Goal: Task Accomplishment & Management: Manage account settings

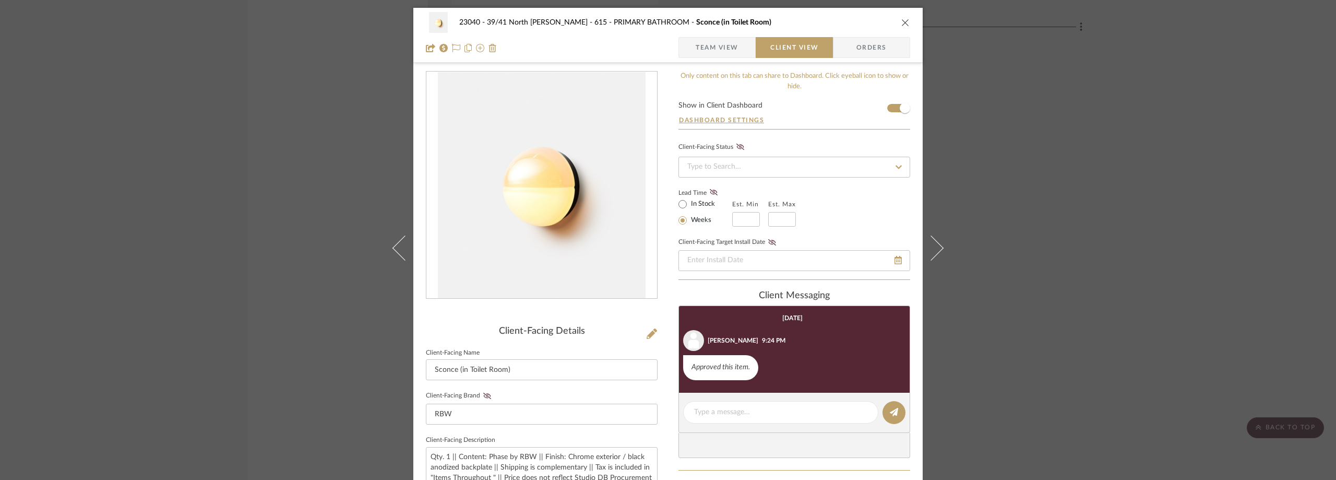
scroll to position [397, 0]
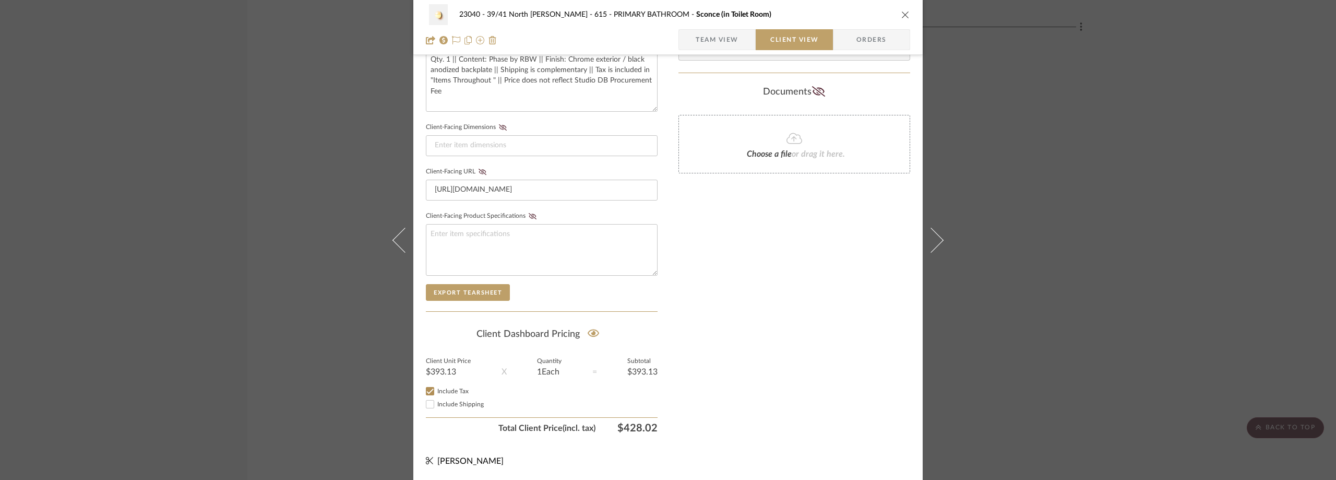
click at [247, 189] on div "23040 - 39/41 North [PERSON_NAME] 615 - PRIMARY BATHROOM Sconce (in Toilet Room…" at bounding box center [668, 240] width 1336 height 480
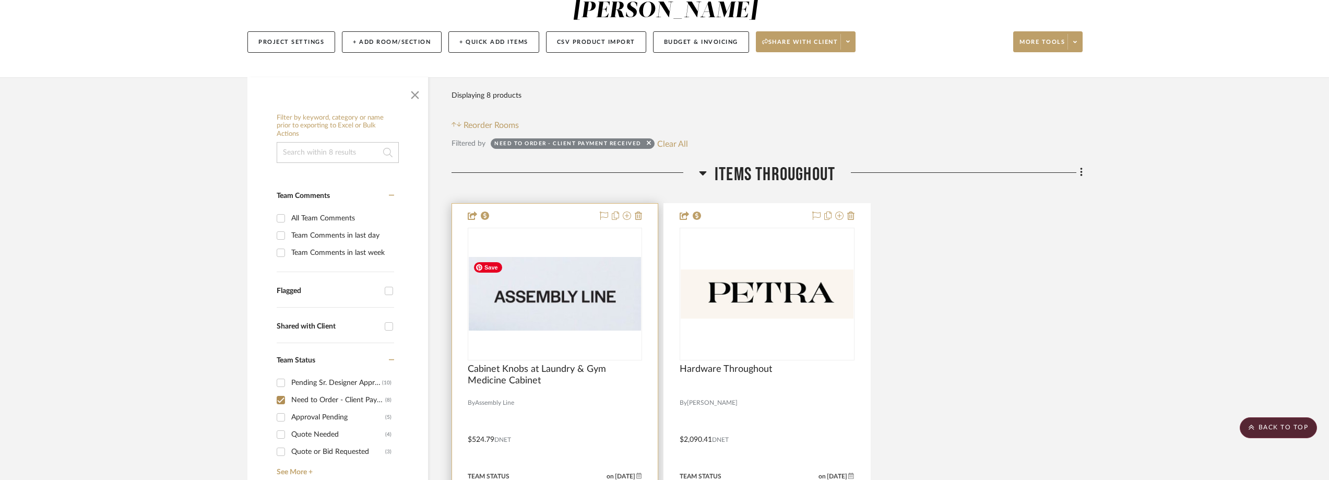
scroll to position [123, 0]
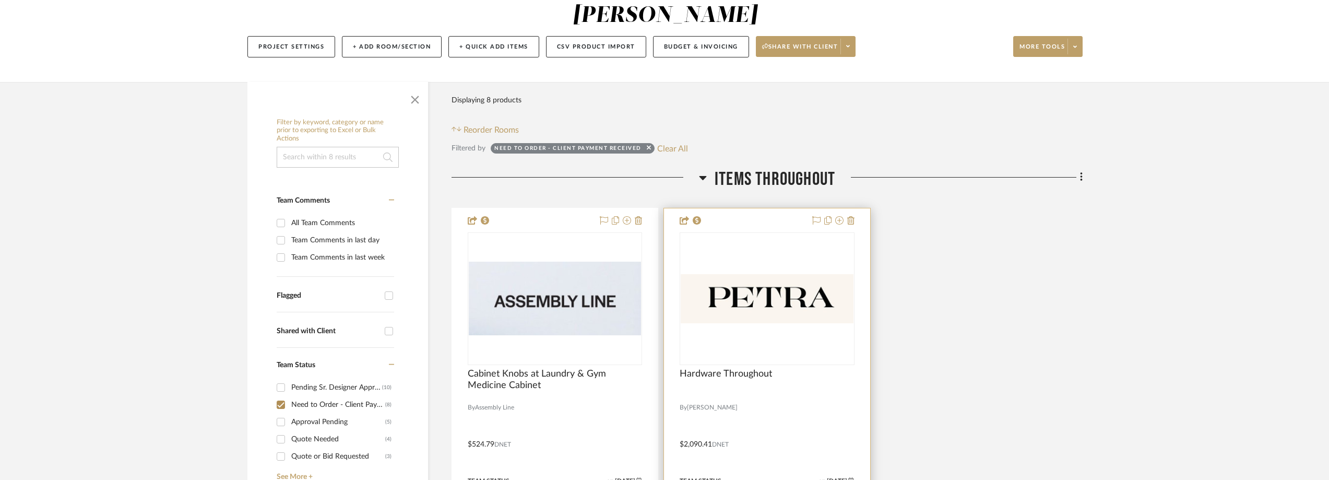
click at [827, 286] on img "0" at bounding box center [766, 298] width 172 height 49
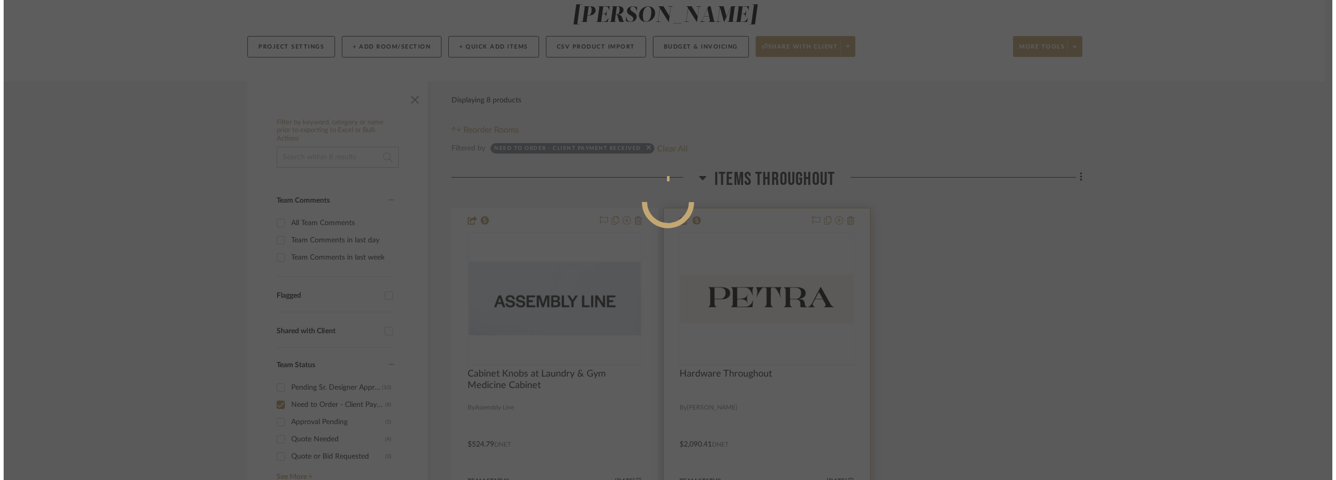
scroll to position [0, 0]
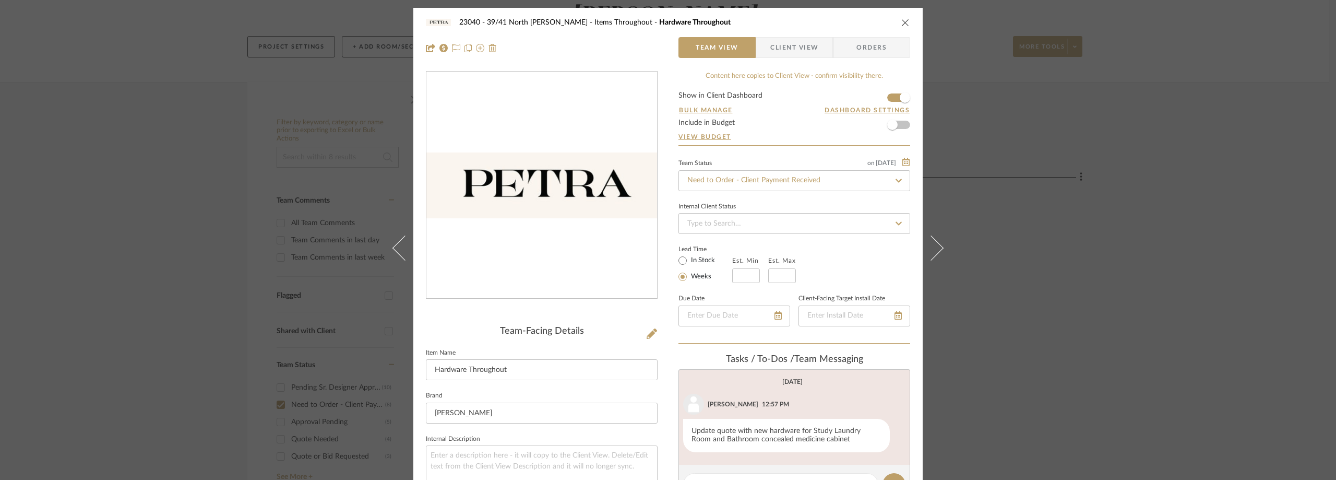
click at [765, 48] on span "button" at bounding box center [763, 47] width 14 height 21
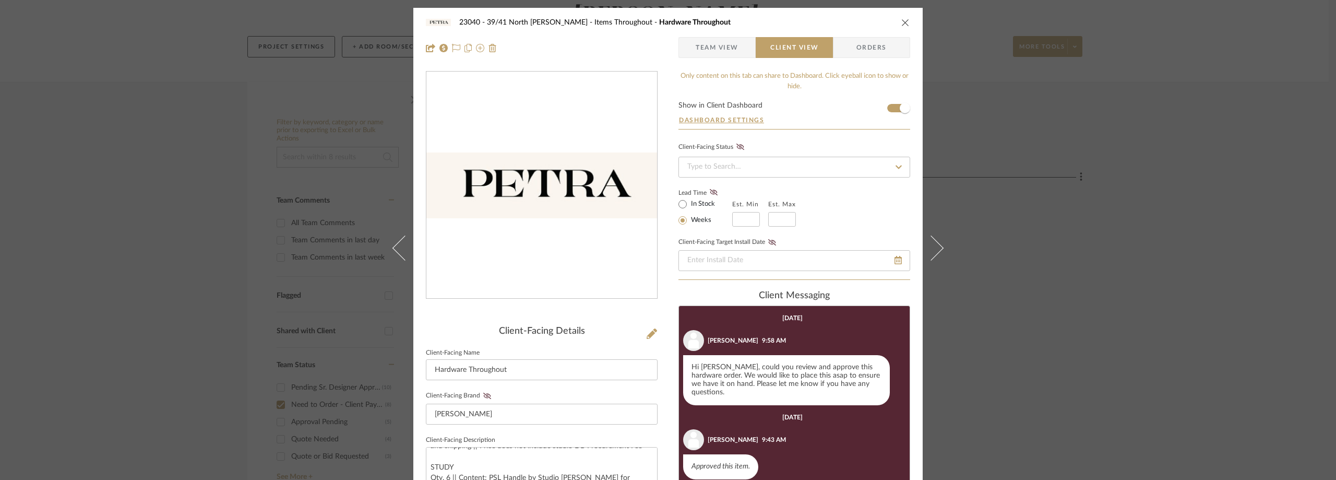
click at [716, 38] on span "Team View" at bounding box center [717, 47] width 43 height 21
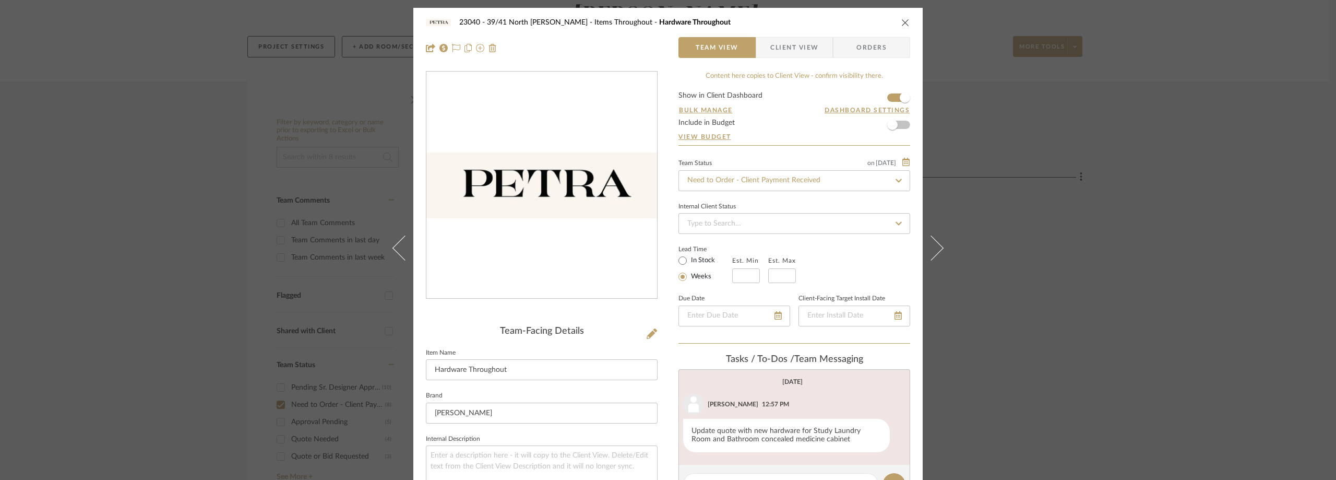
click at [714, 168] on div "Team Status on [DATE] [DATE] Need to Order - Client Payment Received" at bounding box center [794, 173] width 232 height 35
click at [717, 170] on input "Need to Order - Client Payment Received" at bounding box center [794, 180] width 232 height 21
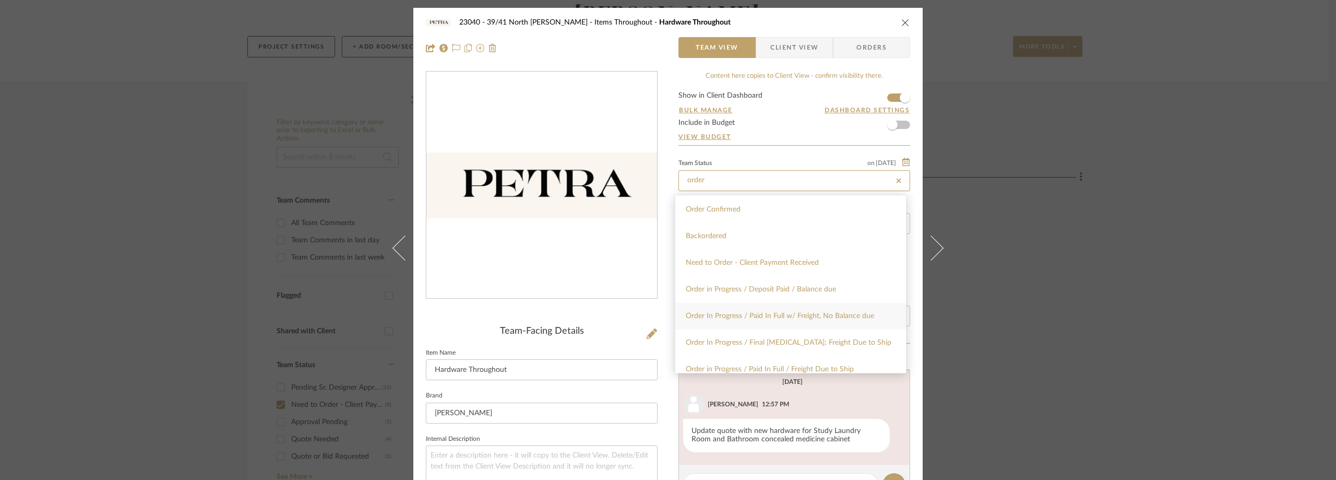
type input "order"
click at [748, 310] on div "Order In Progress / Paid In Full w/ Freight, No Balance due" at bounding box center [790, 316] width 231 height 27
type input "[DATE]"
type input "Order In Progress / Paid In Full w/ Freight, No Balance due"
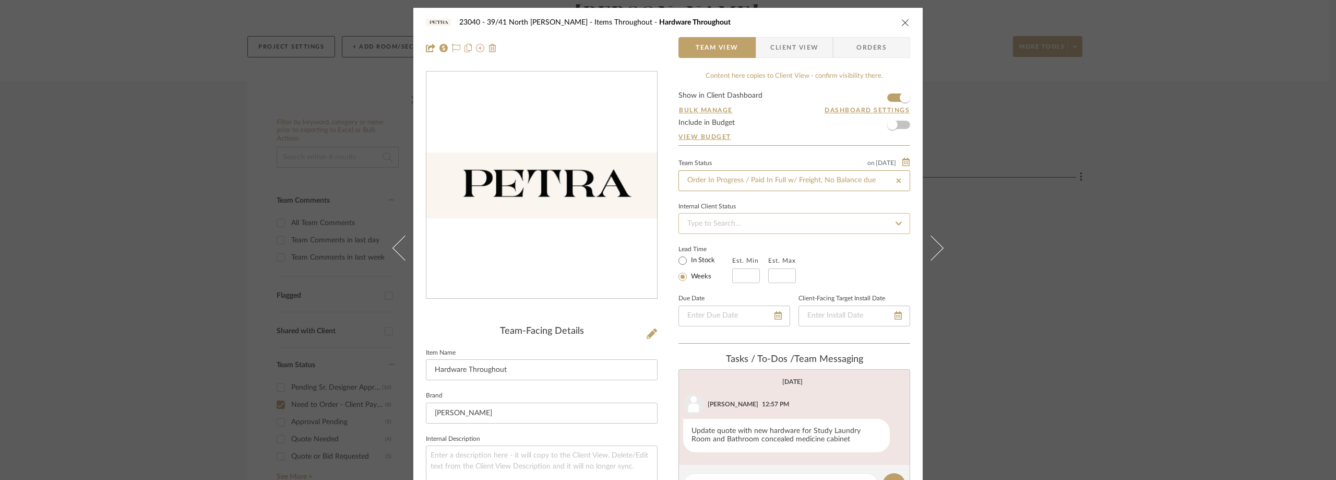
type input "[DATE]"
type input "Order In Progress / Paid In Full w/ Freight, No Balance due"
click at [783, 204] on div "Internal Client Status" at bounding box center [794, 206] width 232 height 5
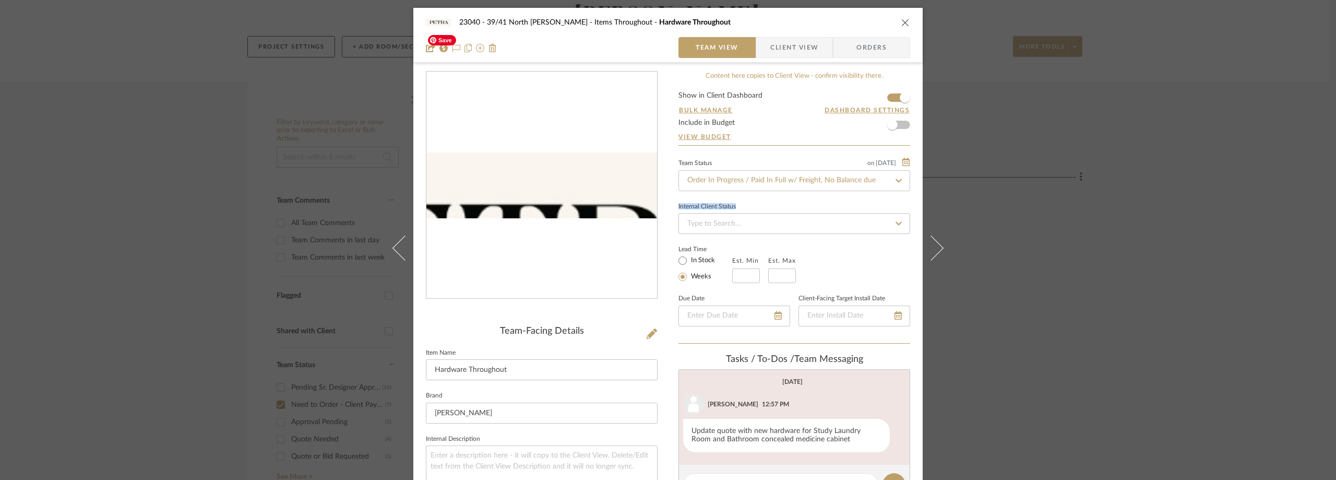
scroll to position [261, 0]
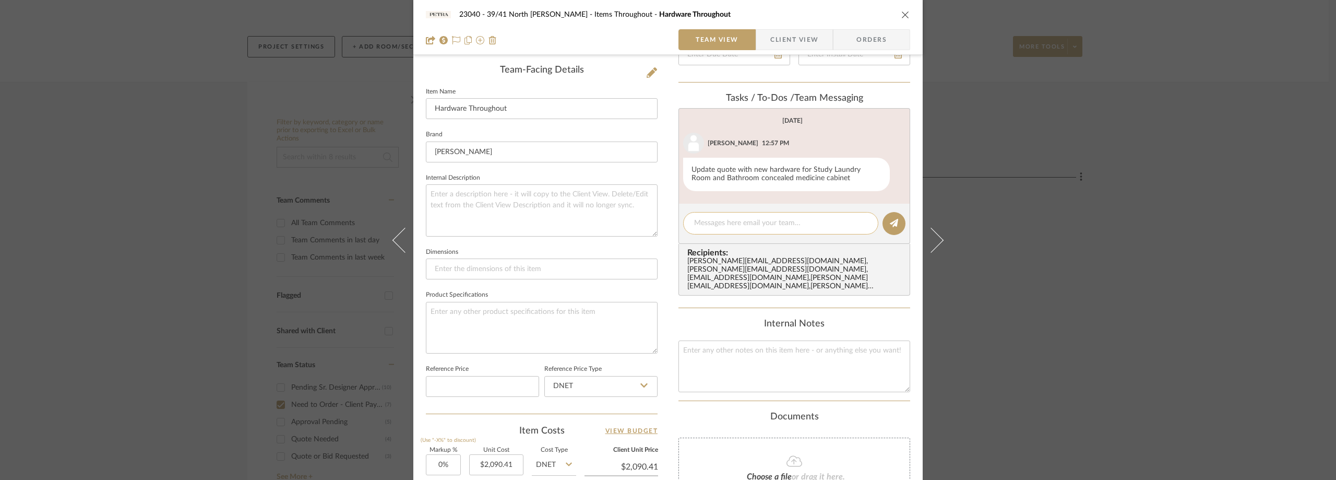
click at [719, 217] on div at bounding box center [780, 223] width 195 height 22
click at [724, 220] on textarea at bounding box center [780, 223] width 173 height 11
paste textarea "Order #1679"
drag, startPoint x: 825, startPoint y: 219, endPoint x: 657, endPoint y: 213, distance: 167.6
click at [657, 213] on div "23040 - 39/41 North [PERSON_NAME] Items Throughout Hardware Throughout Team Vie…" at bounding box center [667, 228] width 509 height 962
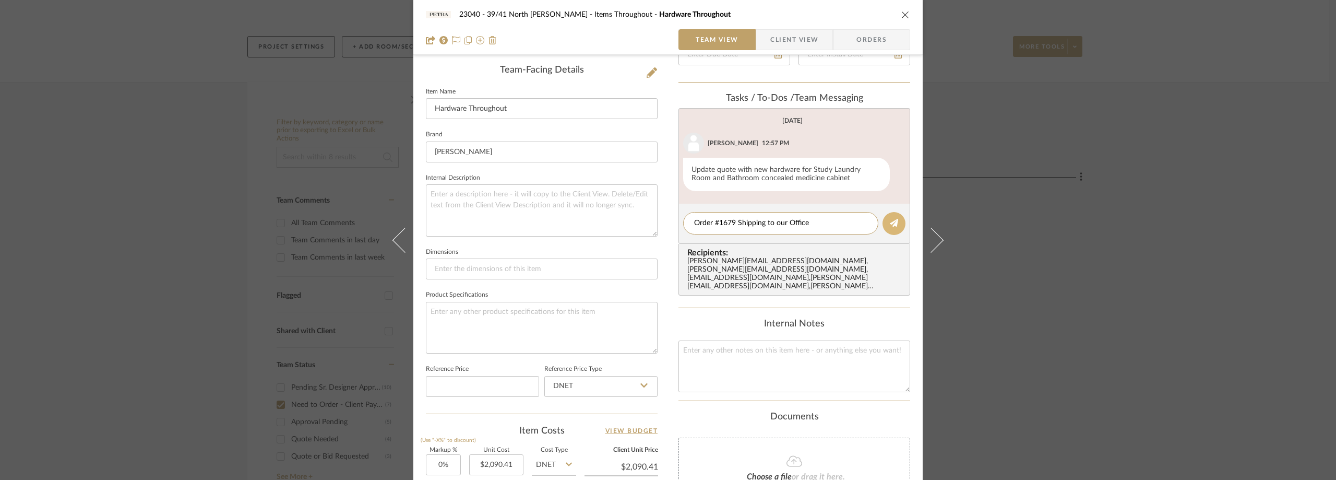
type textarea "Order #1679 Shipping to our Office"
click at [882, 220] on button at bounding box center [893, 223] width 23 height 23
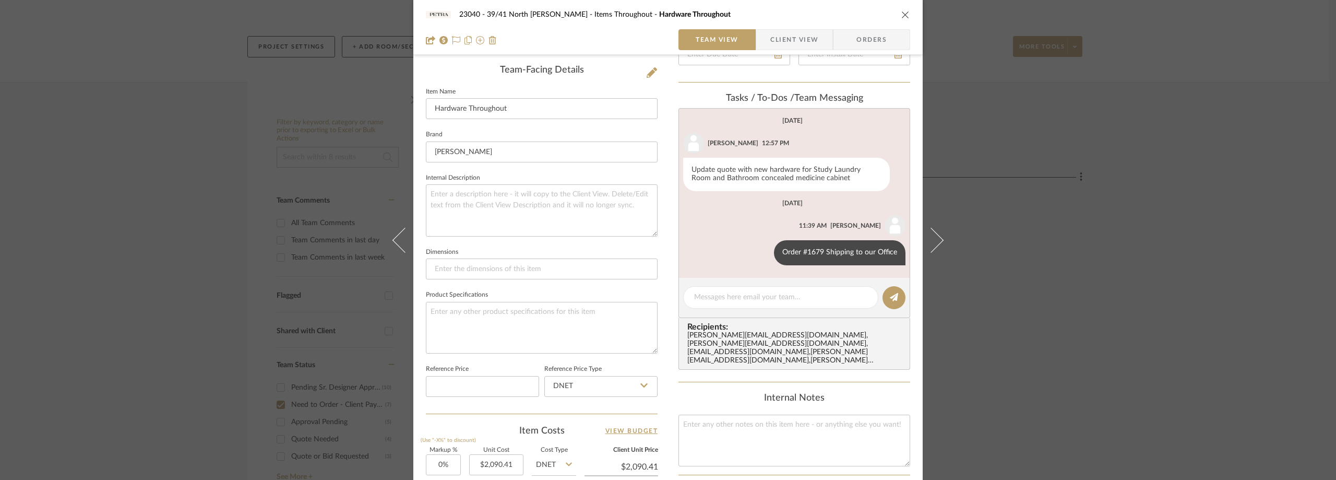
click at [983, 173] on div "23040 - 39/41 North [PERSON_NAME] Items Throughout Hardware Throughout Team Vie…" at bounding box center [668, 240] width 1336 height 480
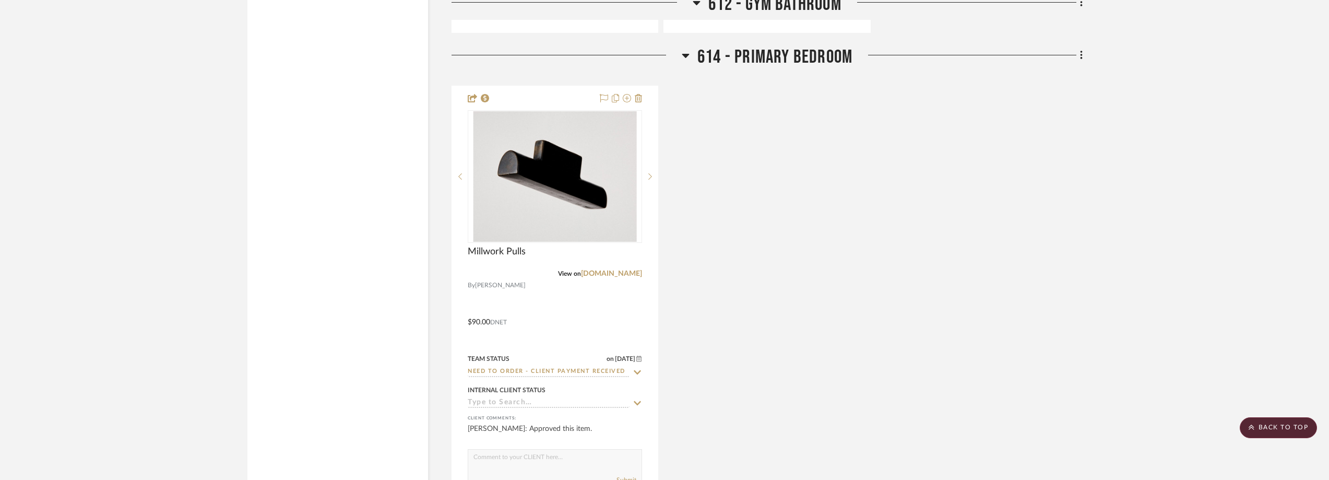
scroll to position [1845, 0]
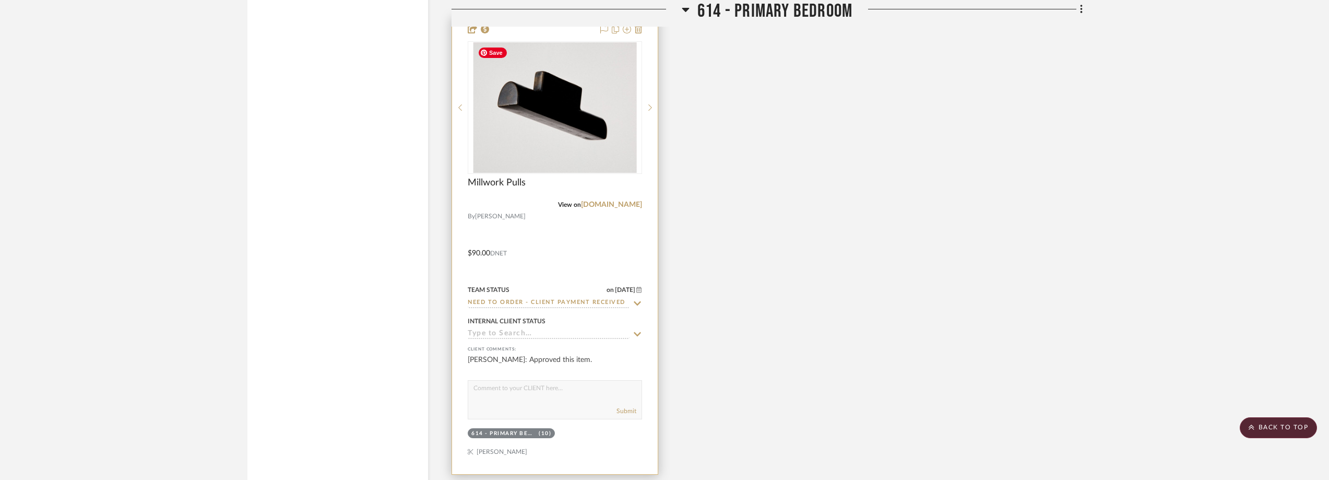
click at [587, 137] on img "0" at bounding box center [554, 107] width 163 height 130
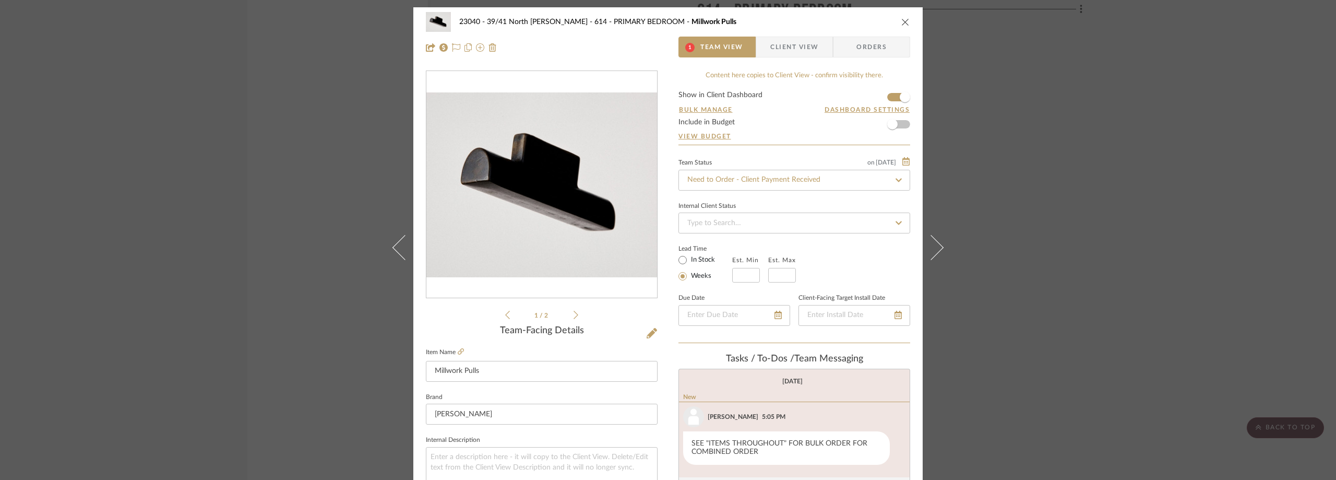
scroll to position [0, 0]
click at [730, 173] on input "Need to Order - Client Payment Received" at bounding box center [794, 180] width 232 height 21
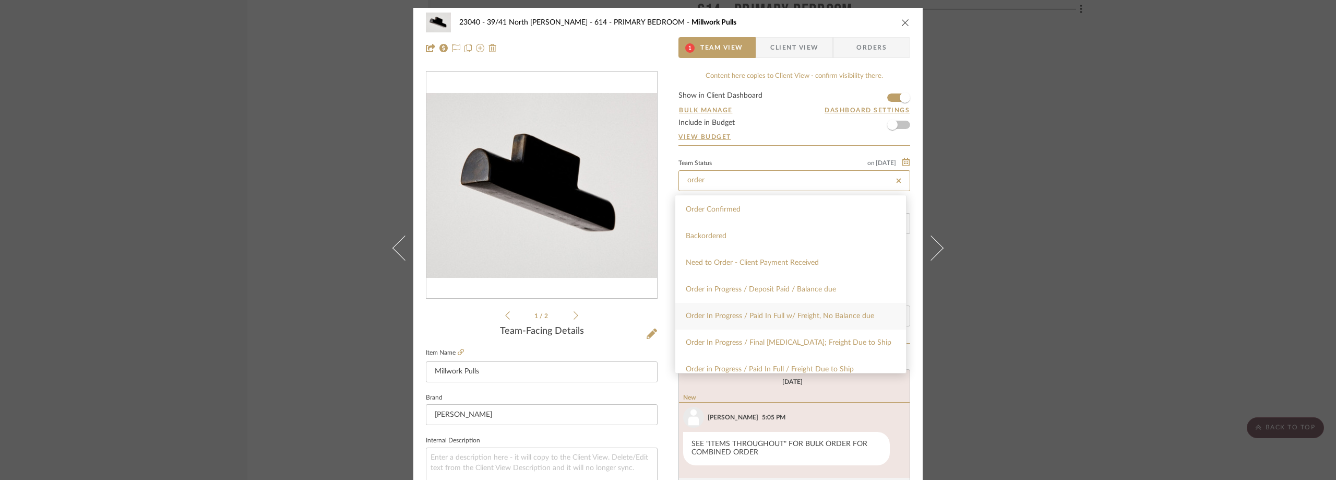
type input "order"
click at [739, 318] on span "Order In Progress / Paid In Full w/ Freight, No Balance due" at bounding box center [780, 315] width 188 height 7
type input "[DATE]"
type input "Order In Progress / Paid In Full w/ Freight, No Balance due"
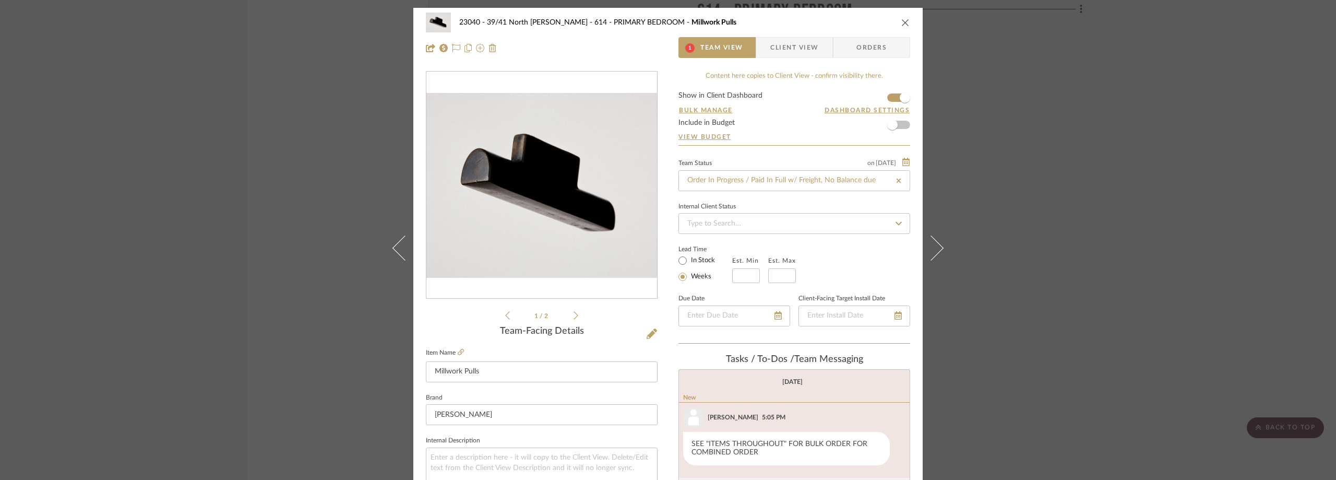
click at [812, 250] on div "Lead Time In Stock Weeks Est. Min Est. Max" at bounding box center [794, 262] width 232 height 41
type input "[DATE]"
type input "Order In Progress / Paid In Full w/ Freight, No Balance due"
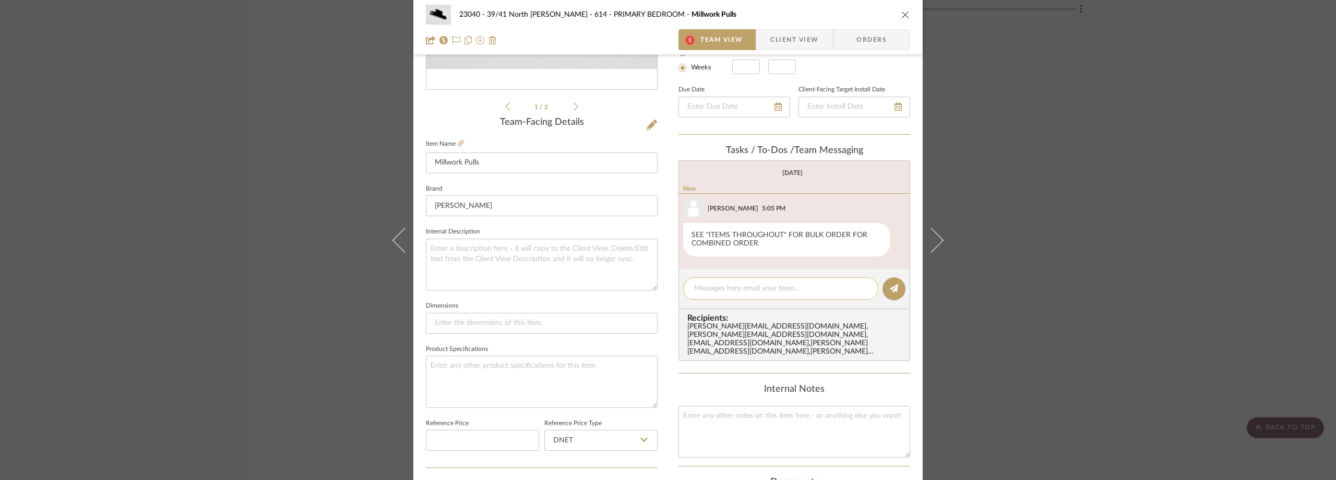
click at [735, 291] on textarea at bounding box center [780, 288] width 173 height 11
paste textarea "Order #1679 Shipping to our Office"
type textarea "Order #1679 Shipping to our Office"
click at [884, 293] on button at bounding box center [893, 288] width 23 height 23
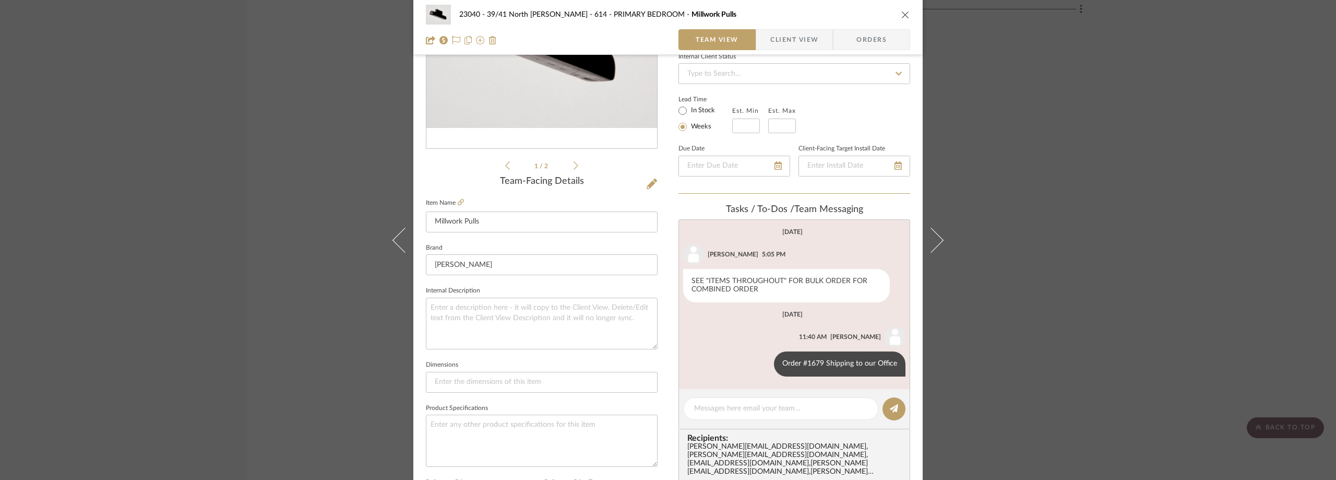
scroll to position [0, 0]
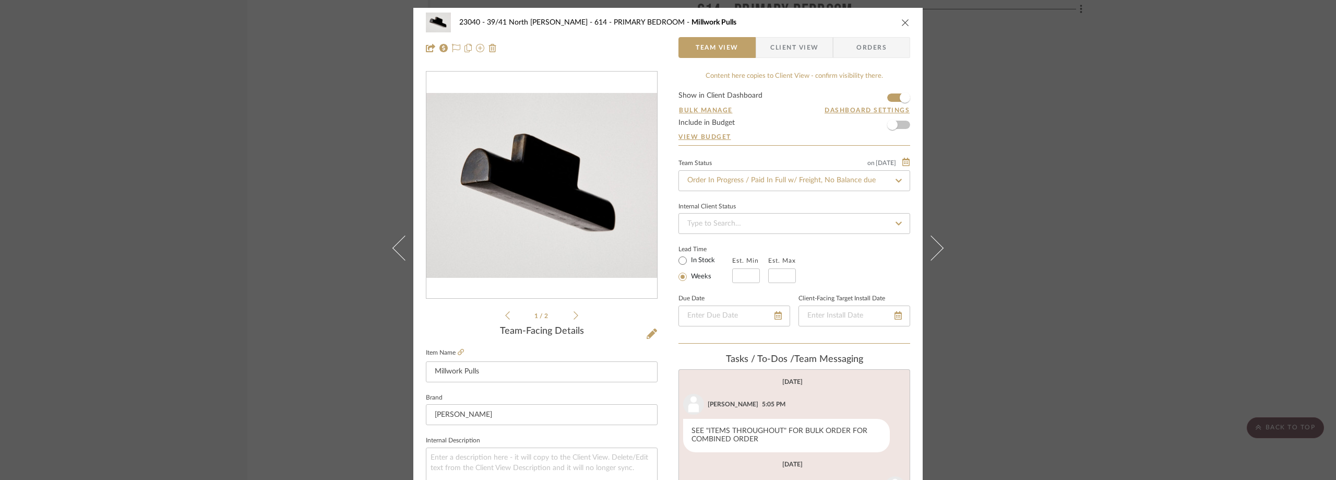
click at [1089, 219] on div "23040 - 39/41 North [PERSON_NAME] 614 - PRIMARY BEDROOM Millwork Pulls Team Vie…" at bounding box center [668, 240] width 1336 height 480
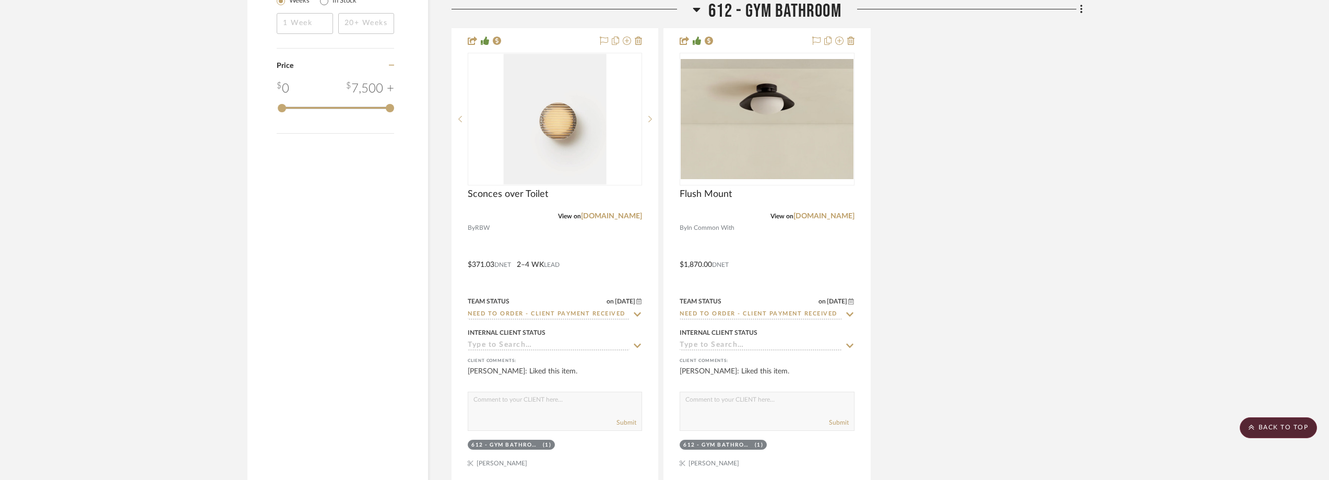
scroll to position [1218, 0]
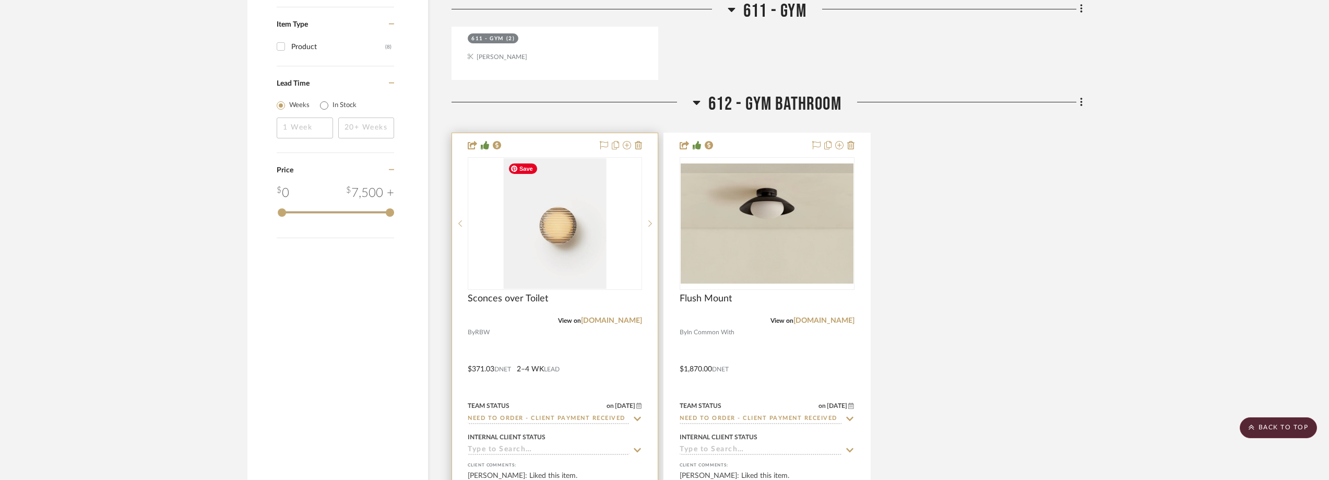
click at [573, 237] on img "0" at bounding box center [555, 223] width 103 height 130
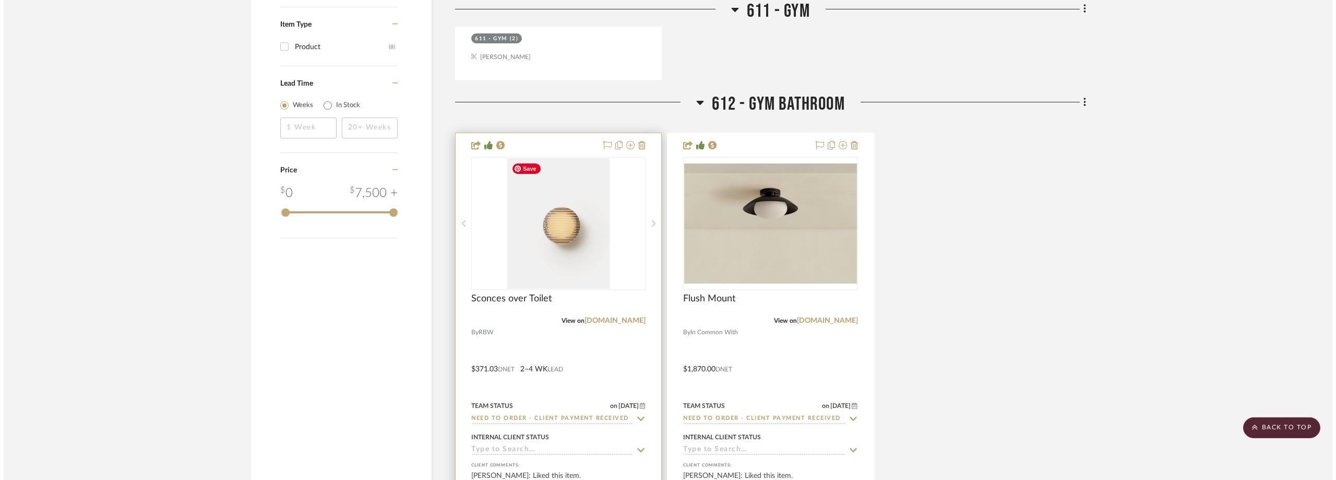
scroll to position [0, 0]
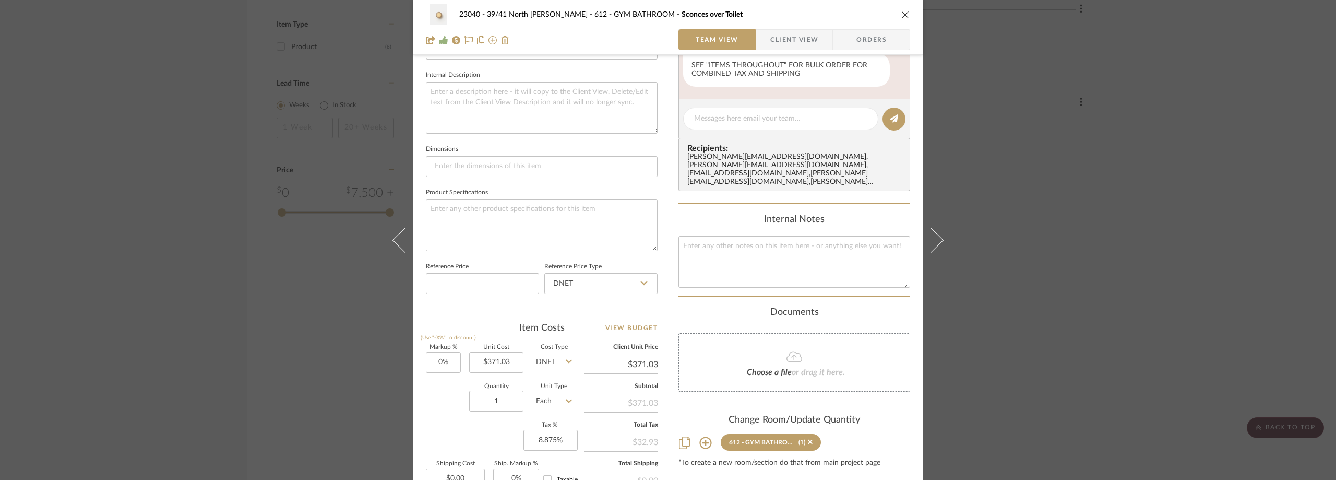
click at [772, 44] on span "Client View" at bounding box center [794, 39] width 48 height 21
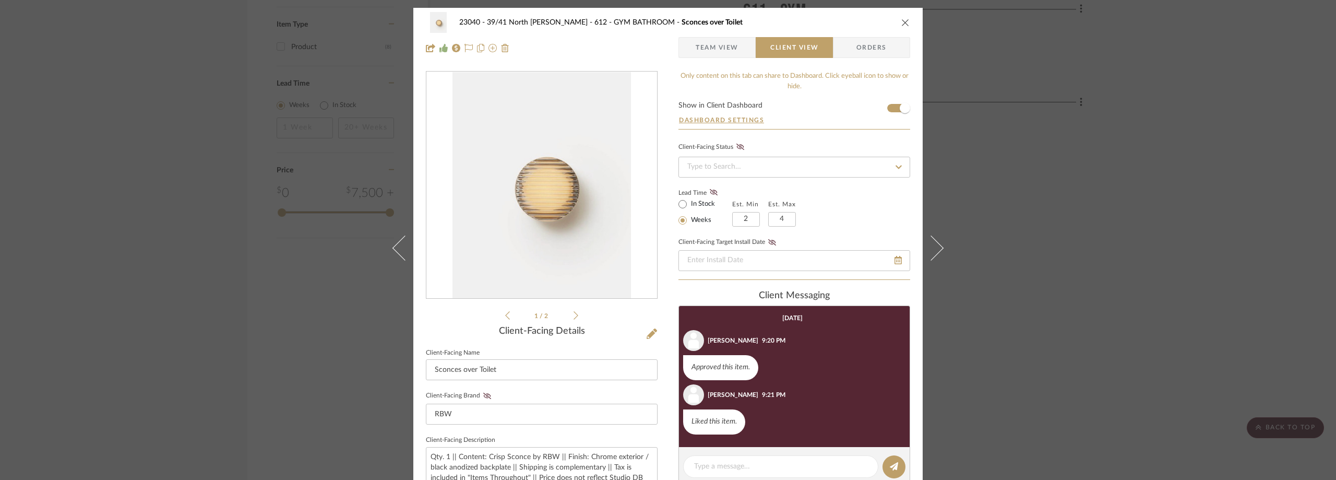
drag, startPoint x: 1262, startPoint y: 177, endPoint x: 1245, endPoint y: 175, distance: 17.3
click at [1256, 177] on div "23040 - 39/41 North [PERSON_NAME] 612 - GYM BATHROOM Sconces over Toilet Team V…" at bounding box center [668, 240] width 1336 height 480
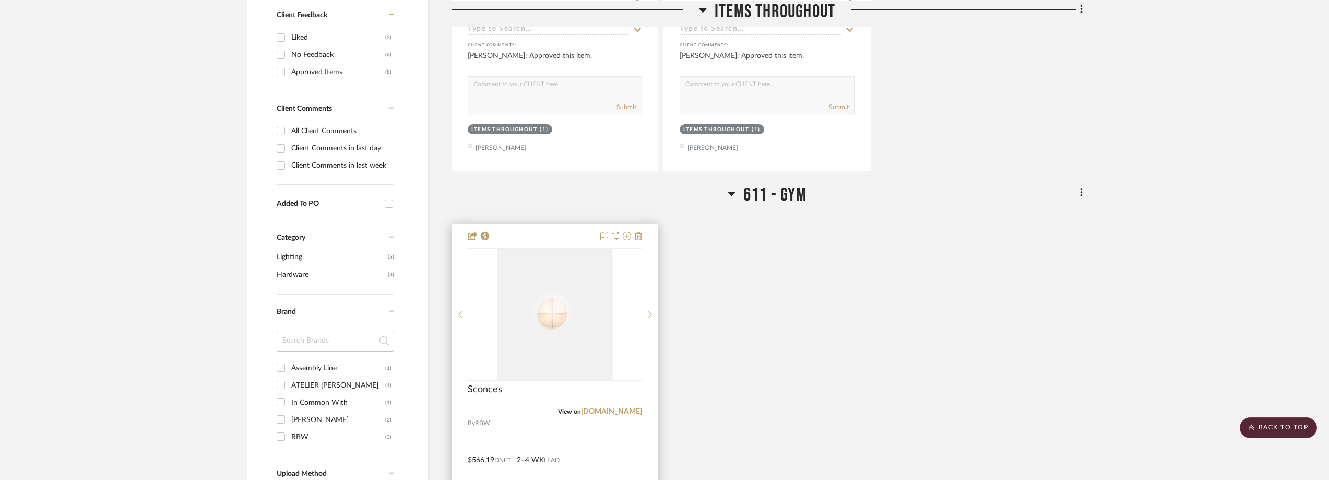
scroll to position [697, 0]
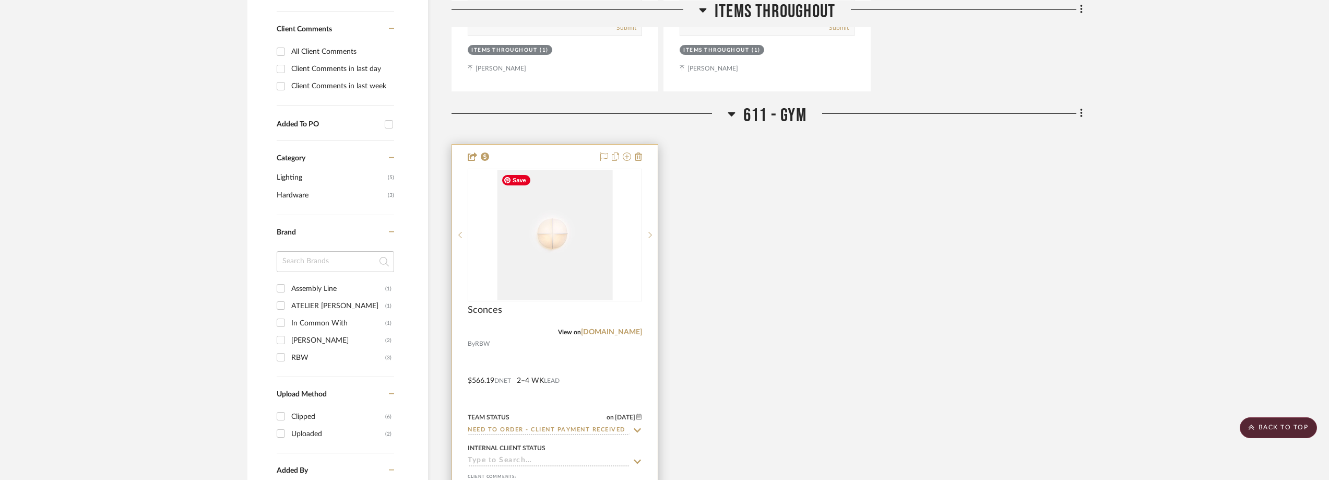
click at [603, 252] on img "0" at bounding box center [554, 235] width 115 height 130
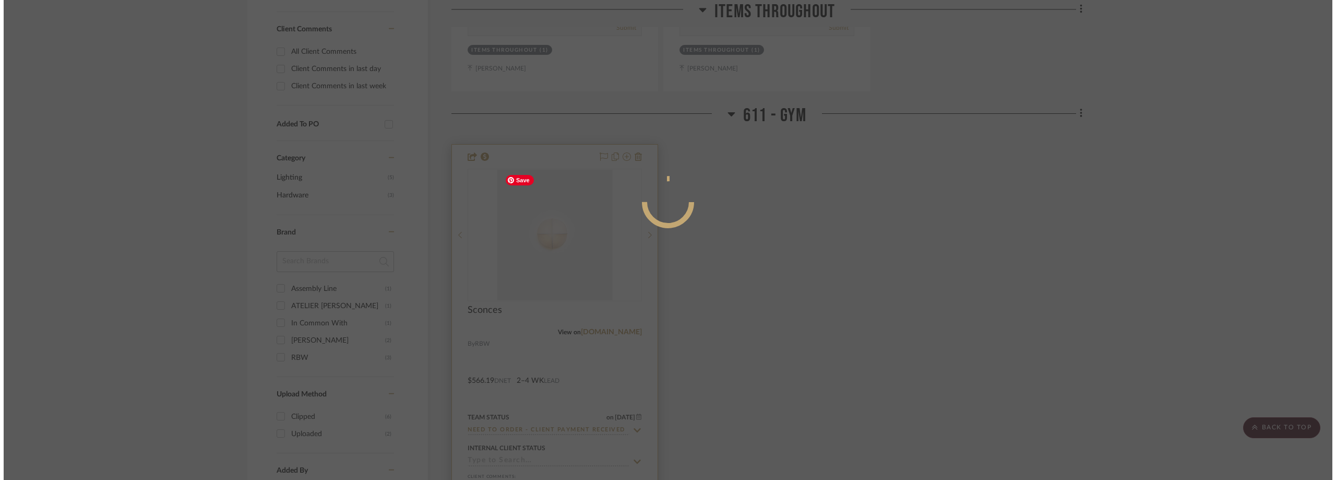
scroll to position [0, 0]
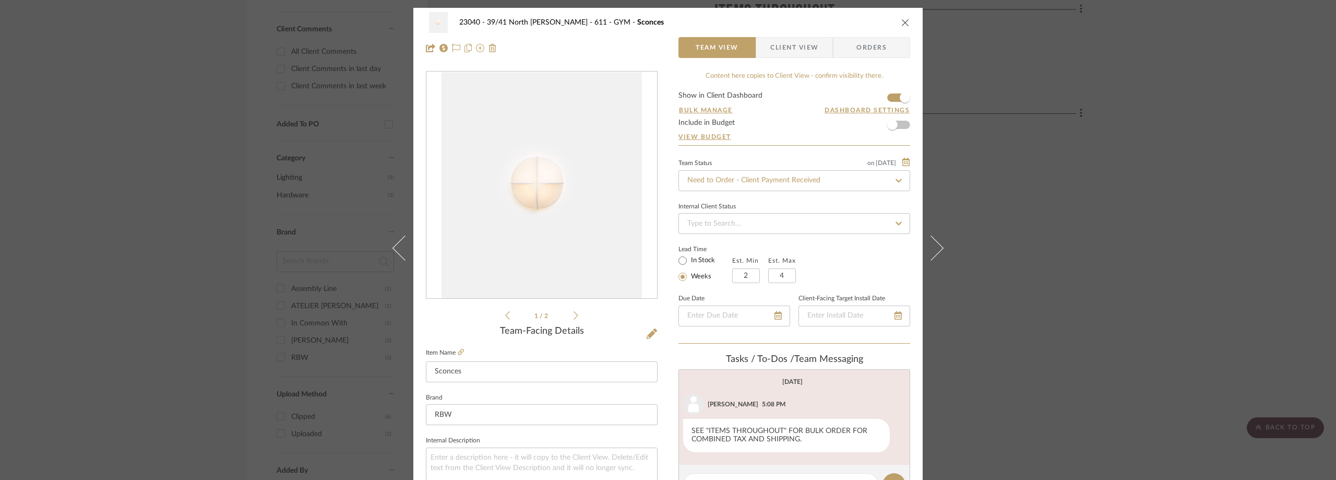
click at [793, 52] on span "Client View" at bounding box center [794, 47] width 48 height 21
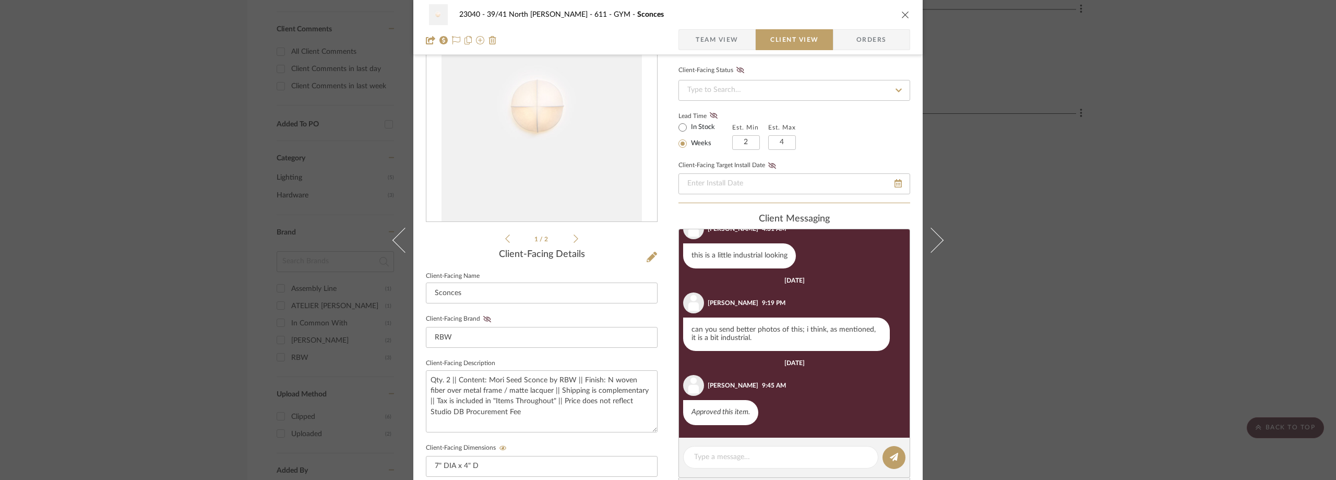
scroll to position [157, 0]
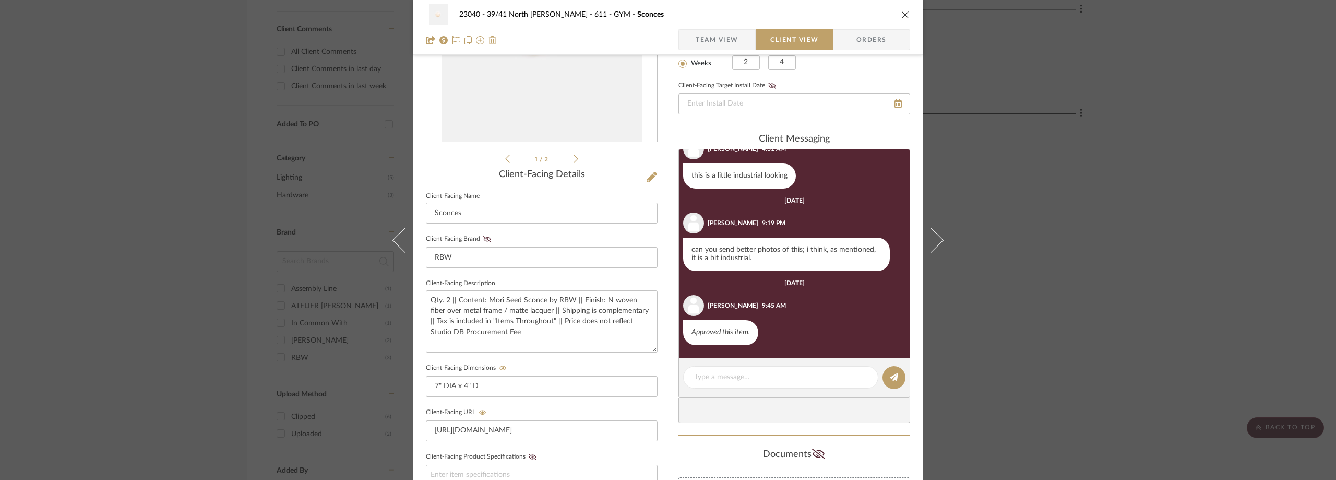
click at [1077, 292] on div "23040 - 39/41 North [PERSON_NAME] 611 - GYM Sconces Team View Client View Order…" at bounding box center [668, 240] width 1336 height 480
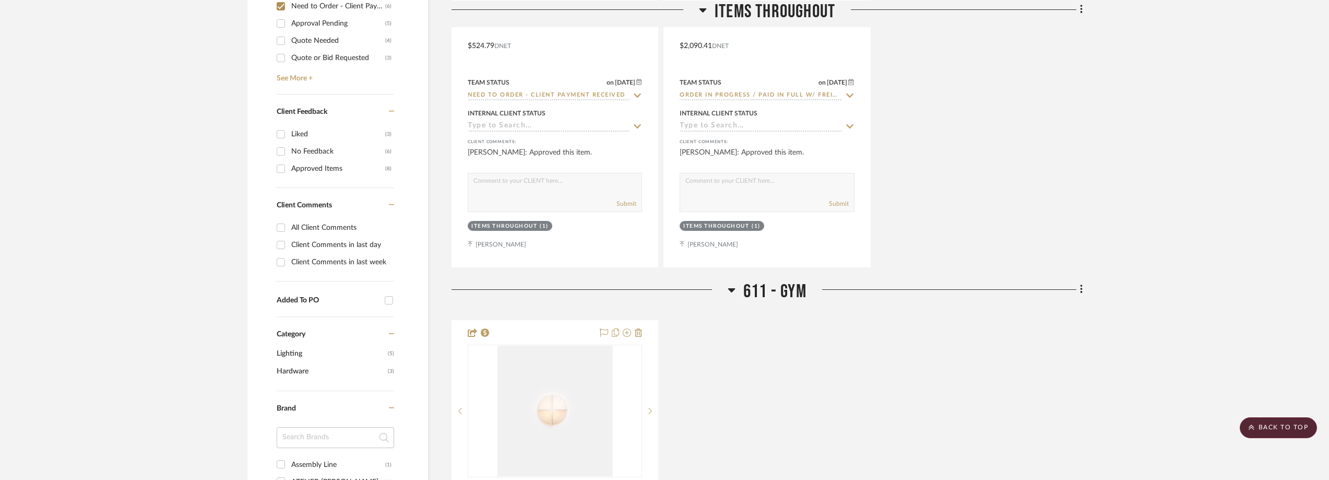
scroll to position [749, 0]
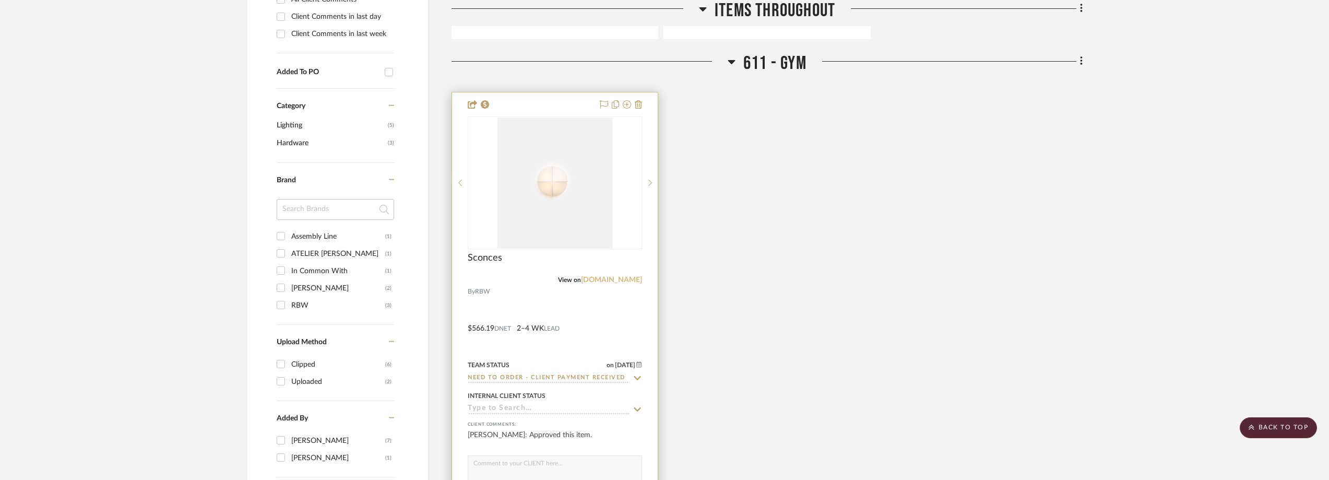
click at [619, 281] on link "[DOMAIN_NAME]" at bounding box center [611, 279] width 61 height 7
click at [520, 204] on img "0" at bounding box center [554, 182] width 115 height 130
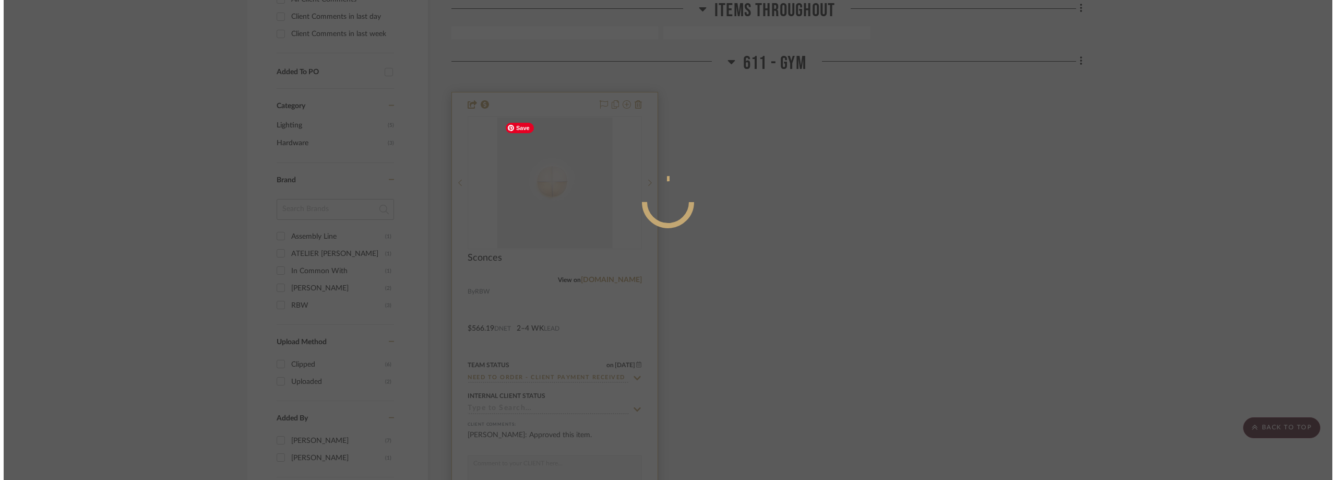
scroll to position [0, 0]
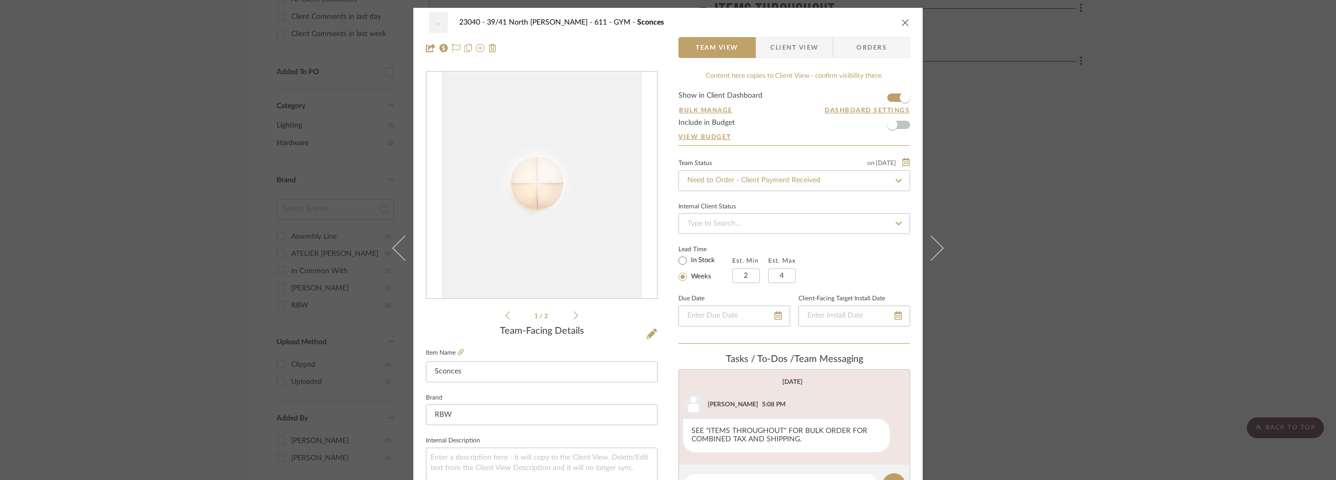
click at [793, 47] on span "Client View" at bounding box center [794, 47] width 48 height 21
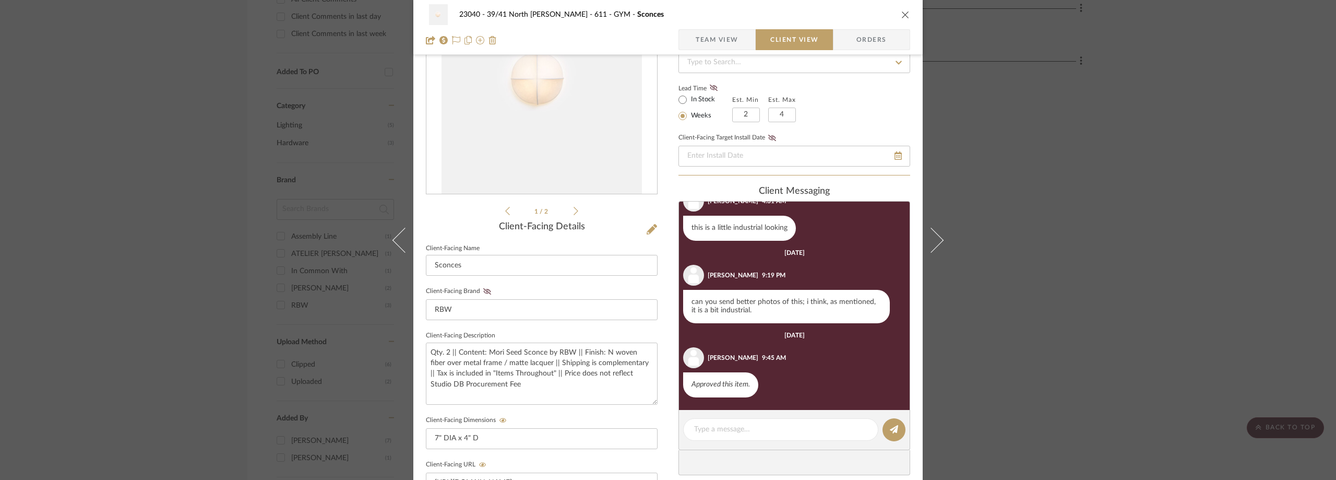
scroll to position [397, 0]
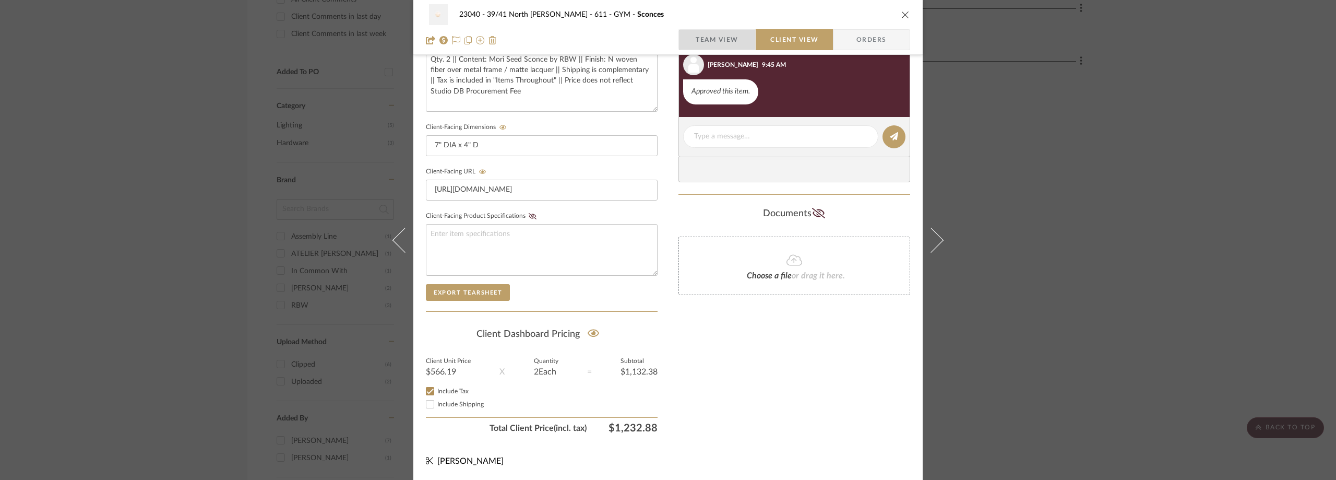
click at [697, 42] on span "Team View" at bounding box center [717, 39] width 43 height 21
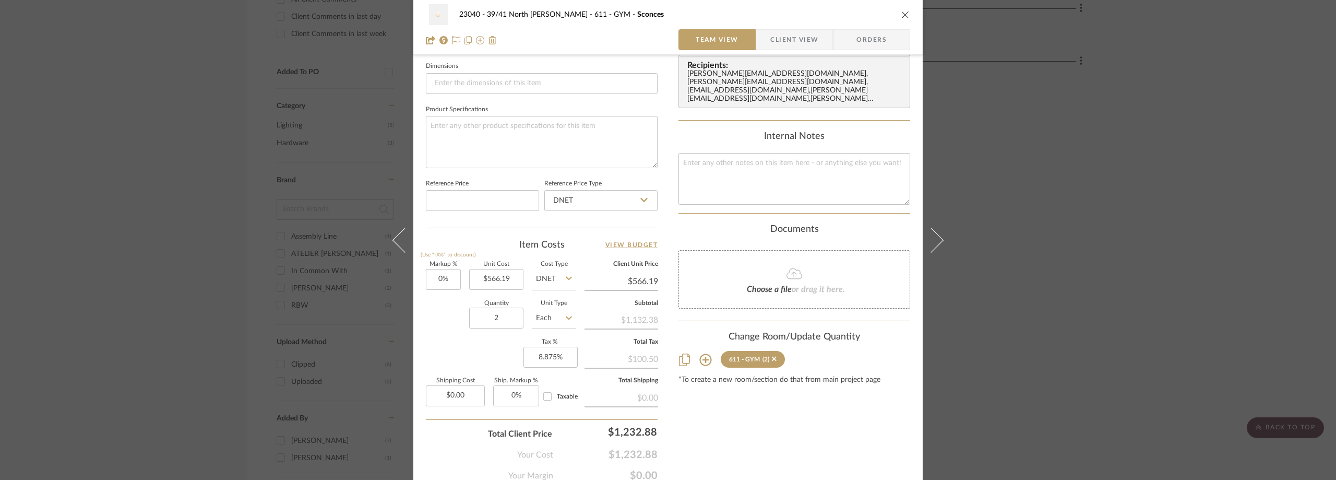
scroll to position [492, 0]
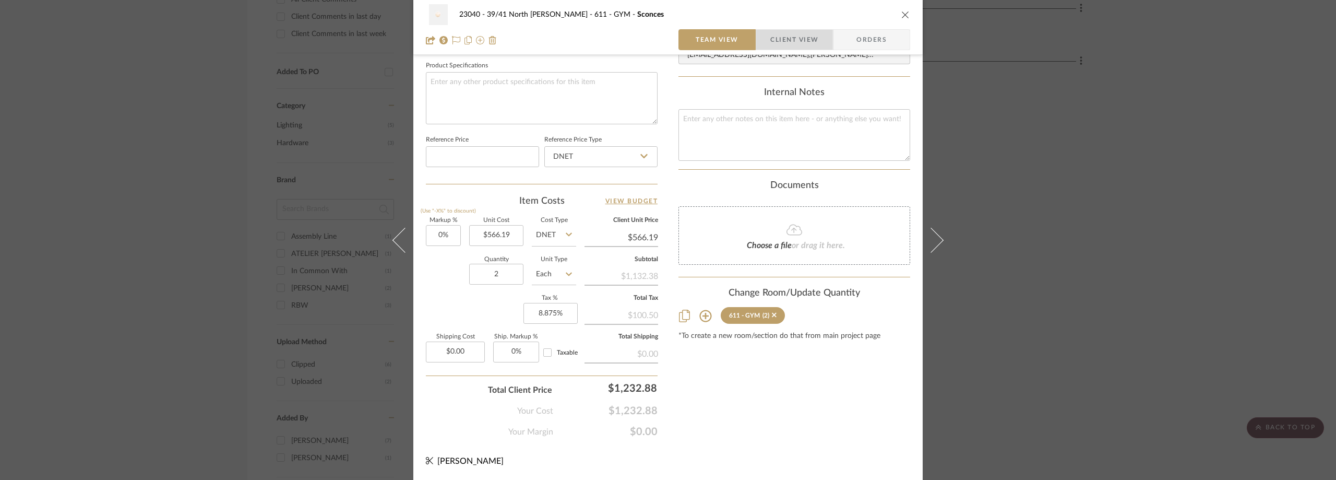
click at [756, 44] on span "button" at bounding box center [763, 39] width 14 height 21
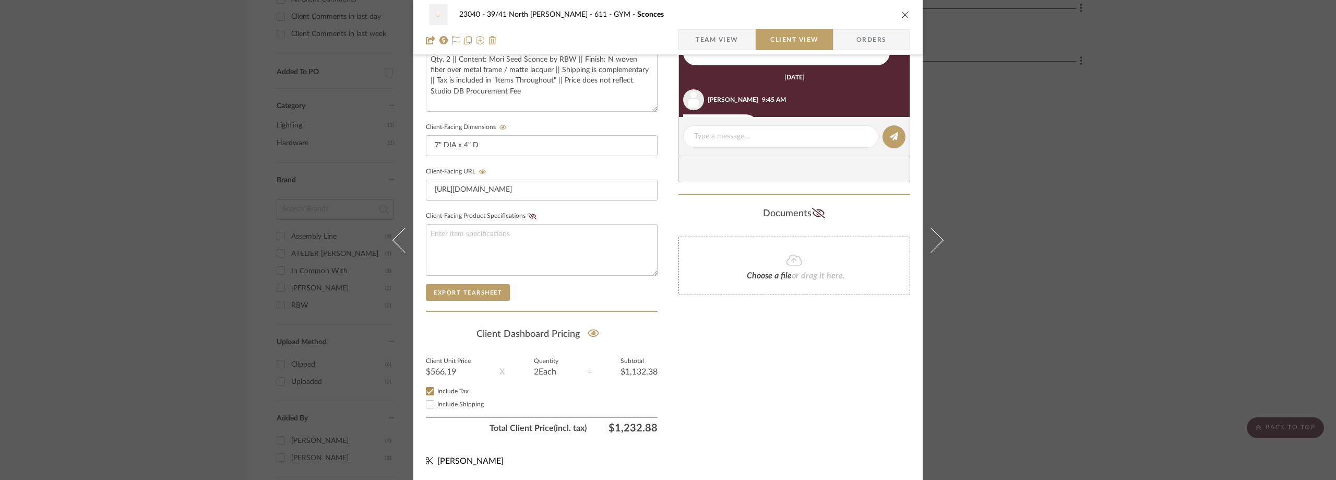
scroll to position [35, 0]
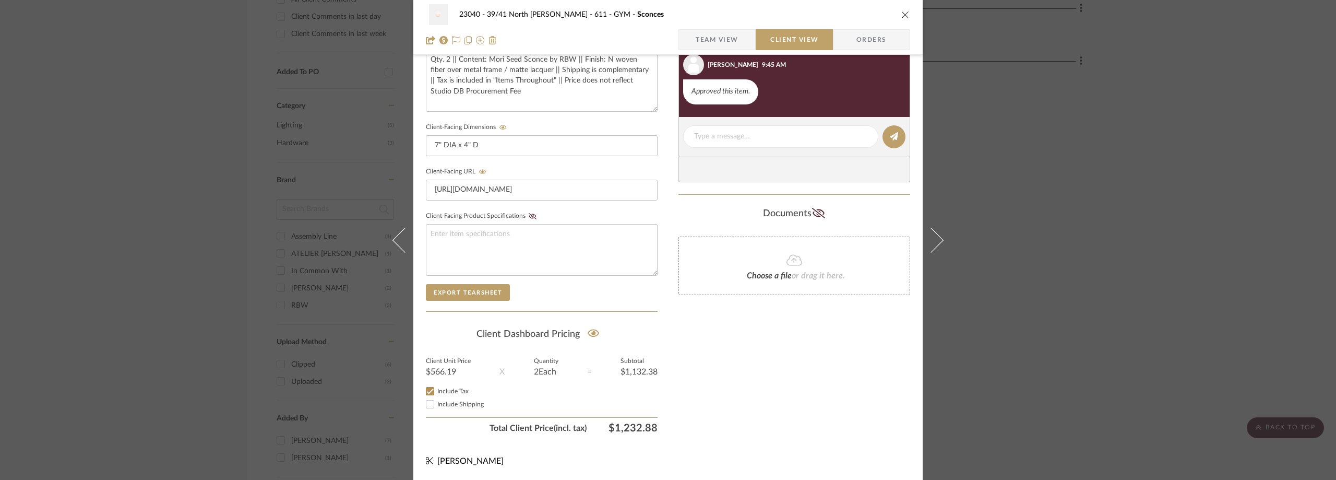
click at [721, 35] on span "Team View" at bounding box center [717, 39] width 43 height 21
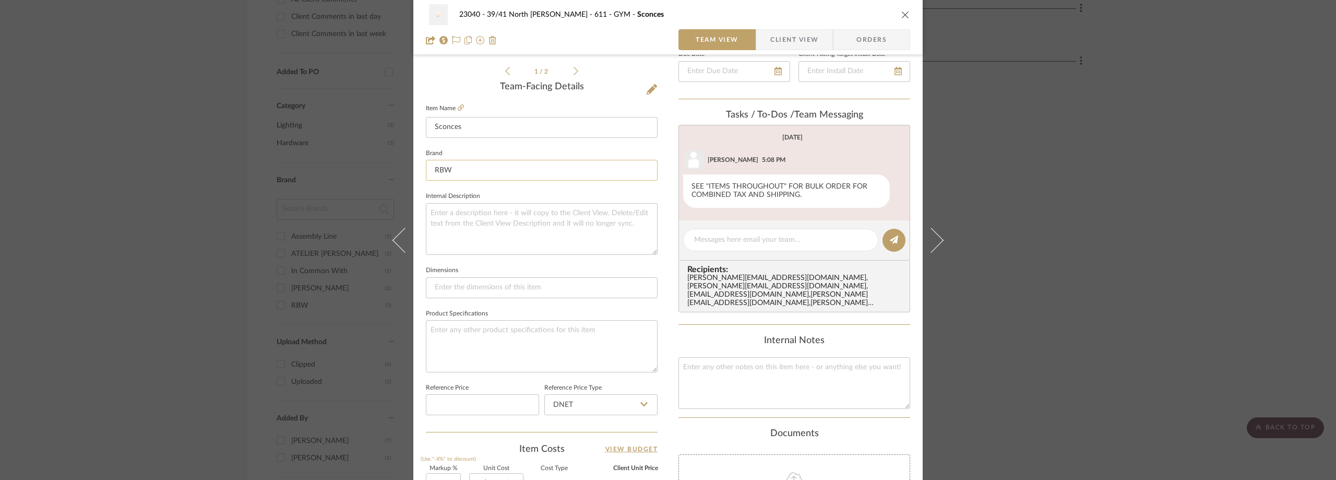
scroll to position [241, 0]
click at [1043, 201] on div "23040 - 39/41 North [PERSON_NAME] 611 - GYM Sconces Team View Client View Order…" at bounding box center [668, 240] width 1336 height 480
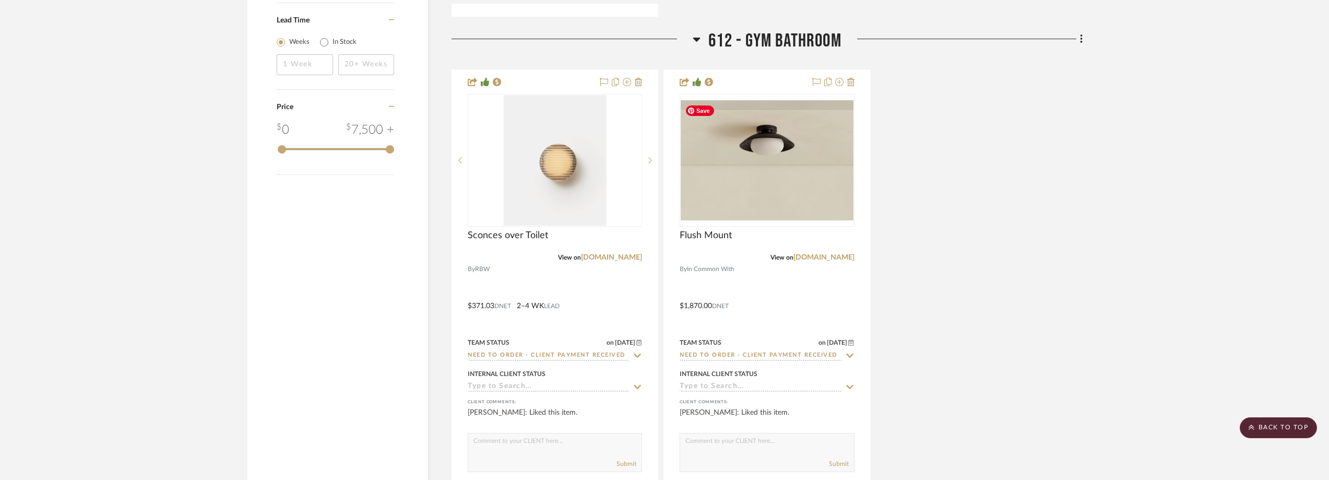
scroll to position [1323, 0]
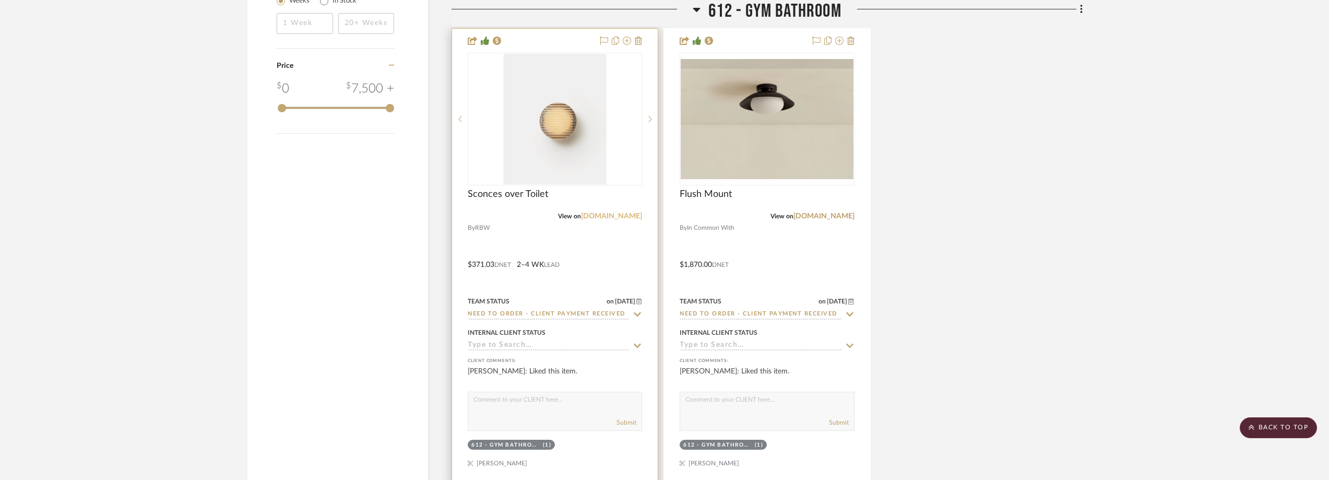
click at [621, 217] on link "[DOMAIN_NAME]" at bounding box center [611, 215] width 61 height 7
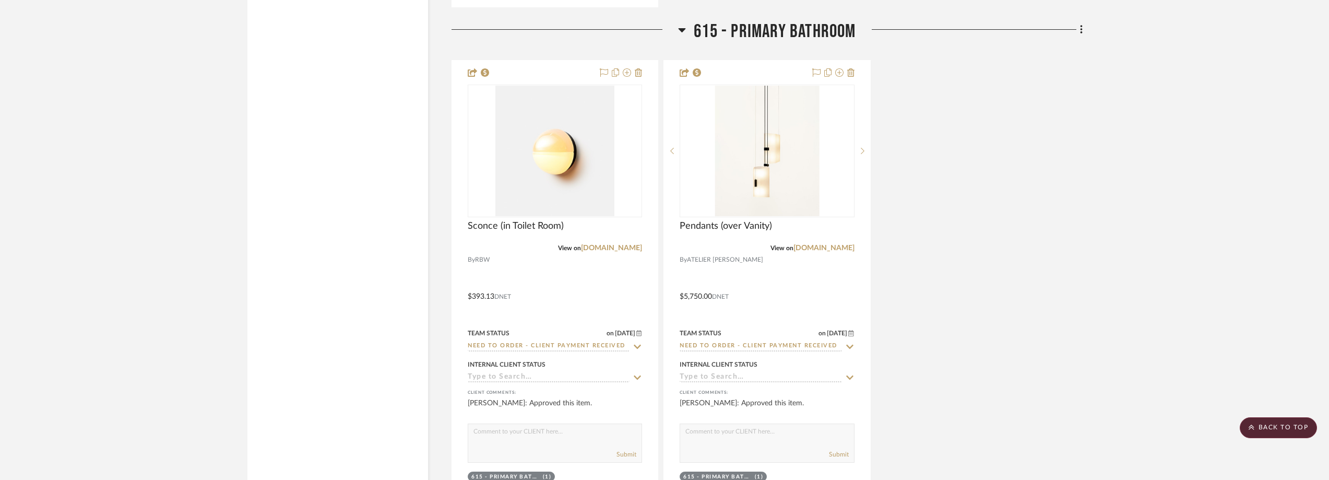
scroll to position [2314, 0]
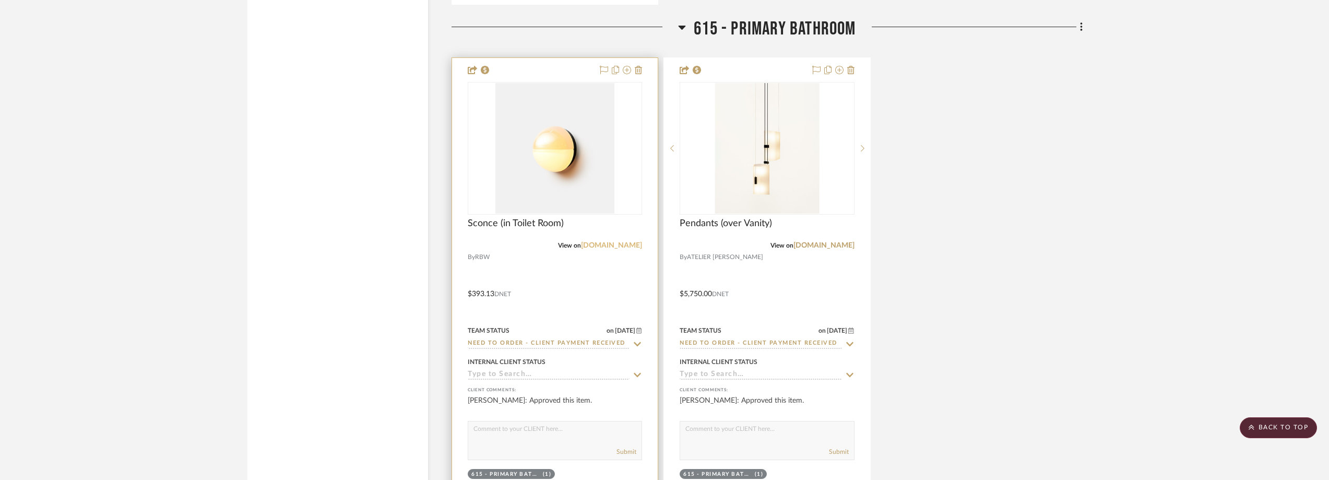
click at [617, 246] on link "[DOMAIN_NAME]" at bounding box center [611, 245] width 61 height 7
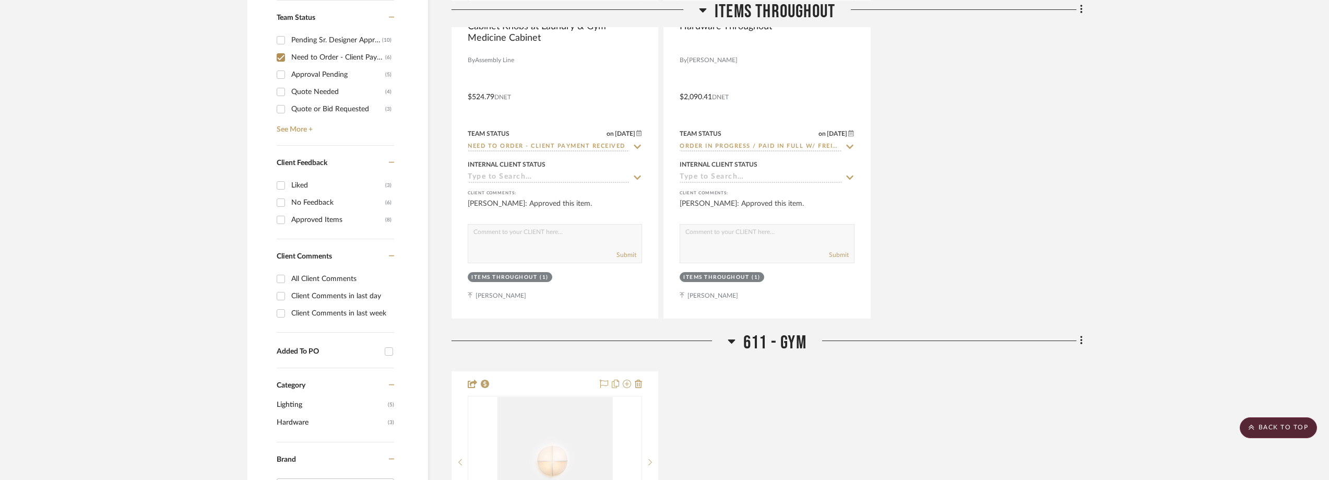
scroll to position [783, 0]
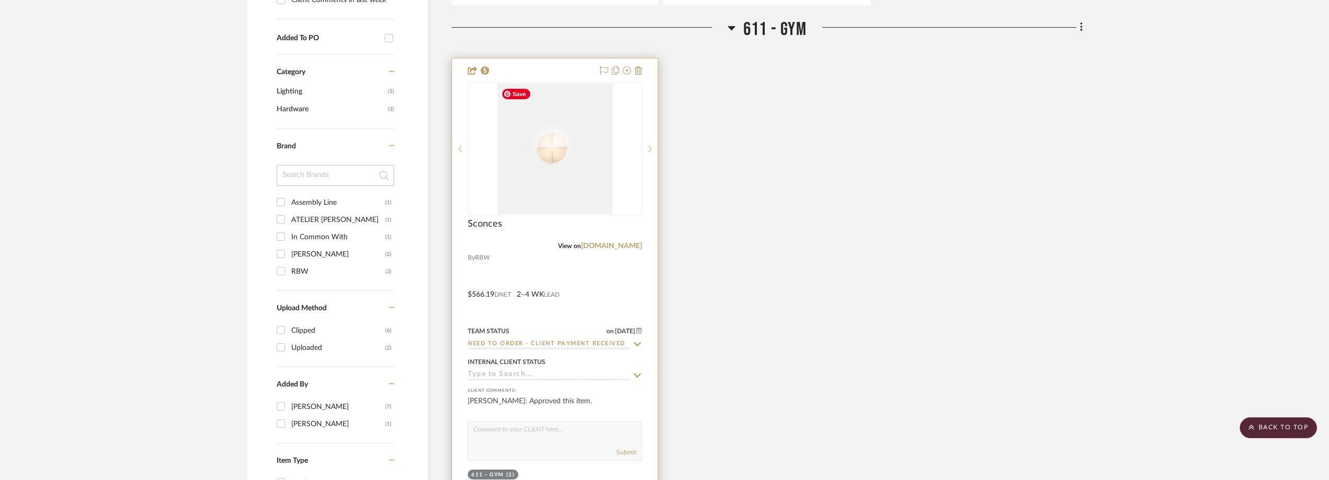
click at [537, 166] on img "0" at bounding box center [554, 148] width 115 height 130
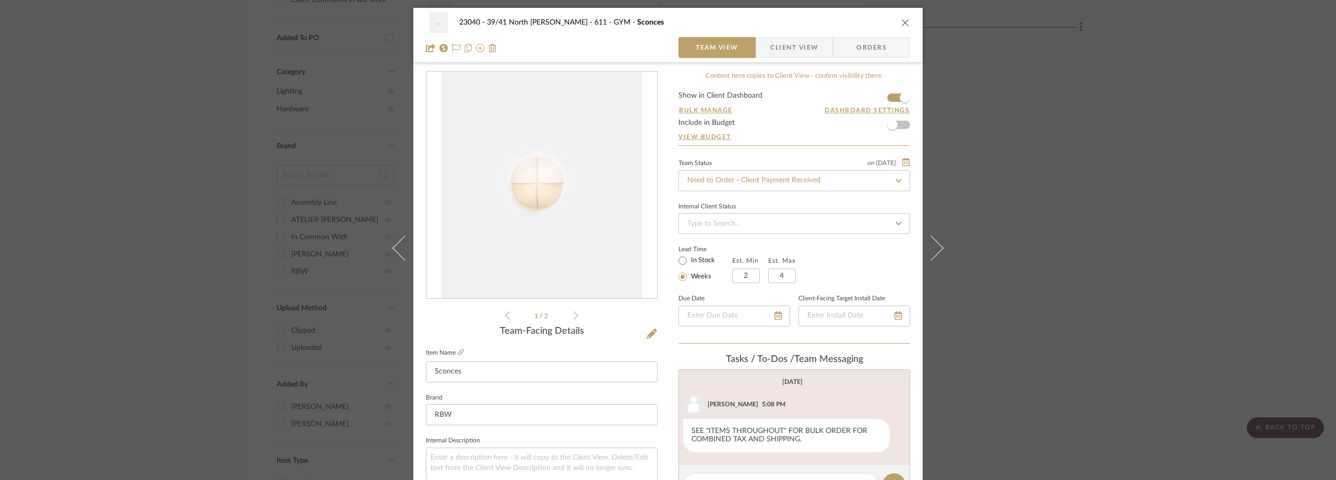
scroll to position [492, 0]
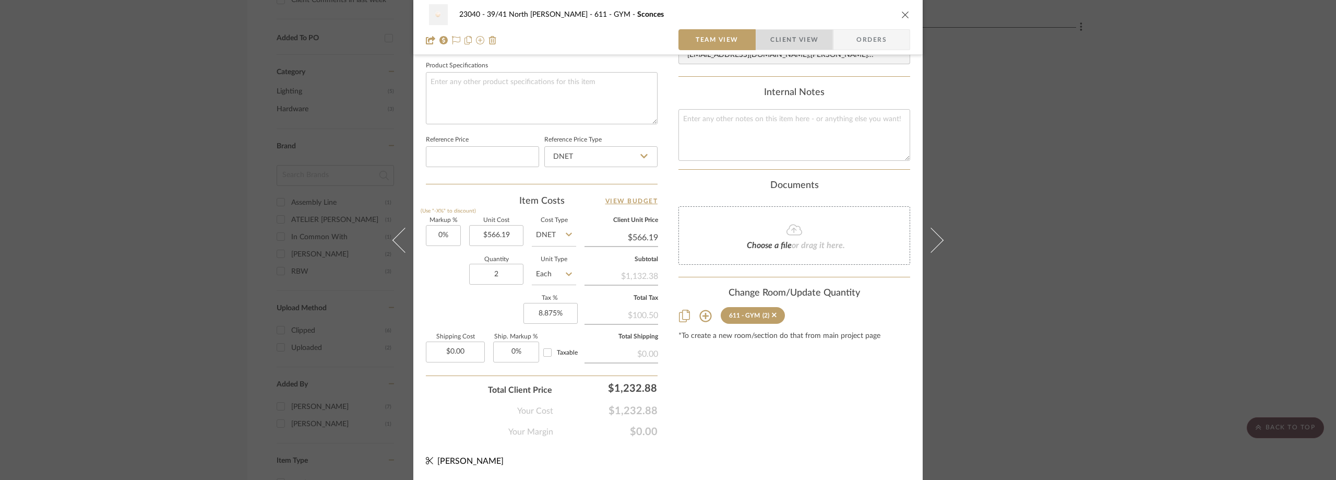
click at [799, 32] on span "Client View" at bounding box center [794, 39] width 48 height 21
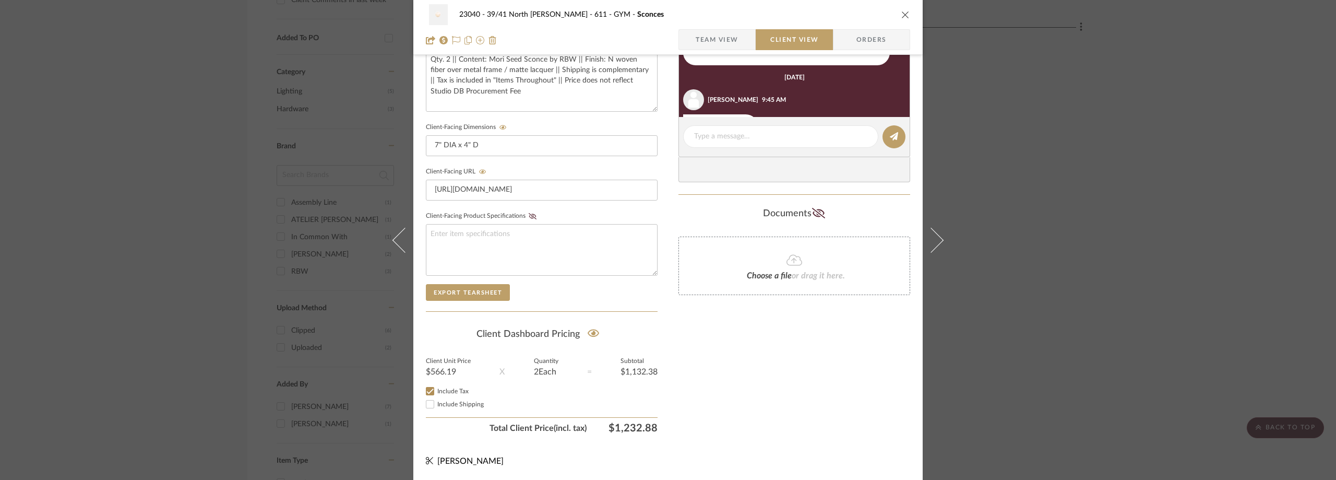
scroll to position [35, 0]
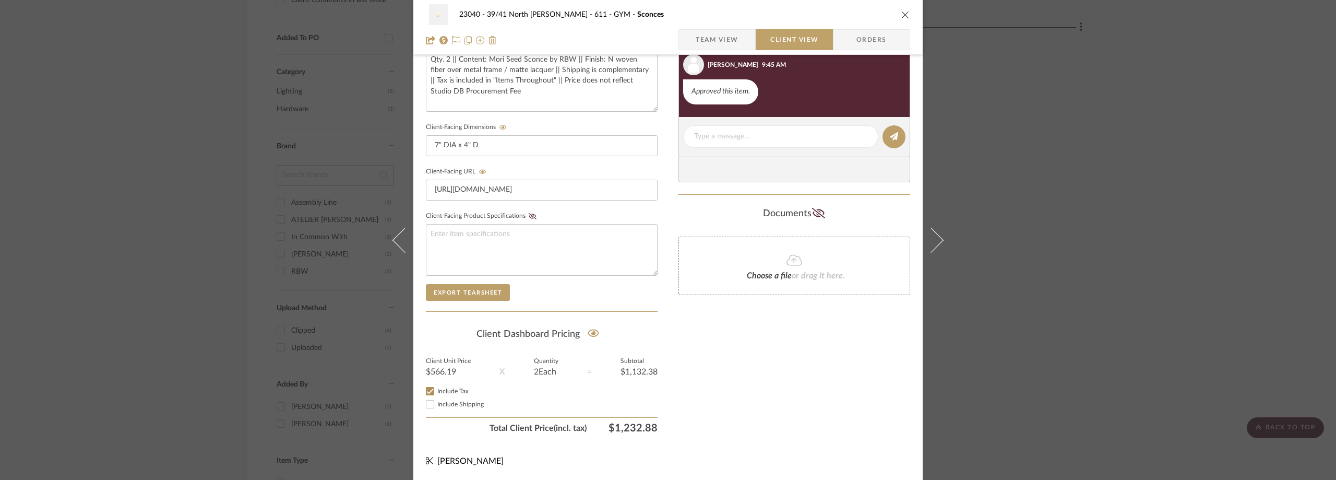
click at [739, 34] on span "Team View" at bounding box center [717, 39] width 76 height 21
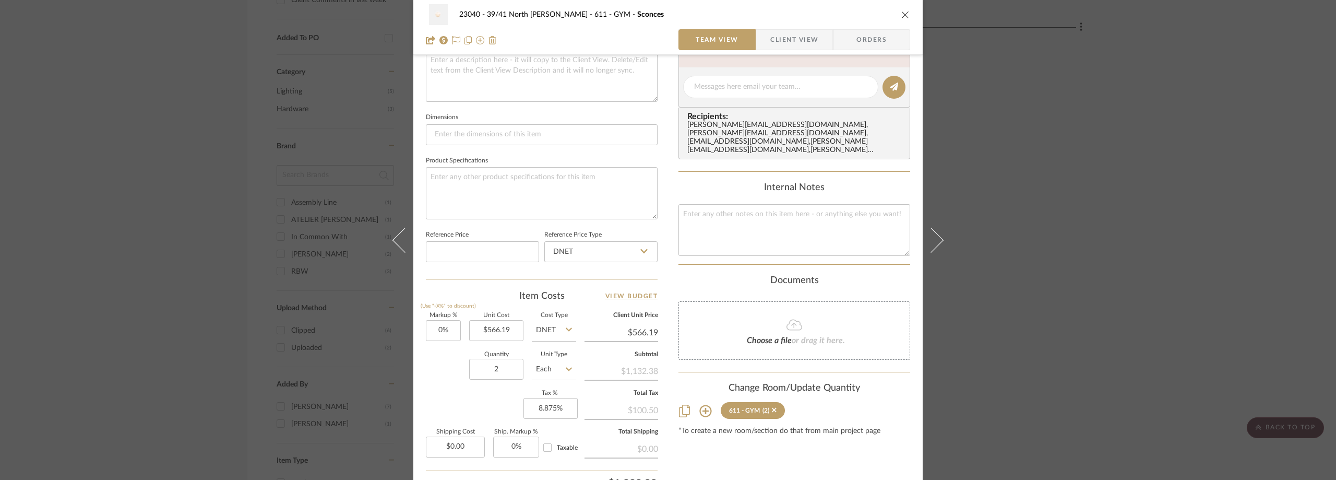
click at [1178, 230] on div "23040 - 39/41 North [PERSON_NAME] 611 - GYM Sconces Team View Client View Order…" at bounding box center [668, 240] width 1336 height 480
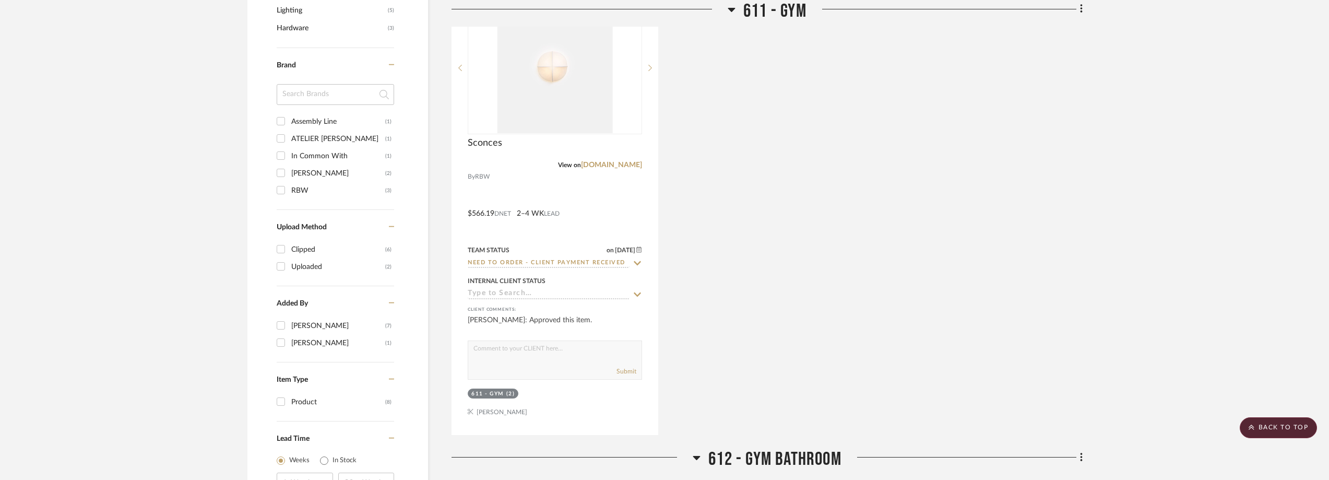
scroll to position [1200, 0]
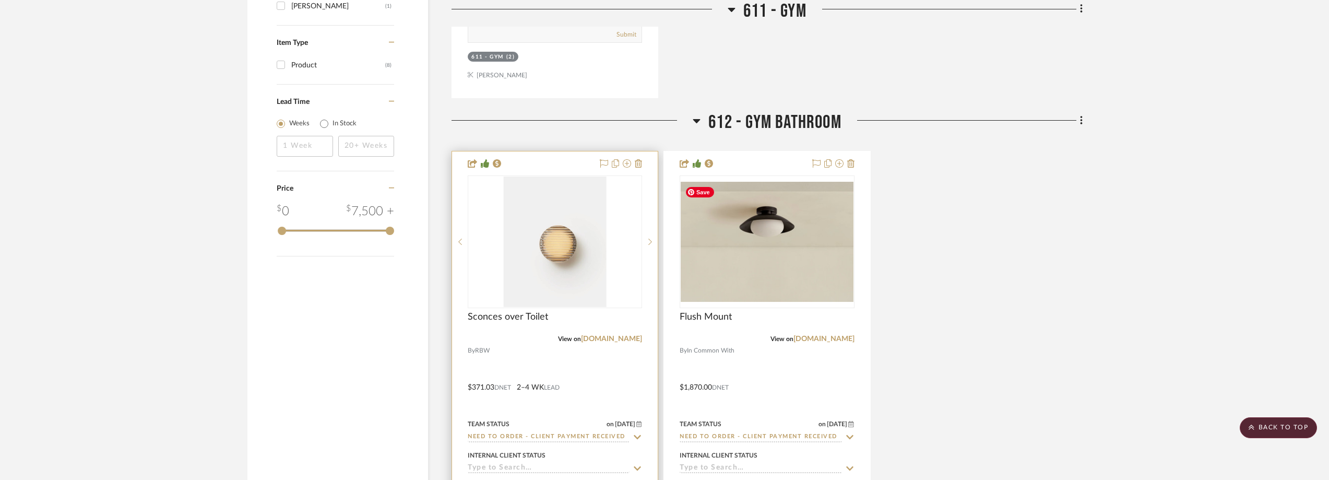
click at [559, 247] on img "0" at bounding box center [555, 241] width 103 height 130
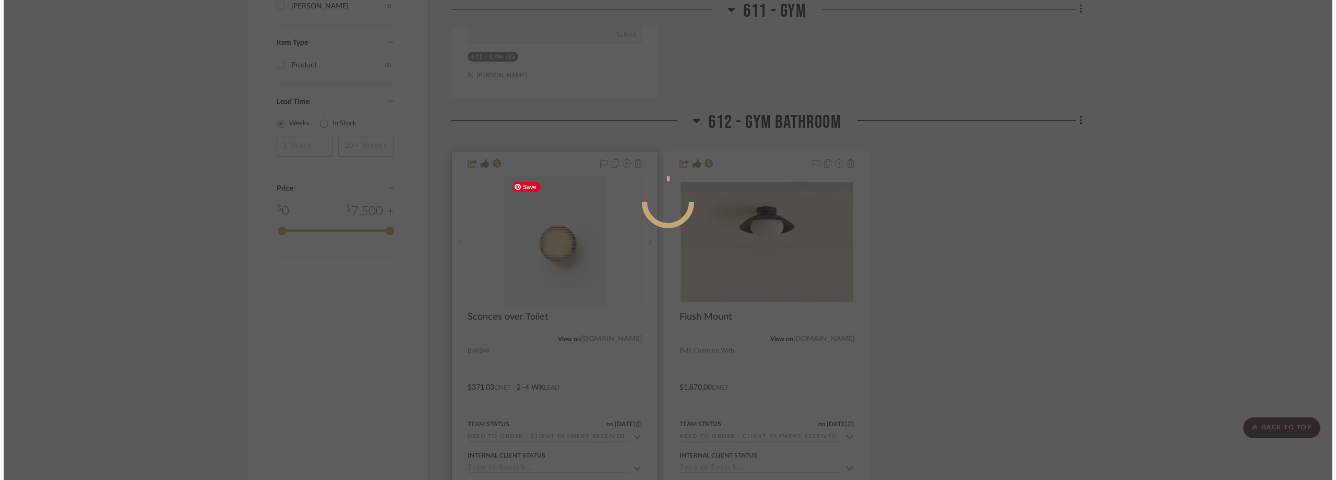
scroll to position [0, 0]
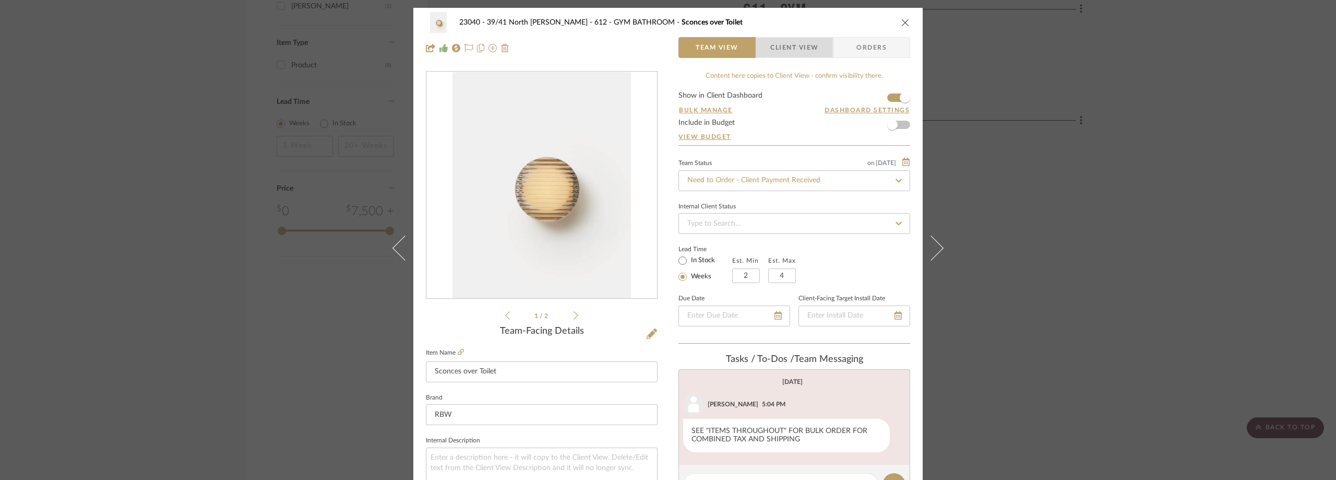
click at [786, 44] on span "Client View" at bounding box center [794, 47] width 48 height 21
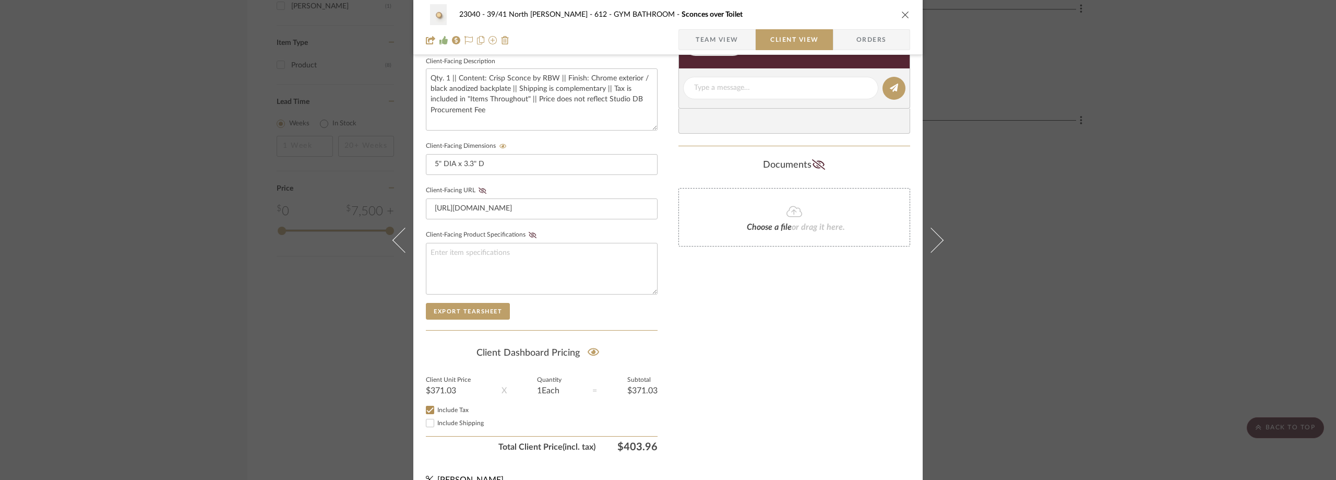
scroll to position [397, 0]
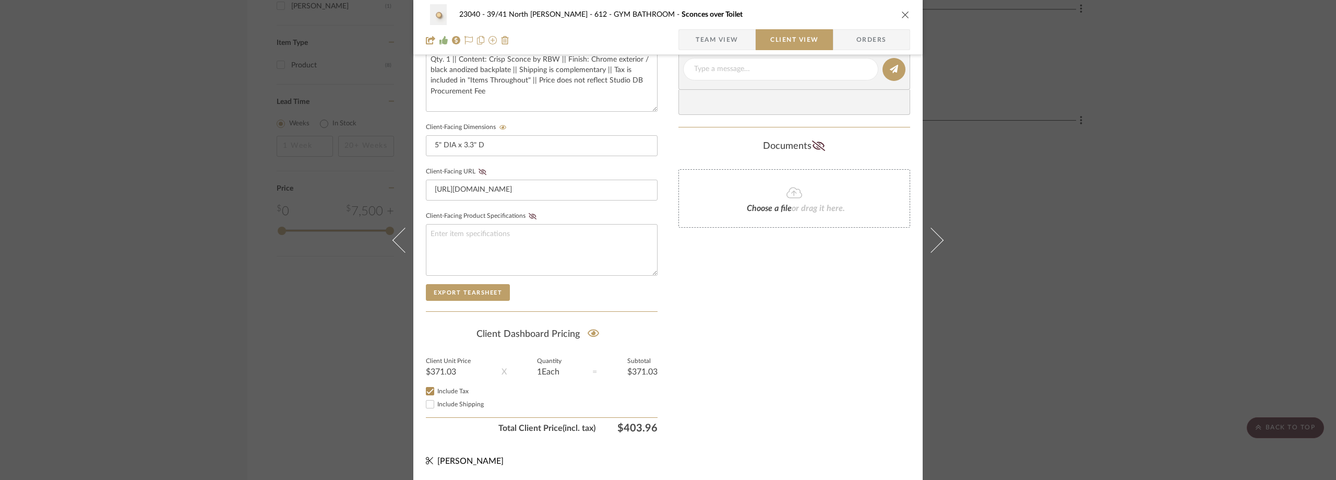
click at [1068, 274] on div "23040 - 39/41 North [PERSON_NAME] 612 - GYM BATHROOM Sconces over Toilet Team V…" at bounding box center [668, 240] width 1336 height 480
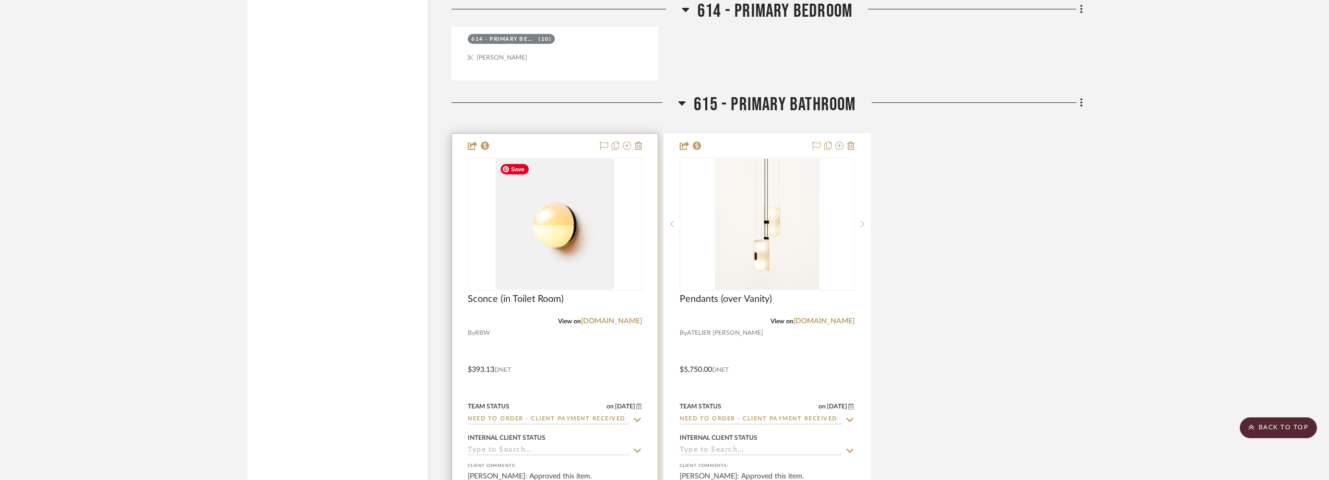
scroll to position [2296, 0]
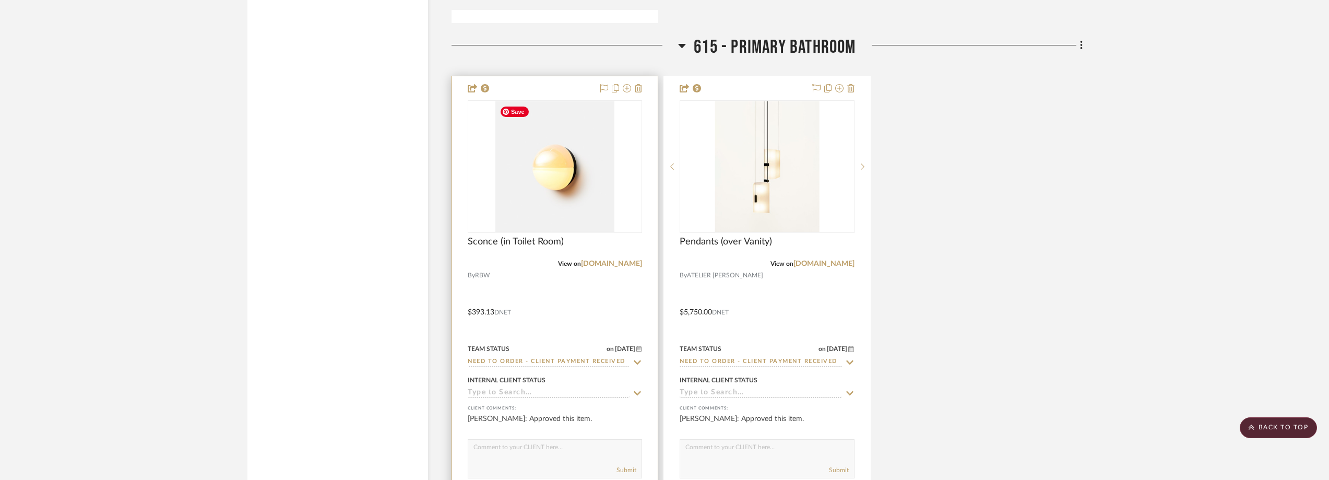
click at [570, 211] on img "0" at bounding box center [554, 166] width 119 height 130
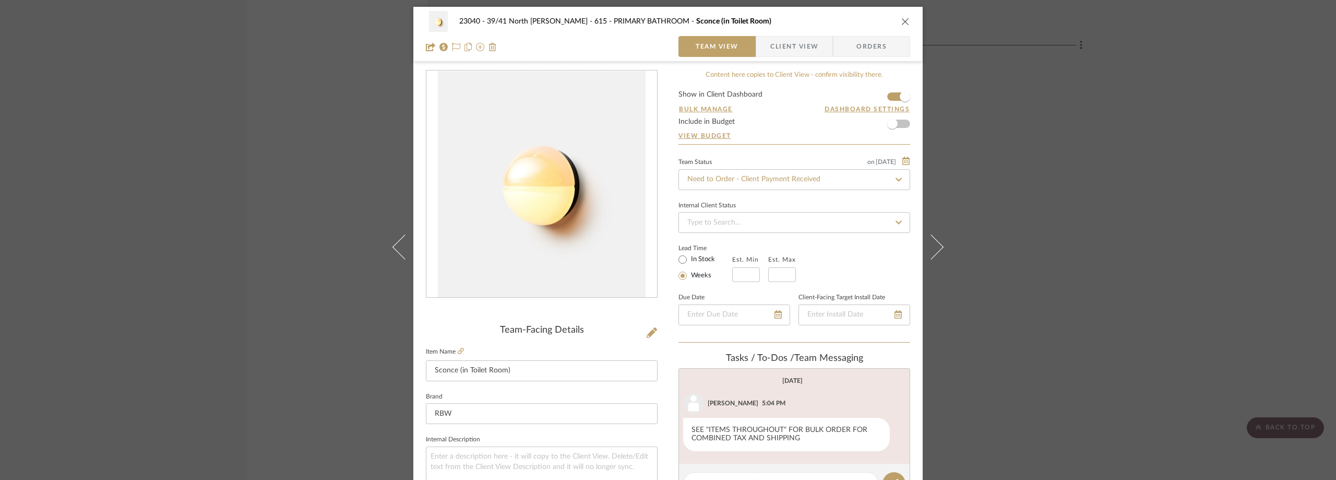
scroll to position [0, 0]
click at [821, 45] on span "Client View" at bounding box center [794, 47] width 76 height 21
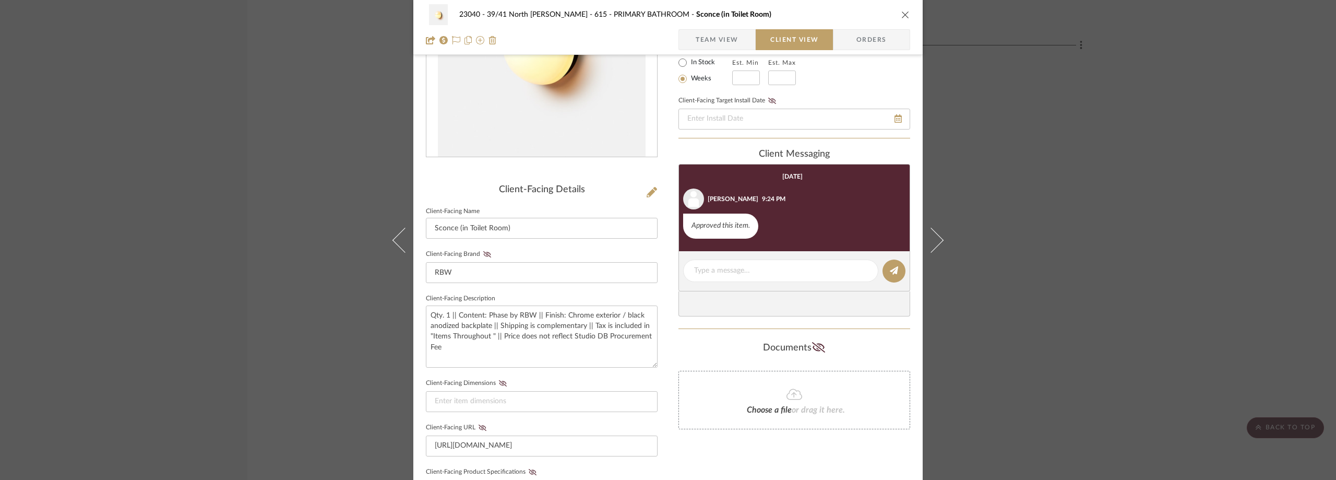
scroll to position [209, 0]
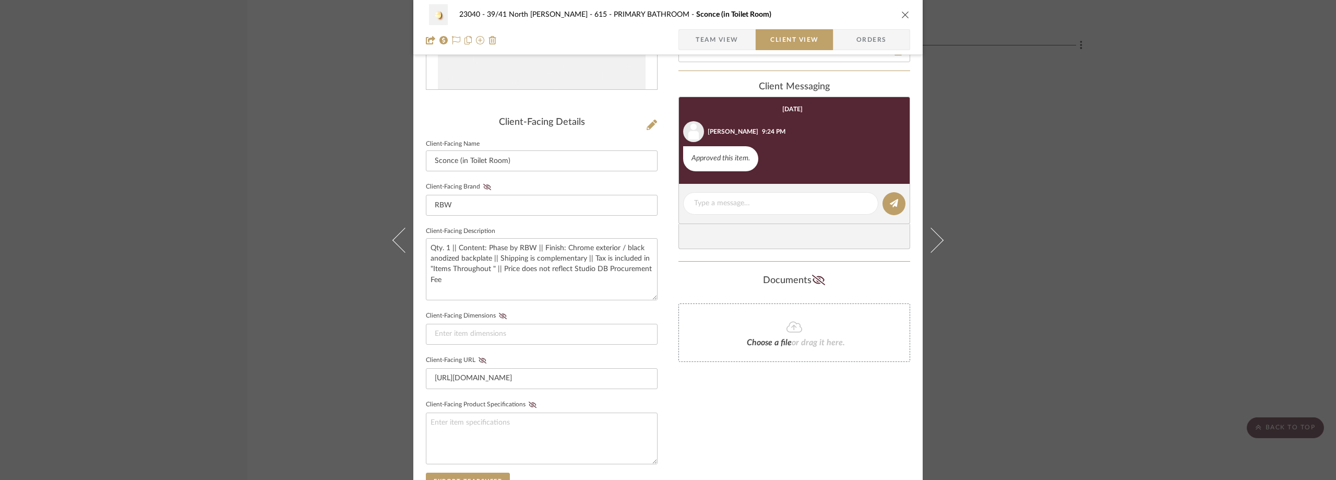
click at [1074, 260] on div "23040 - 39/41 North [PERSON_NAME] 615 - PRIMARY BATHROOM Sconce (in Toilet Room…" at bounding box center [668, 240] width 1336 height 480
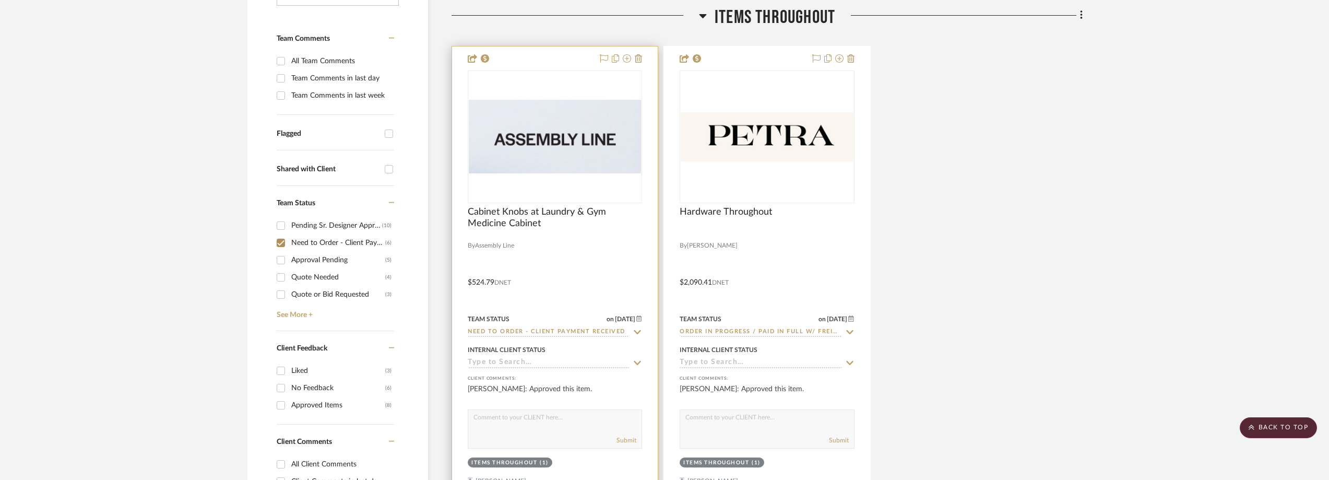
scroll to position [279, 0]
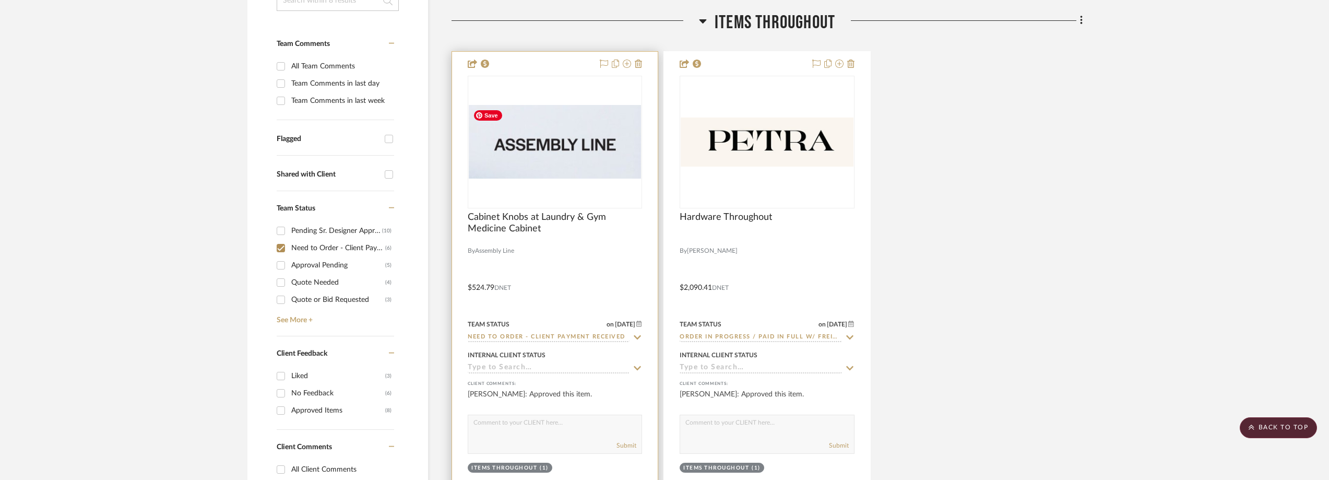
click at [545, 155] on img "0" at bounding box center [555, 142] width 172 height 74
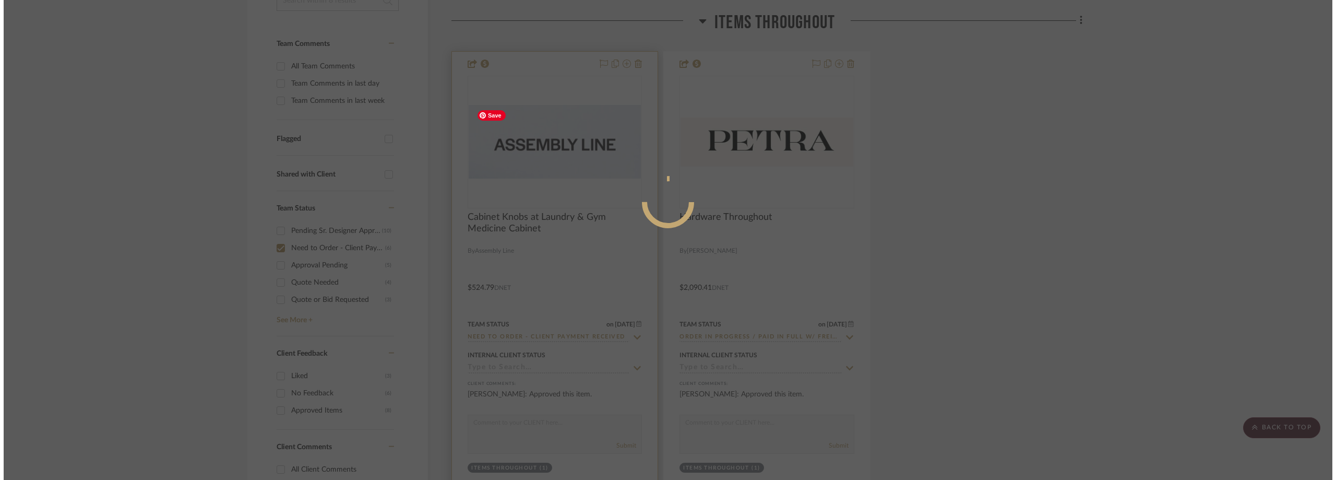
scroll to position [0, 0]
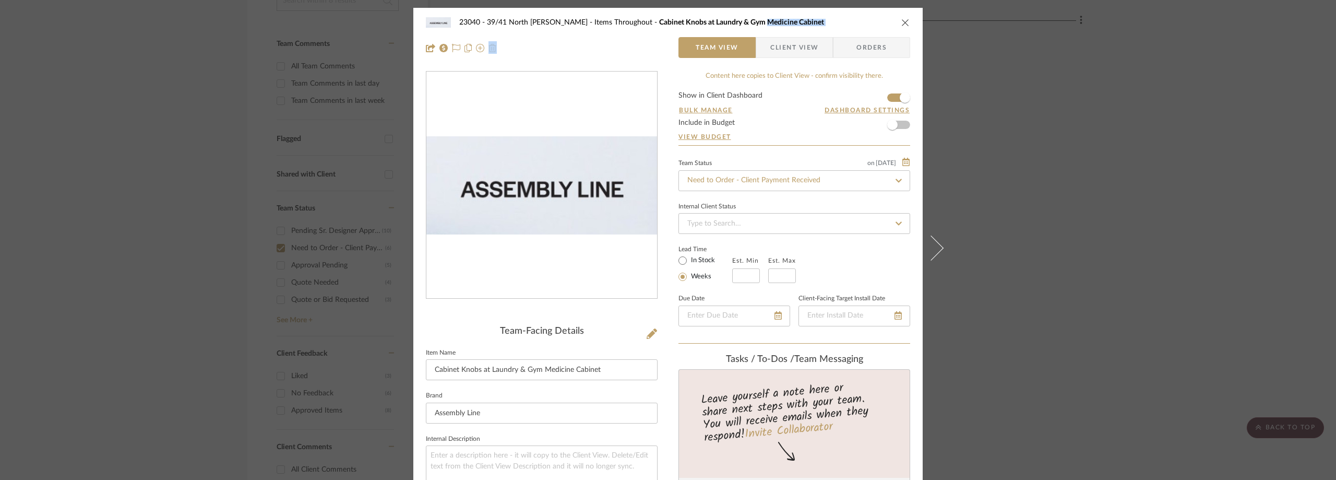
click at [771, 38] on div "23040 - 39/41 North [PERSON_NAME] Items Throughout Cabinet Knobs at Laundry & G…" at bounding box center [667, 35] width 509 height 55
drag, startPoint x: 769, startPoint y: 44, endPoint x: 667, endPoint y: 59, distance: 103.3
click at [770, 44] on span "Client View" at bounding box center [794, 47] width 48 height 21
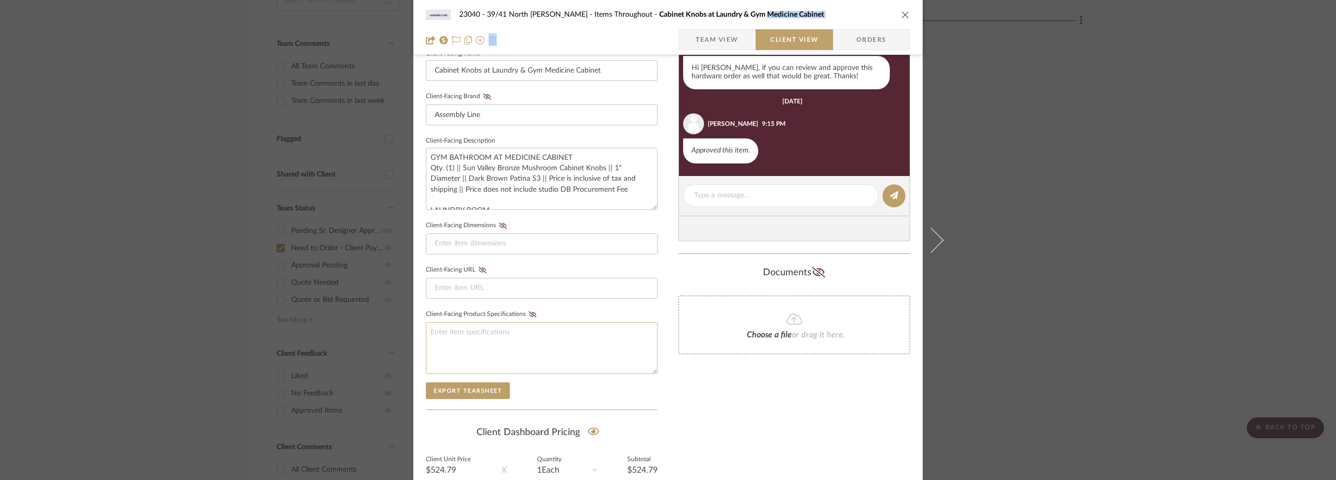
scroll to position [313, 0]
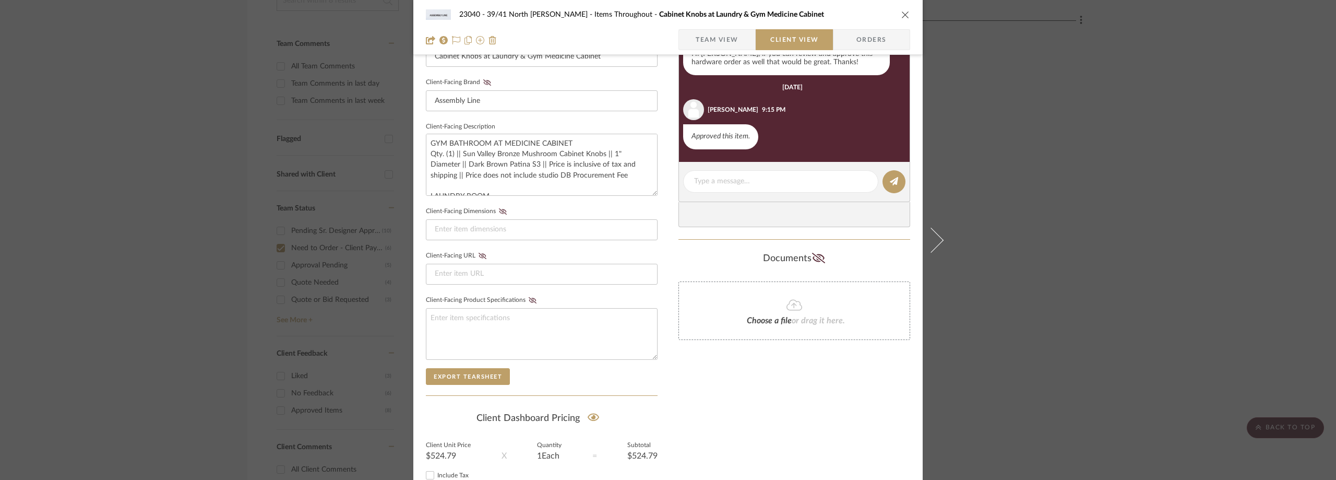
click at [1052, 265] on div "23040 - 39/41 North [PERSON_NAME] Items Throughout Cabinet Knobs at Laundry & G…" at bounding box center [668, 240] width 1336 height 480
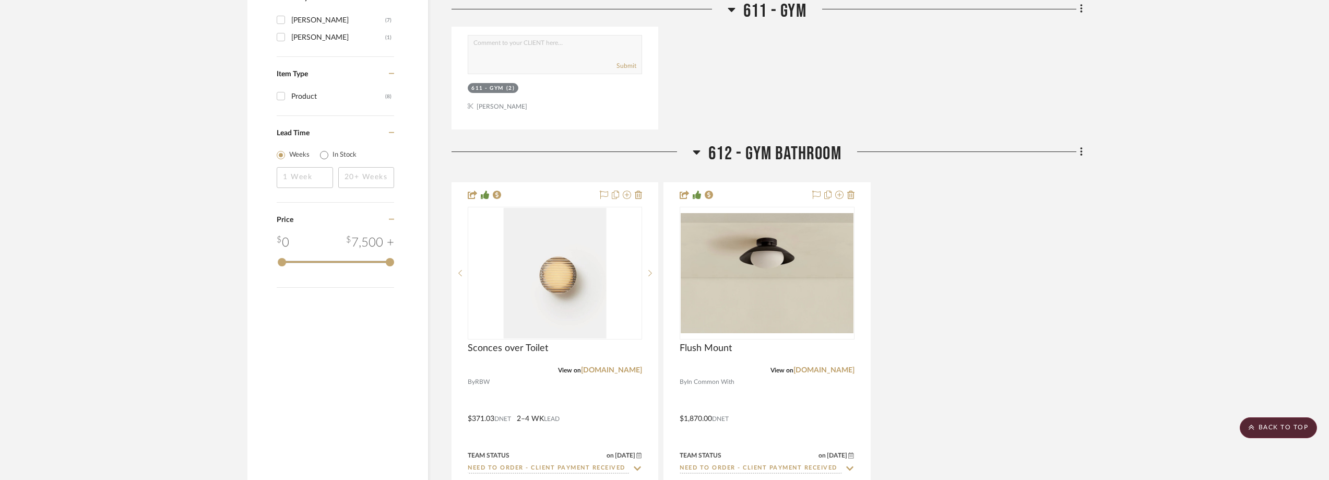
scroll to position [1375, 0]
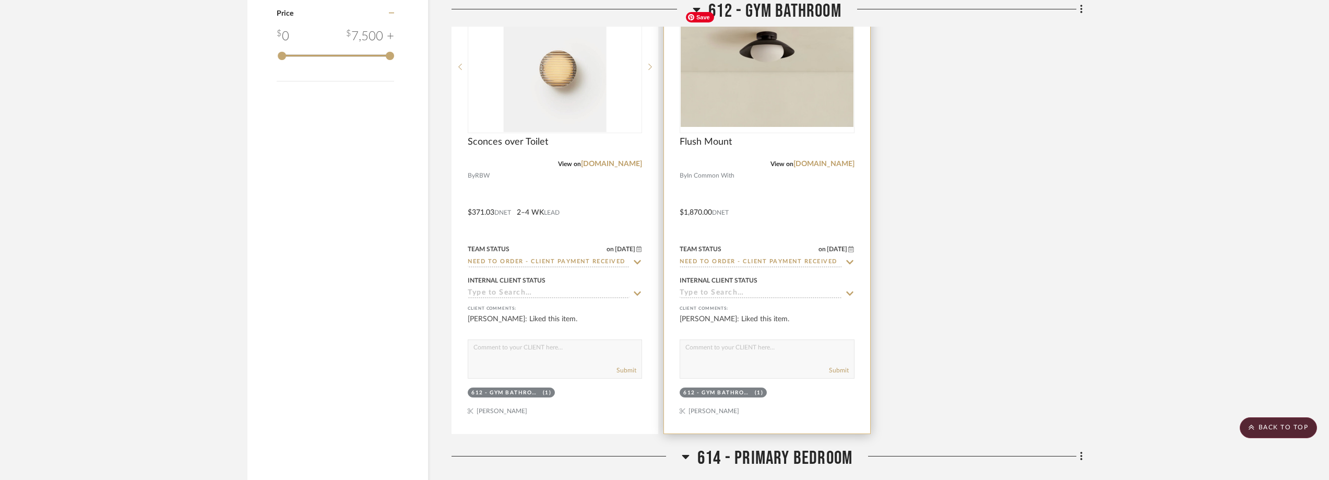
click at [738, 81] on img "0" at bounding box center [766, 66] width 172 height 119
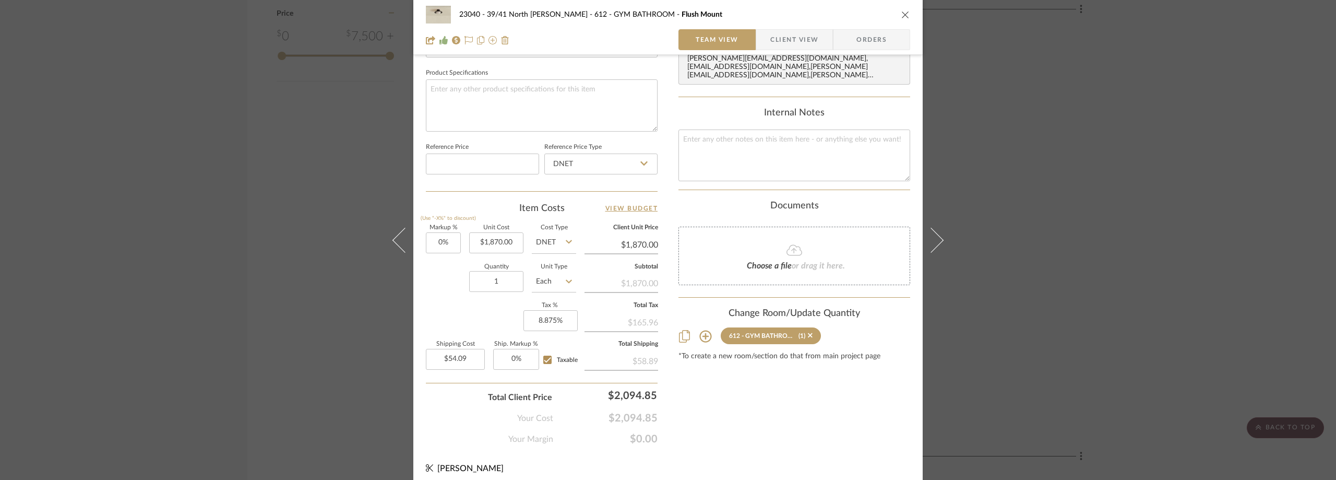
scroll to position [492, 0]
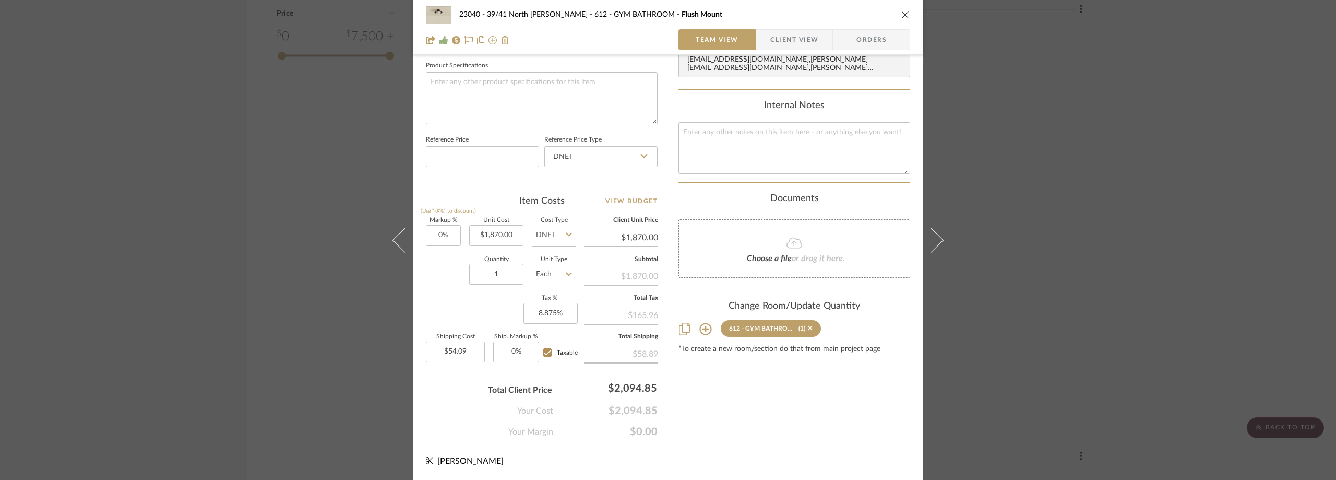
click at [760, 33] on span "button" at bounding box center [763, 39] width 14 height 21
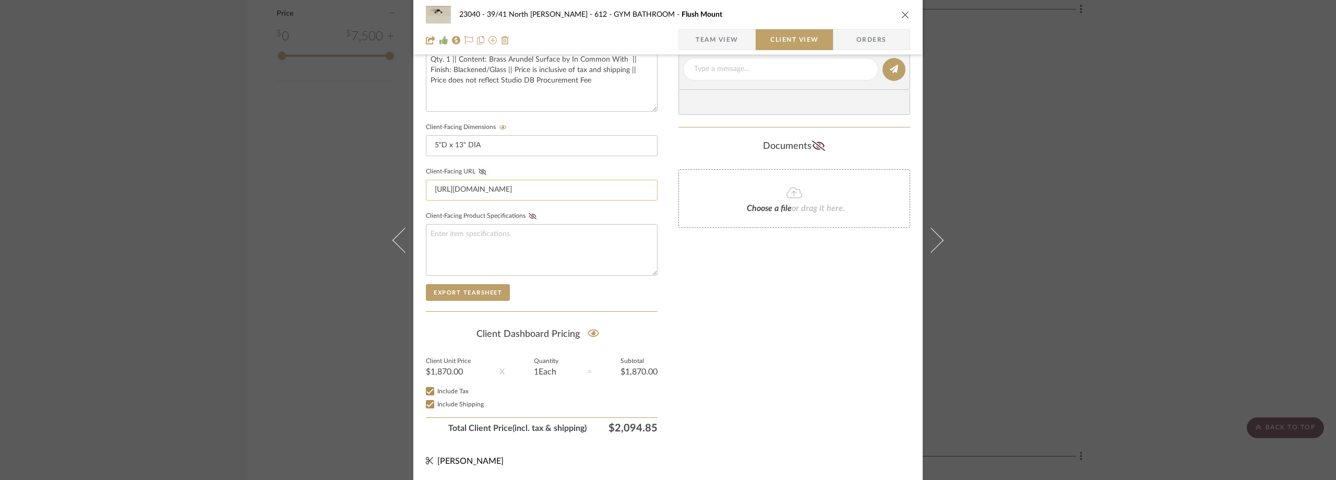
scroll to position [345, 0]
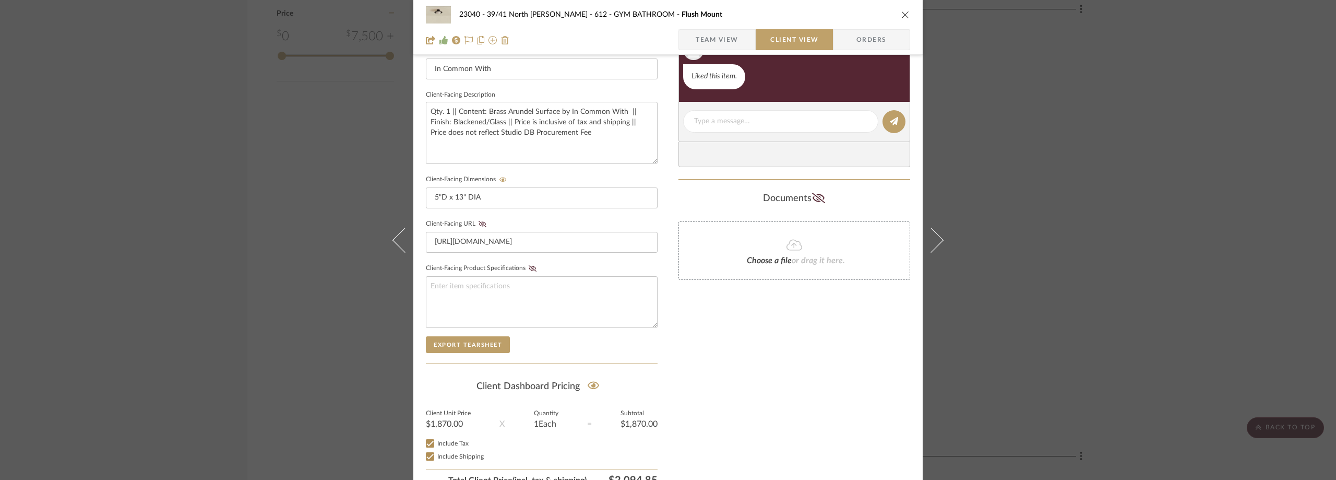
click at [1133, 168] on div "23040 - 39/41 North [PERSON_NAME] 612 - GYM BATHROOM Flush Mount Team View Clie…" at bounding box center [668, 240] width 1336 height 480
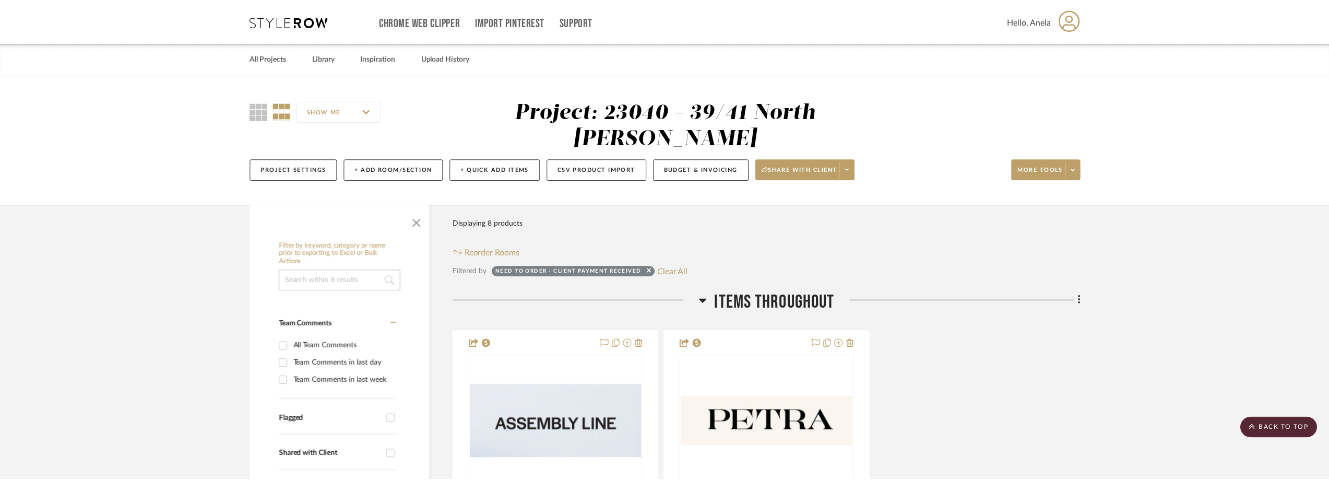
scroll to position [1375, 0]
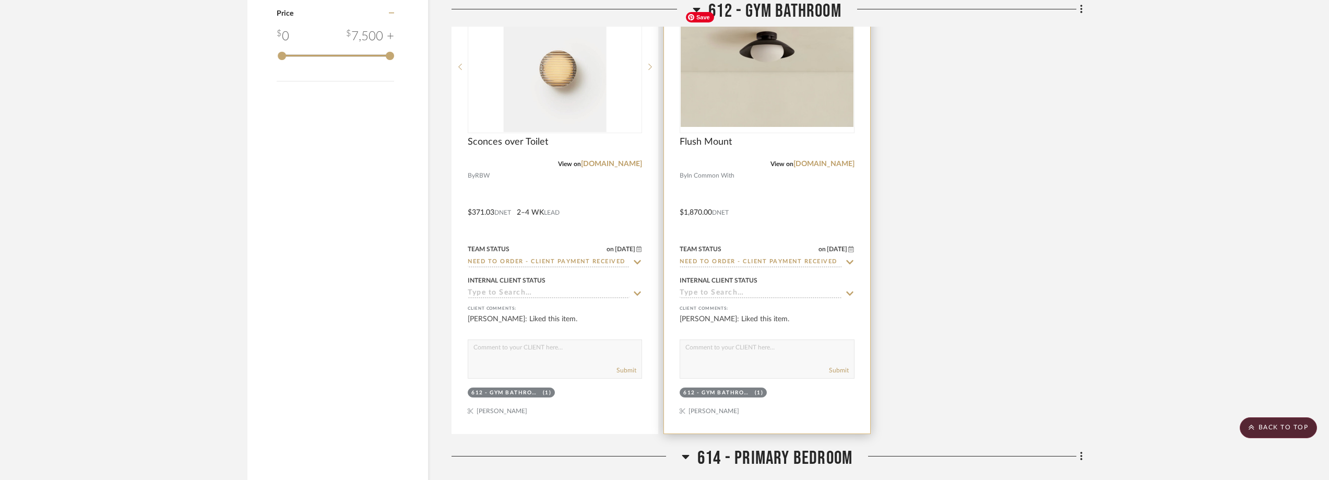
click at [780, 57] on img "0" at bounding box center [766, 66] width 172 height 119
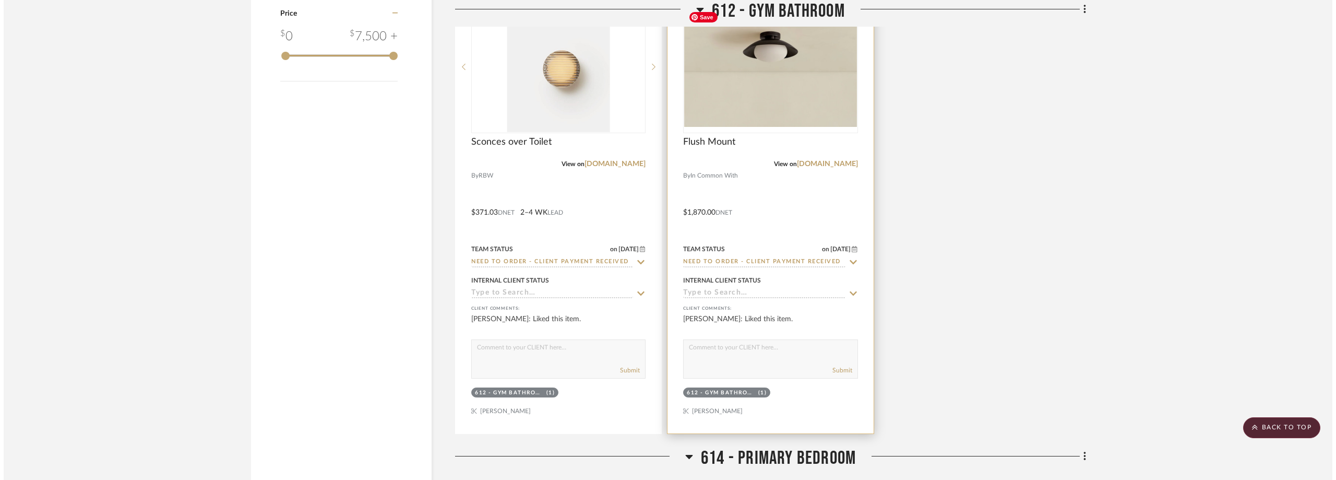
scroll to position [0, 0]
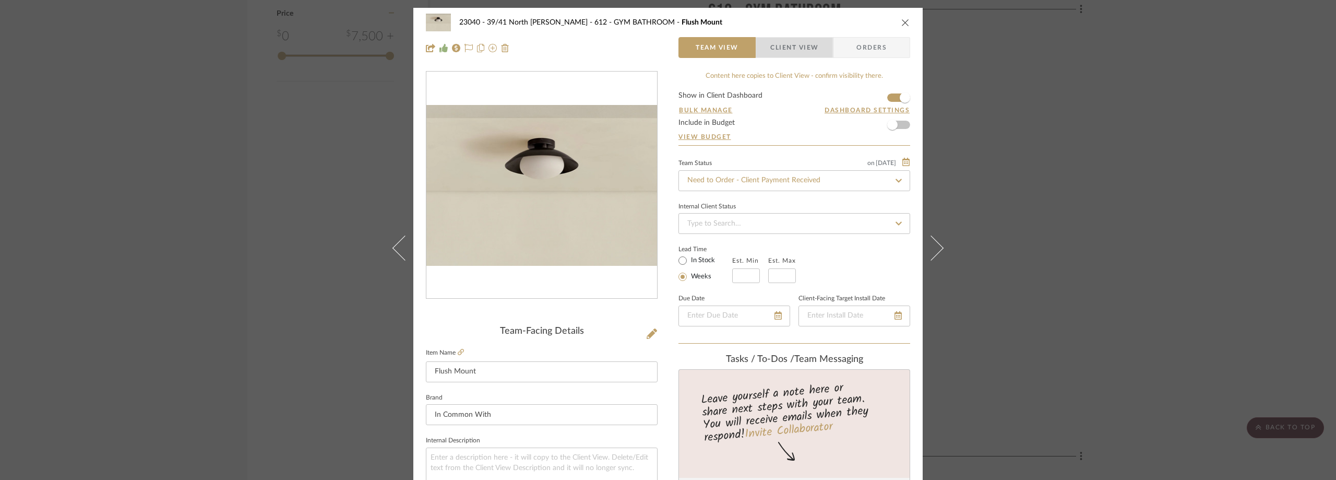
click at [804, 39] on span "Client View" at bounding box center [794, 47] width 48 height 21
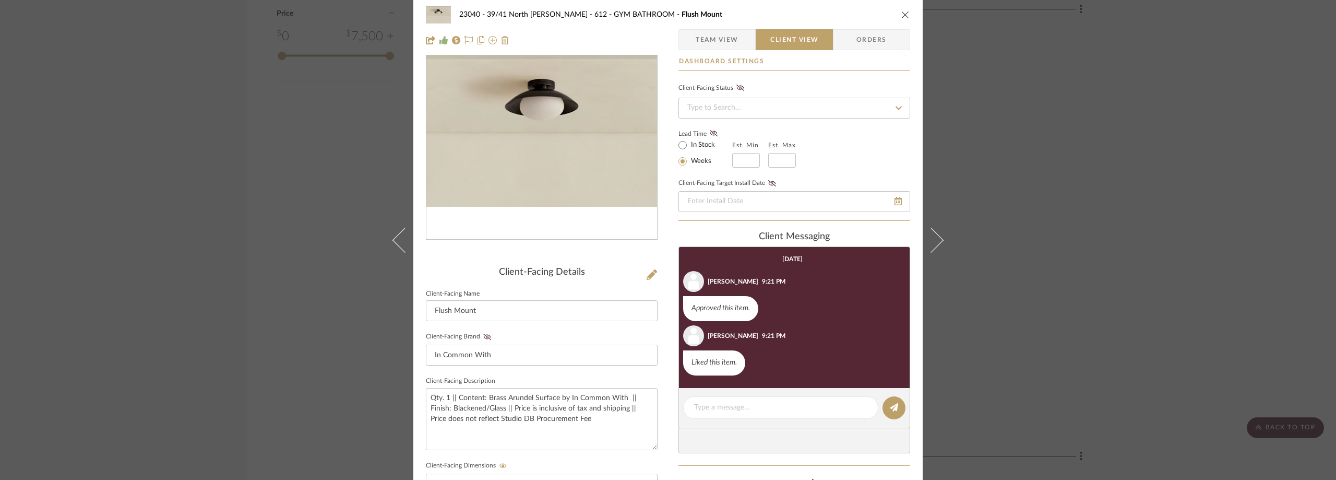
scroll to position [104, 0]
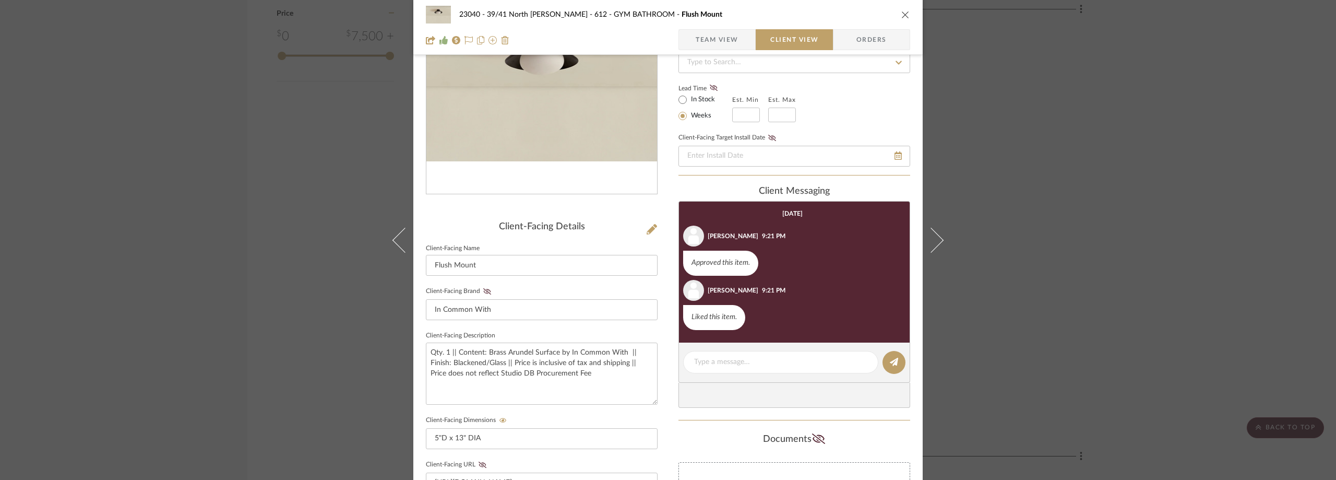
click at [1153, 118] on div "23040 - 39/41 North [PERSON_NAME] 612 - GYM BATHROOM Flush Mount Team View Clie…" at bounding box center [668, 240] width 1336 height 480
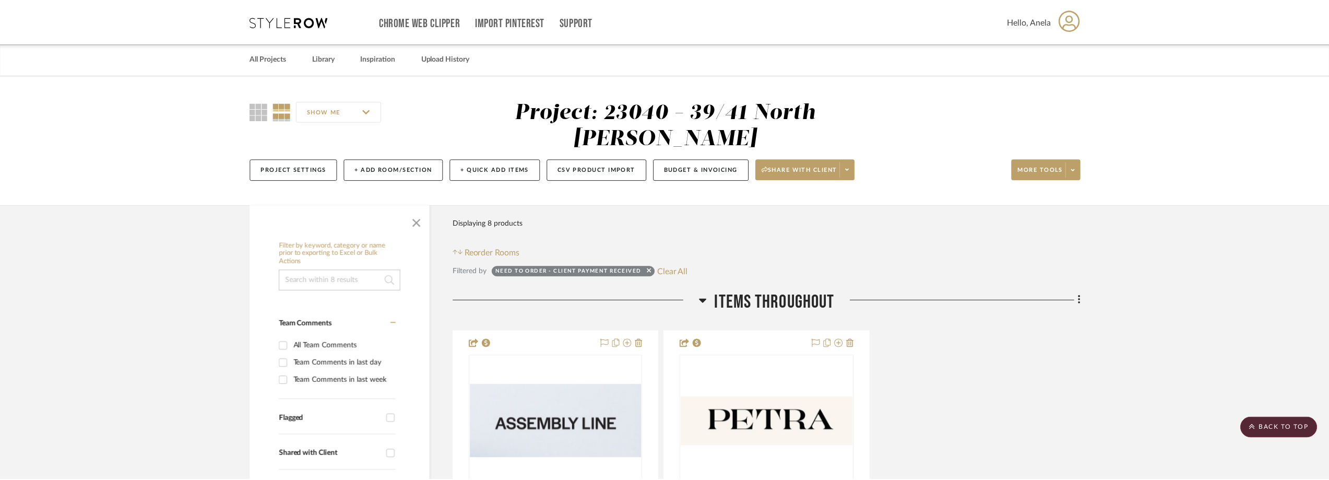
scroll to position [1375, 0]
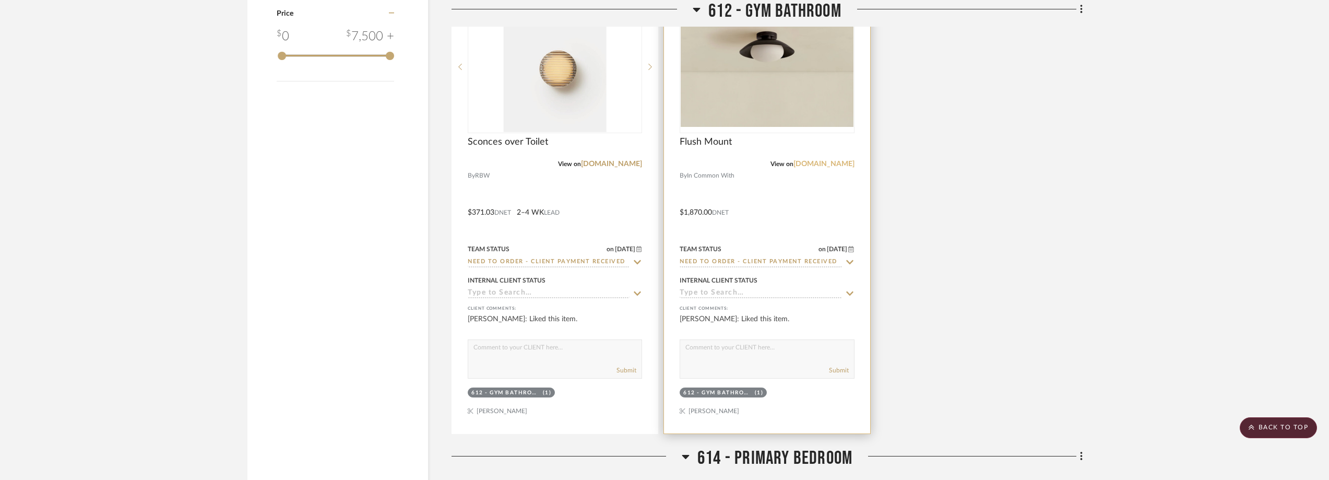
click at [823, 161] on link "[DOMAIN_NAME]" at bounding box center [823, 163] width 61 height 7
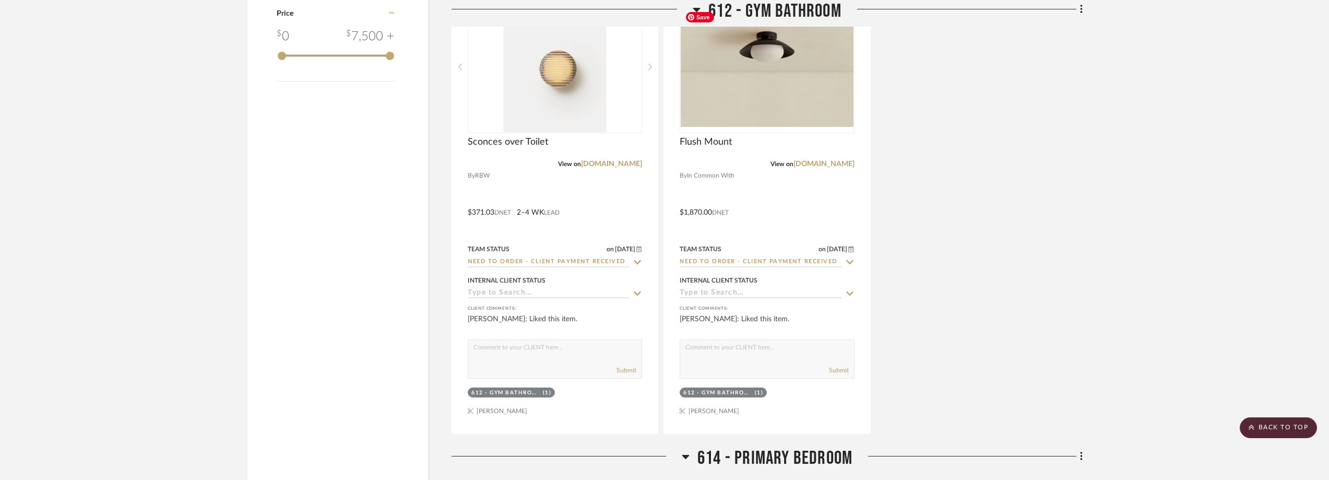
click at [974, 184] on div "Sconces over Toilet View on [DOMAIN_NAME] By RBW $371.03 DNET 2–4 WK LEAD Team …" at bounding box center [766, 205] width 631 height 458
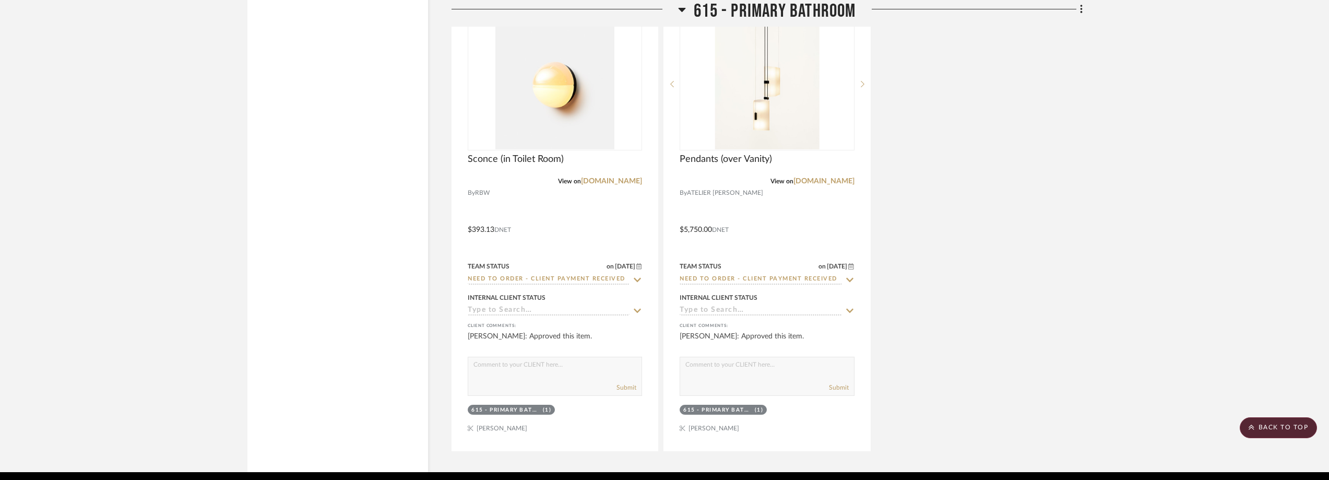
scroll to position [2419, 0]
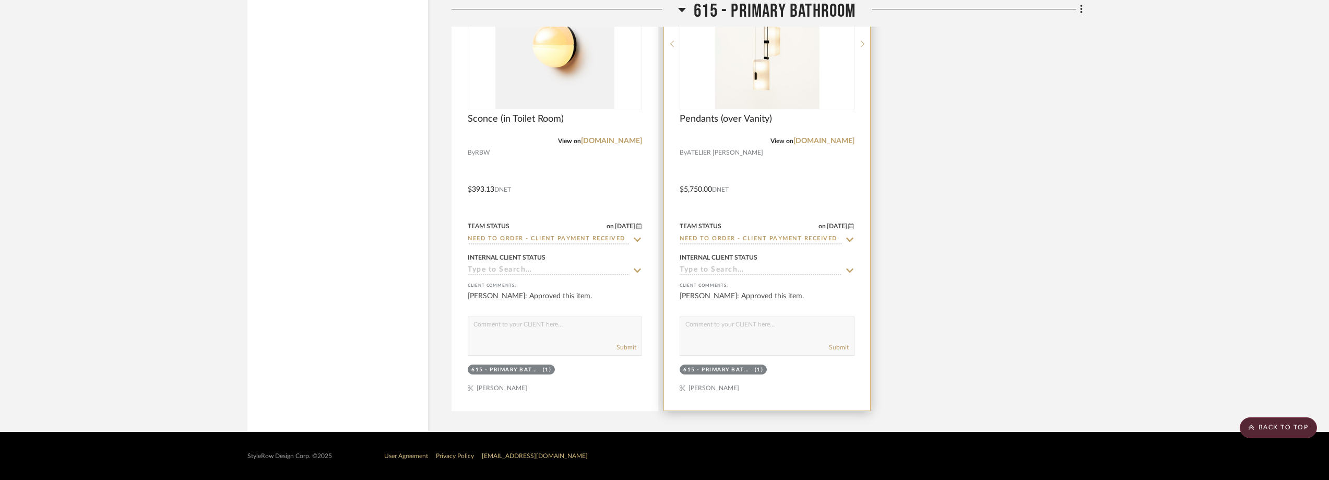
click at [758, 78] on img "0" at bounding box center [766, 44] width 104 height 130
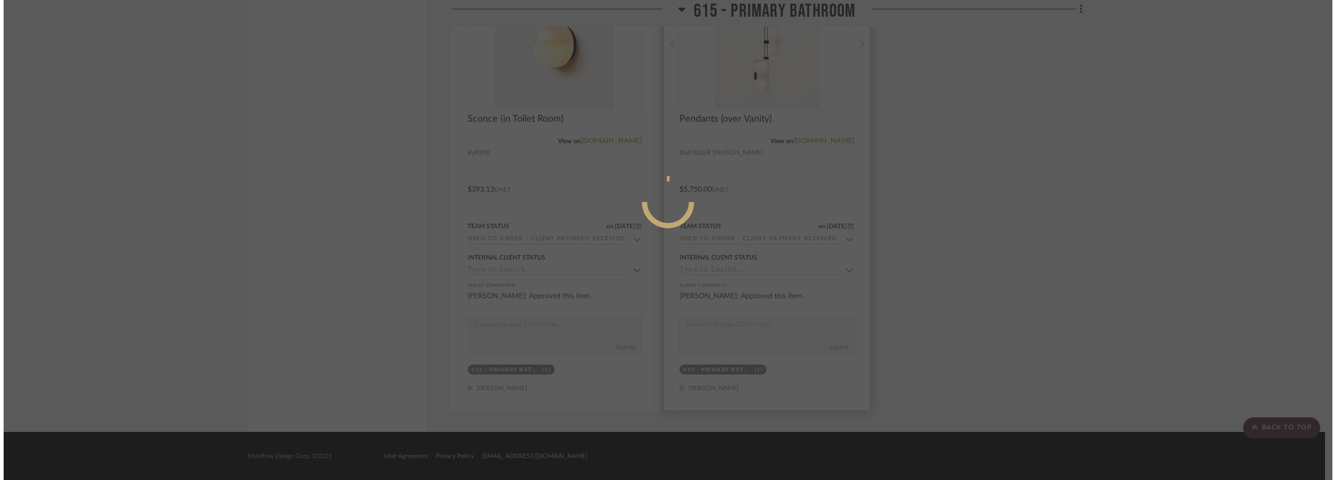
scroll to position [0, 0]
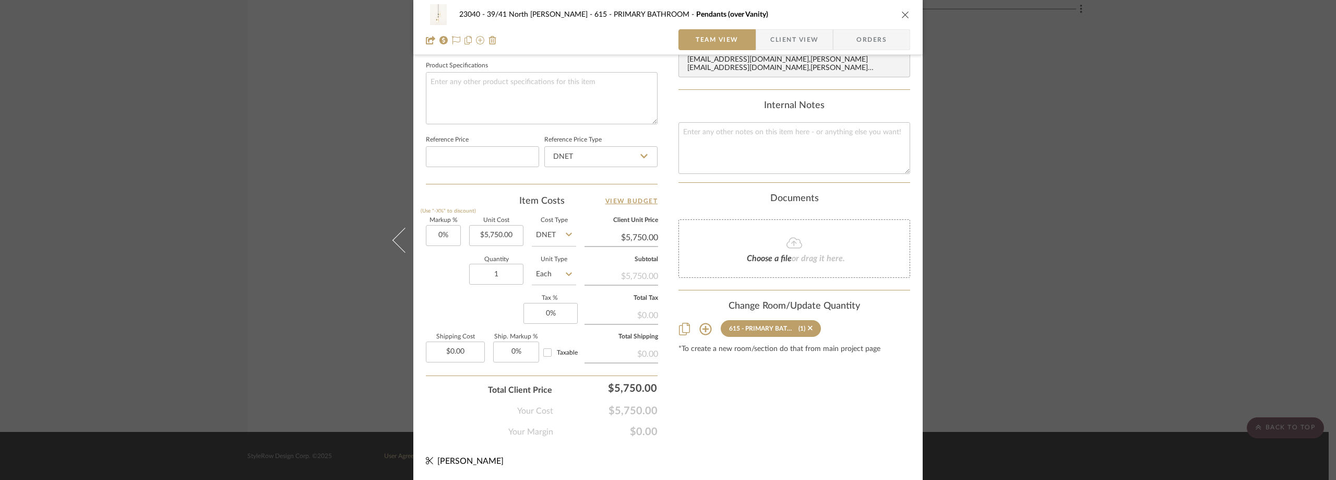
click at [788, 36] on span "Client View" at bounding box center [794, 39] width 48 height 21
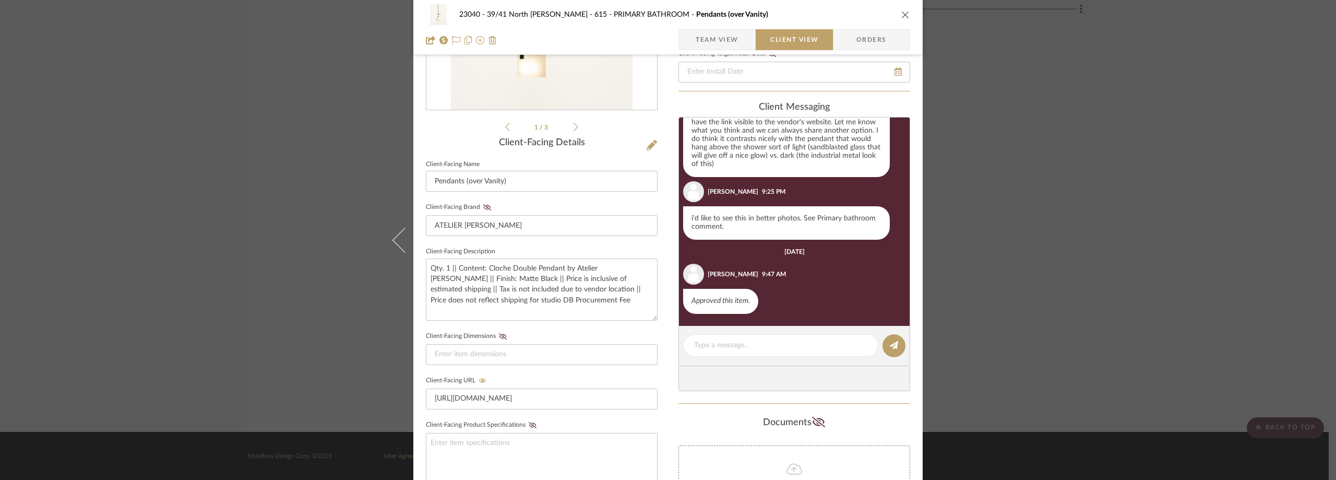
scroll to position [34, 0]
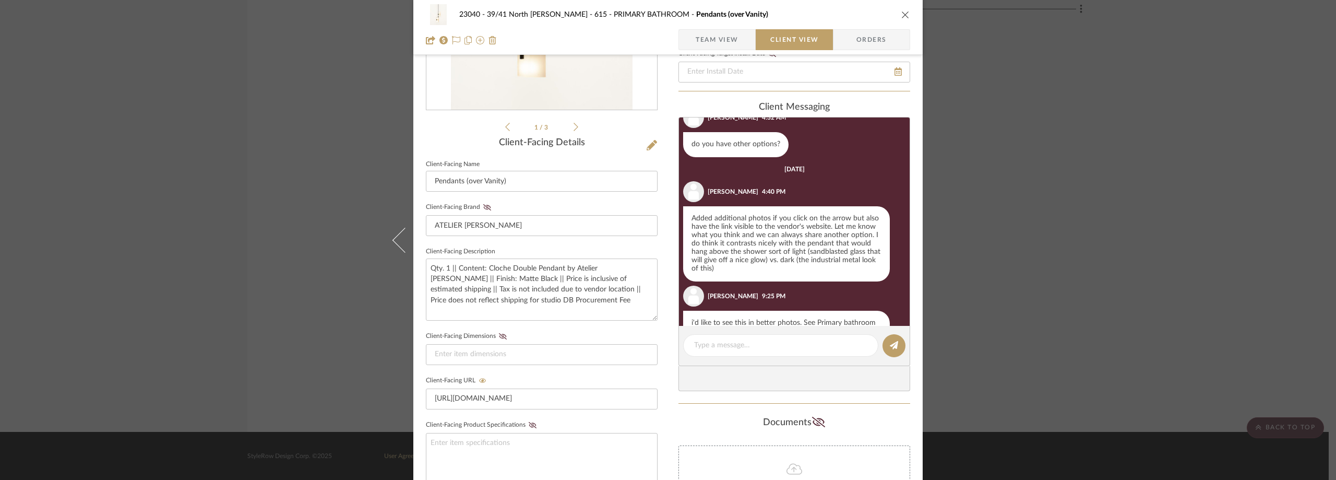
click at [1035, 162] on div "23040 - 39/41 North [PERSON_NAME] 615 - PRIMARY BATHROOM Pendants (over Vanity)…" at bounding box center [668, 240] width 1336 height 480
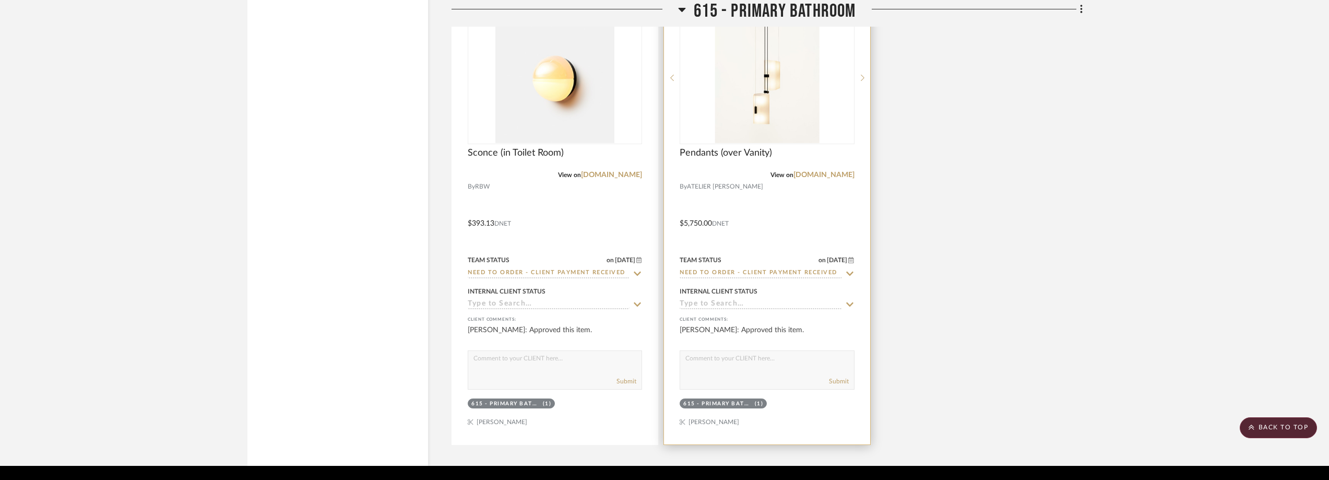
scroll to position [2366, 0]
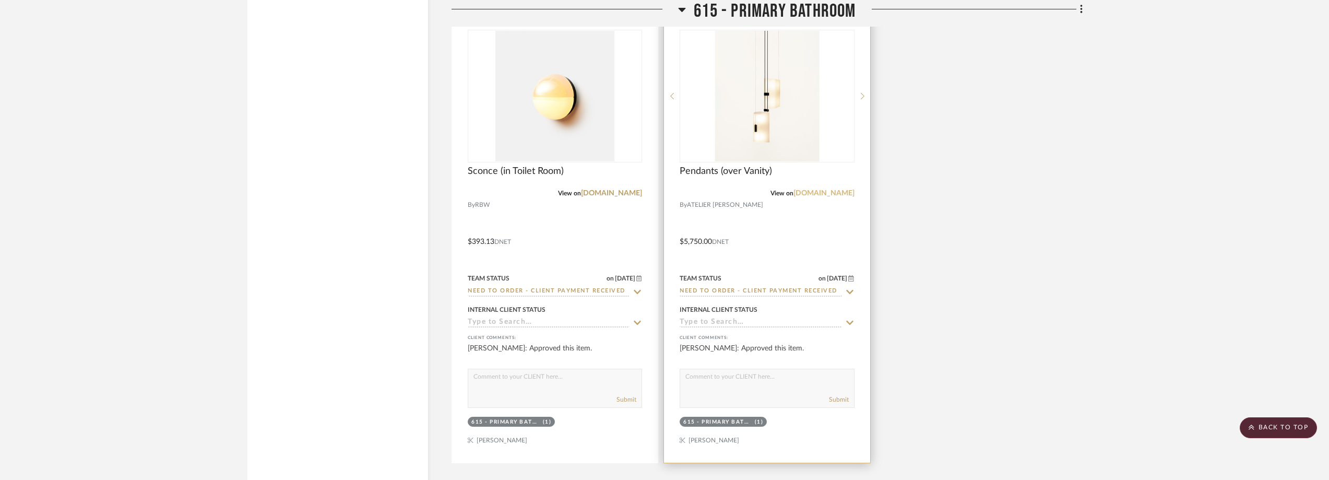
click at [828, 194] on link "[DOMAIN_NAME]" at bounding box center [823, 192] width 61 height 7
click at [731, 125] on img "0" at bounding box center [766, 96] width 104 height 130
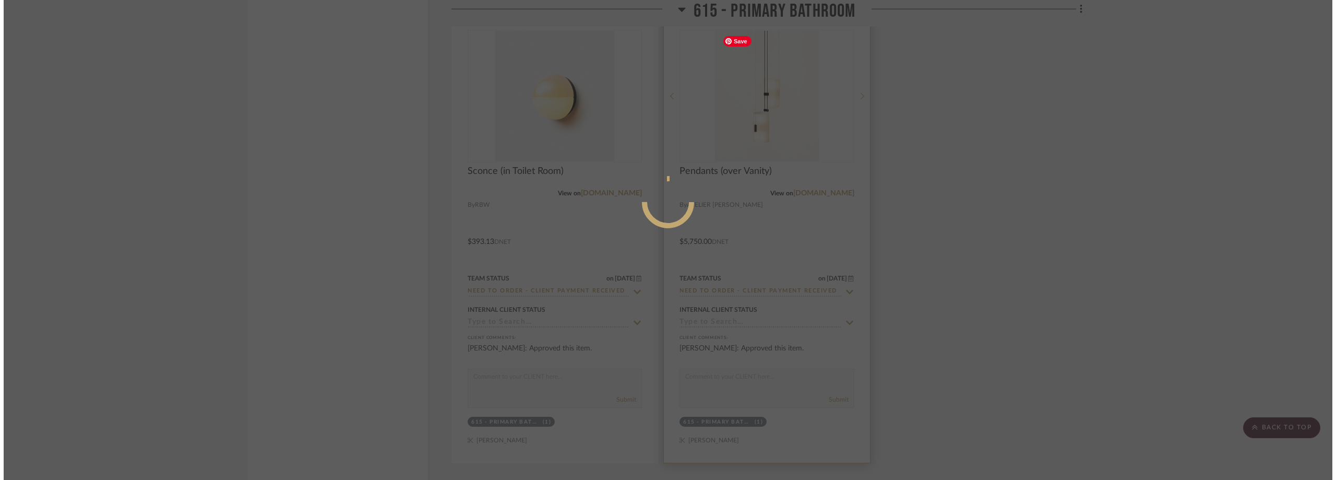
scroll to position [0, 0]
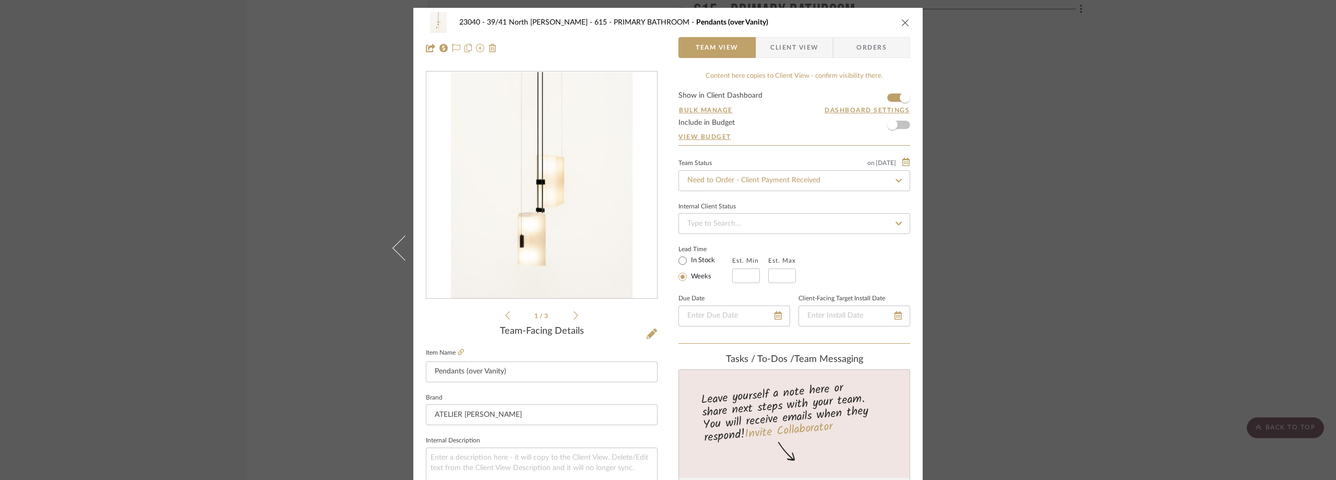
click at [760, 49] on span "button" at bounding box center [763, 47] width 14 height 21
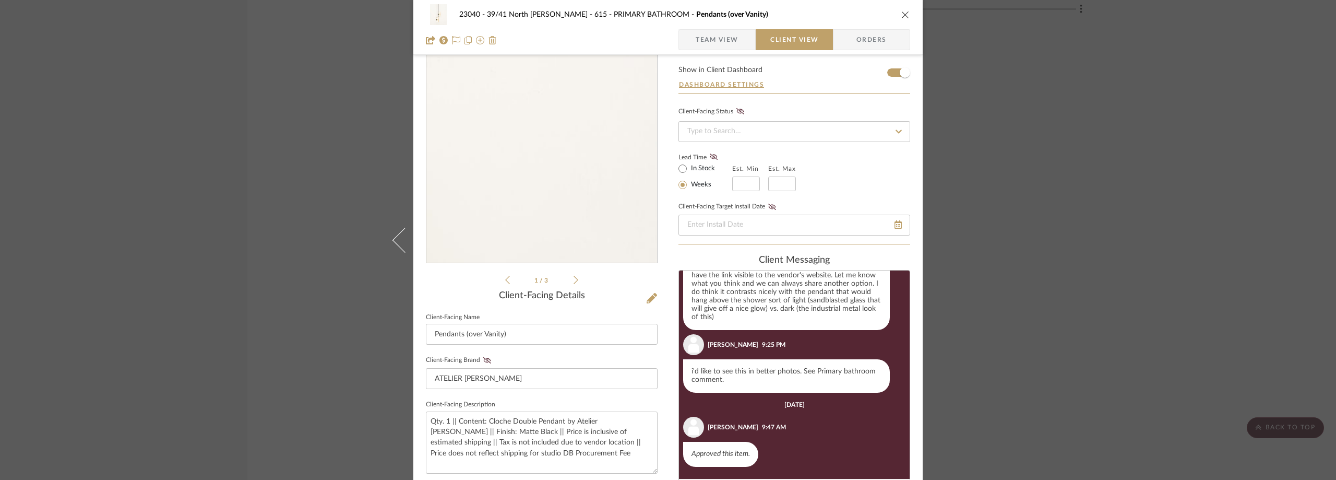
scroll to position [52, 0]
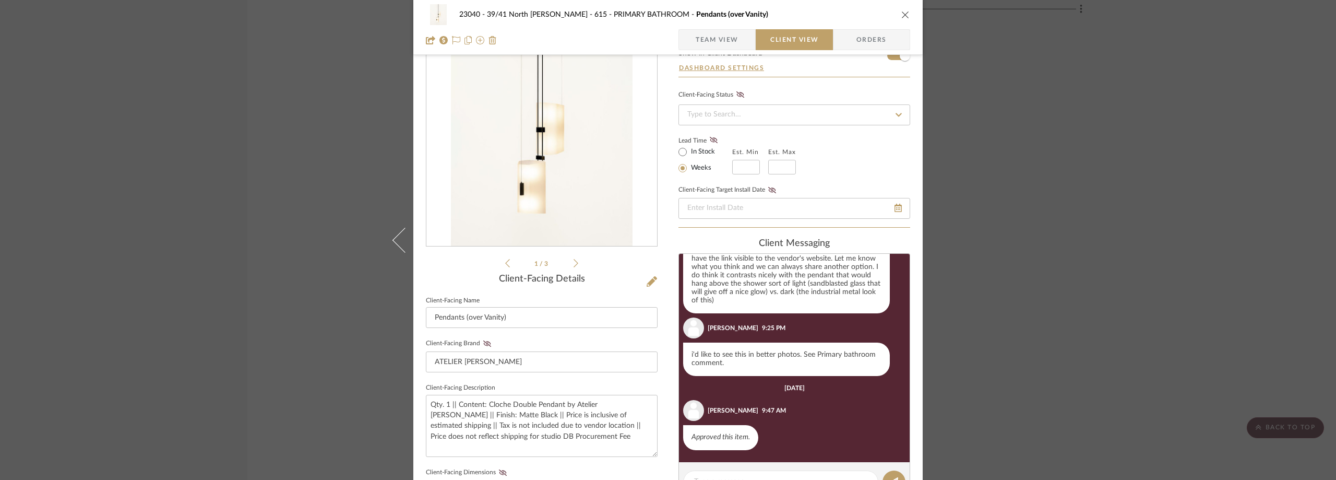
click at [1029, 170] on div "23040 - 39/41 North [PERSON_NAME] 615 - PRIMARY BATHROOM Pendants (over Vanity)…" at bounding box center [668, 240] width 1336 height 480
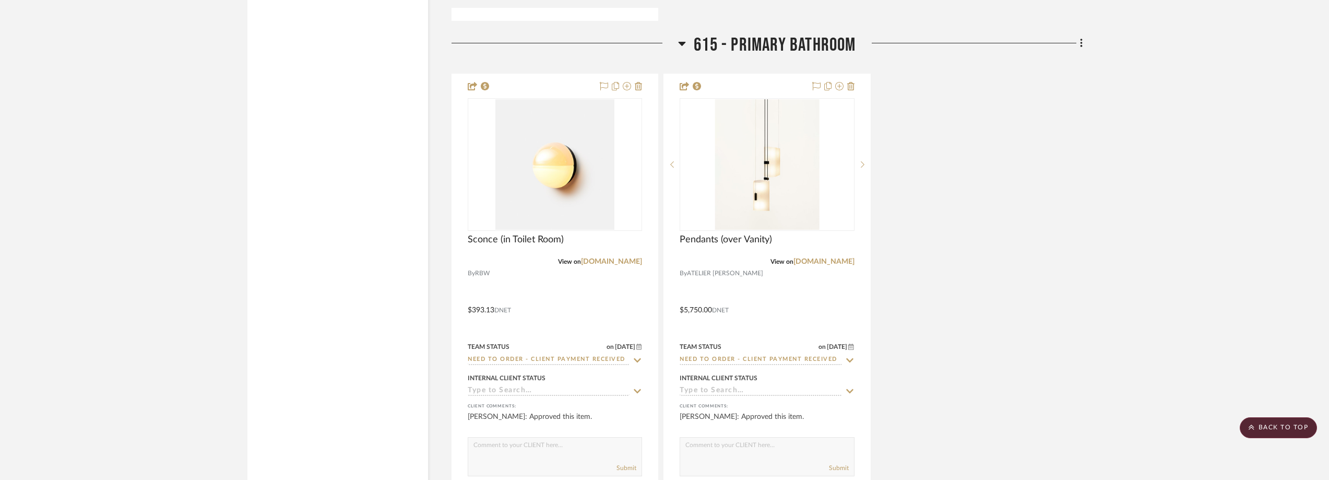
scroll to position [2314, 0]
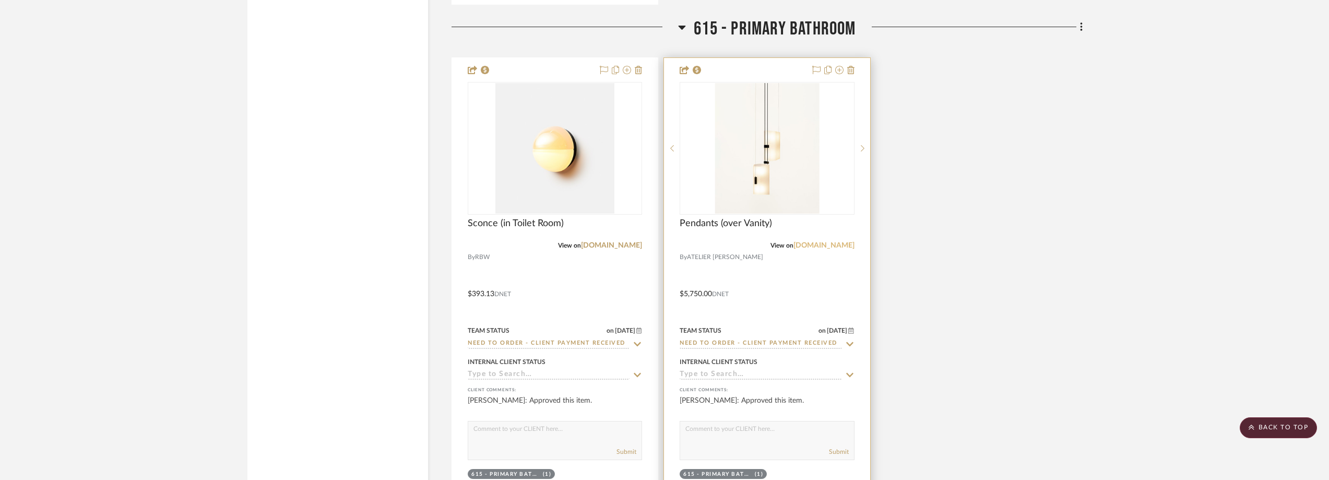
click at [819, 245] on link "[DOMAIN_NAME]" at bounding box center [823, 245] width 61 height 7
click at [762, 174] on img "0" at bounding box center [766, 148] width 104 height 130
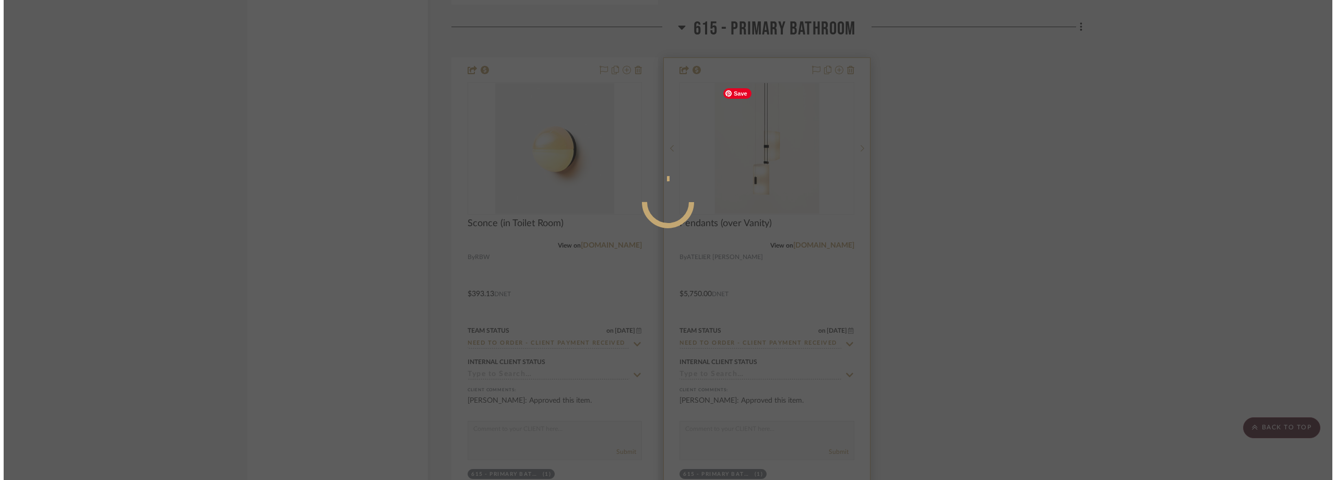
scroll to position [0, 0]
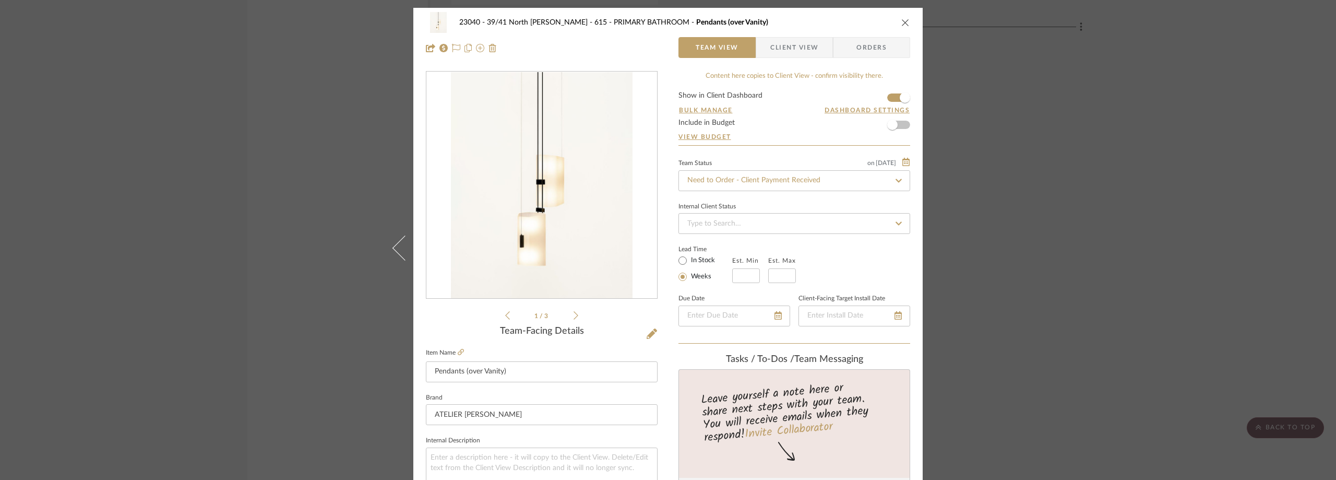
click at [788, 46] on span "Client View" at bounding box center [794, 47] width 48 height 21
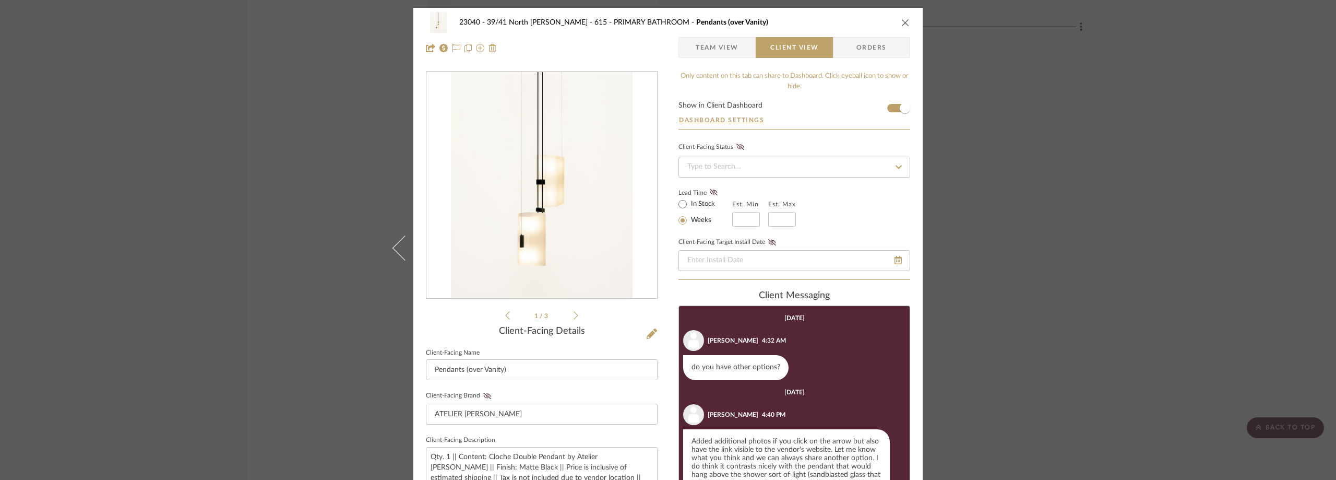
scroll to position [139, 0]
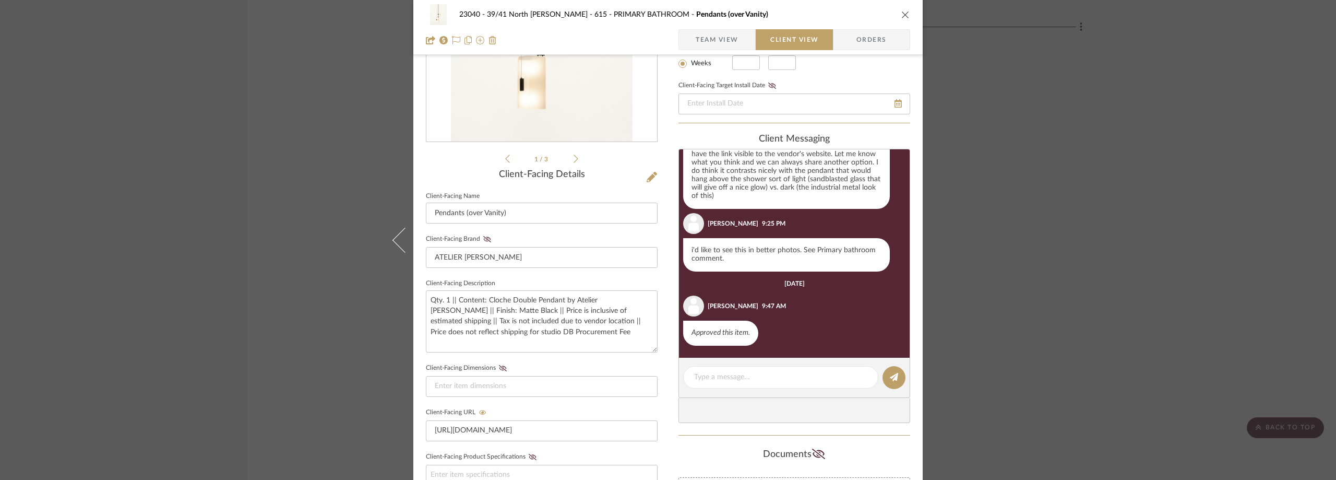
click at [1119, 259] on div "23040 - 39/41 North [PERSON_NAME] 615 - PRIMARY BATHROOM Pendants (over Vanity)…" at bounding box center [668, 240] width 1336 height 480
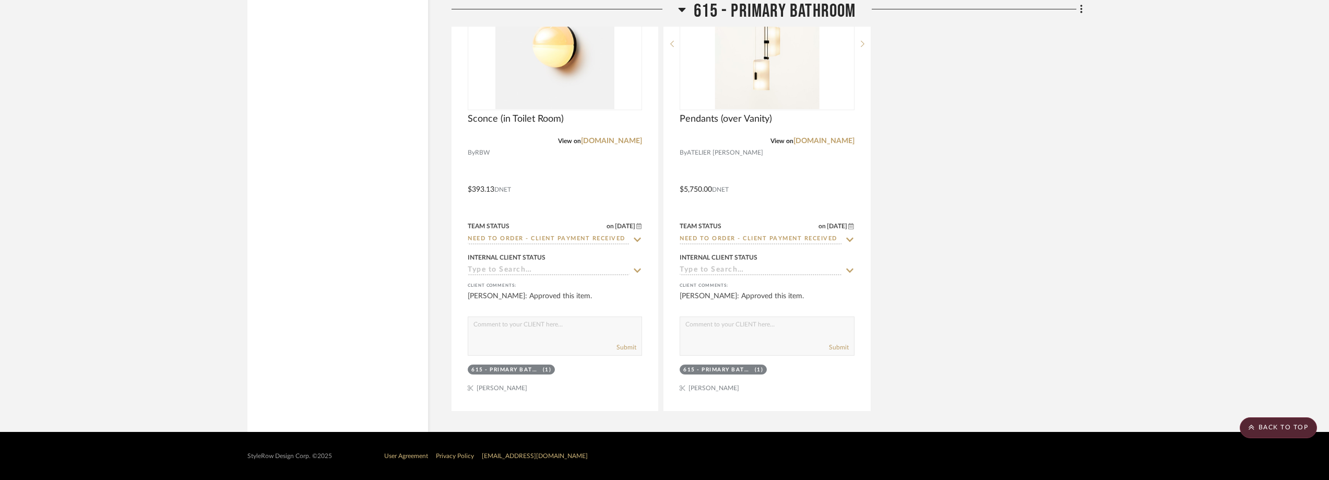
scroll to position [2262, 0]
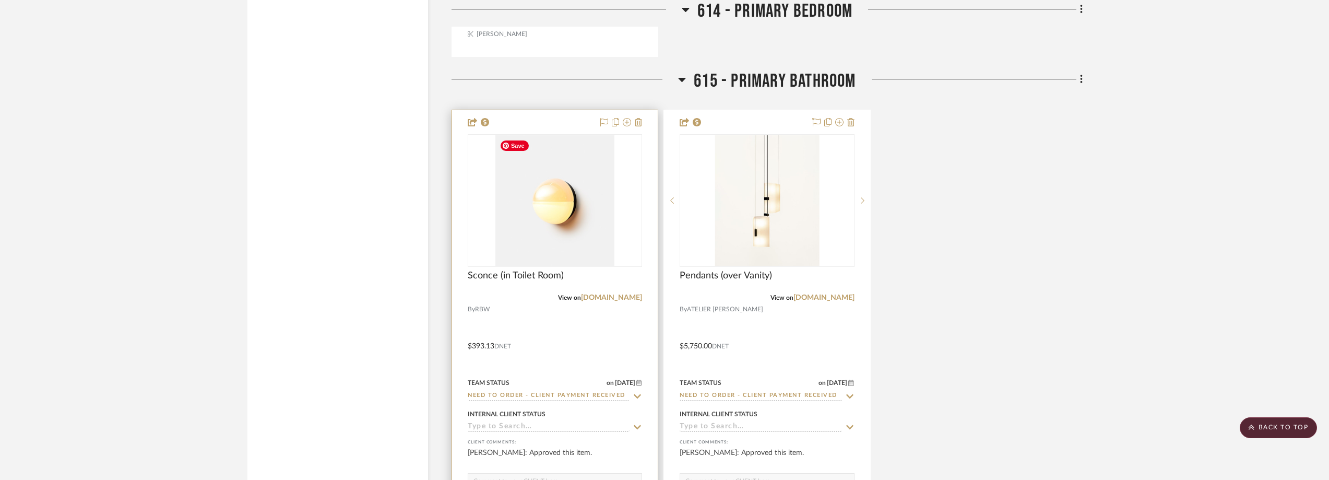
click at [578, 189] on img "0" at bounding box center [554, 200] width 119 height 130
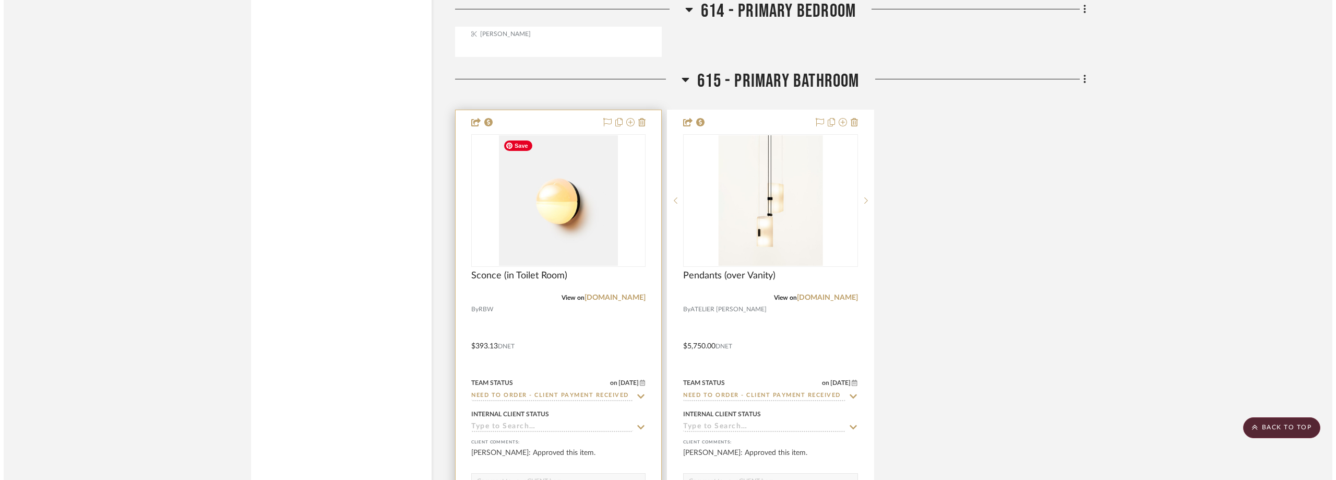
scroll to position [0, 0]
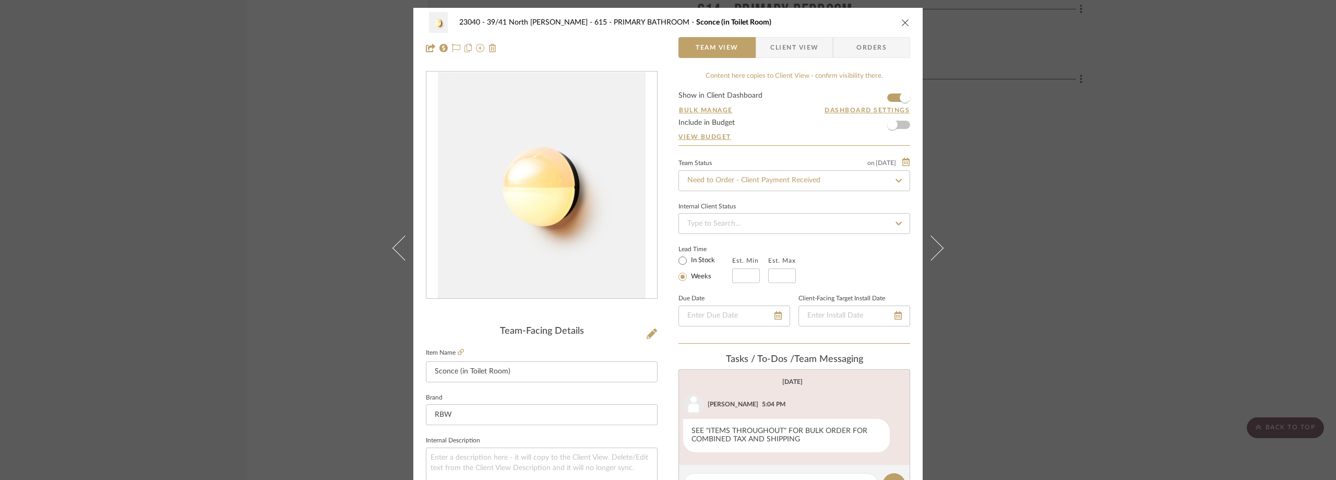
click at [780, 50] on span "Client View" at bounding box center [794, 47] width 48 height 21
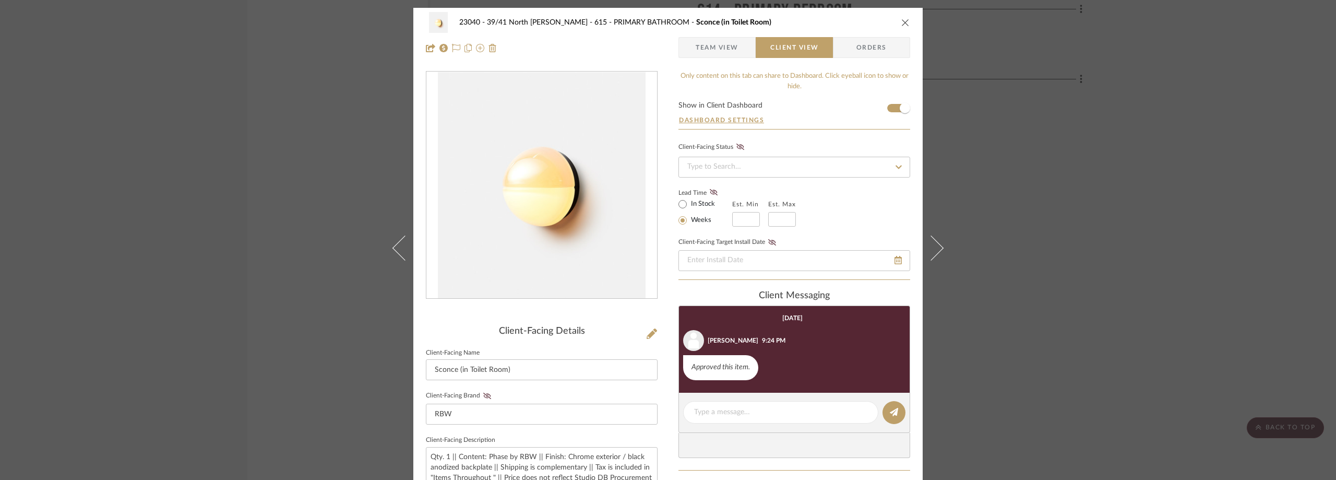
click at [1020, 234] on div "23040 - 39/41 North [PERSON_NAME] 615 - PRIMARY BATHROOM Sconce (in Toilet Room…" at bounding box center [668, 240] width 1336 height 480
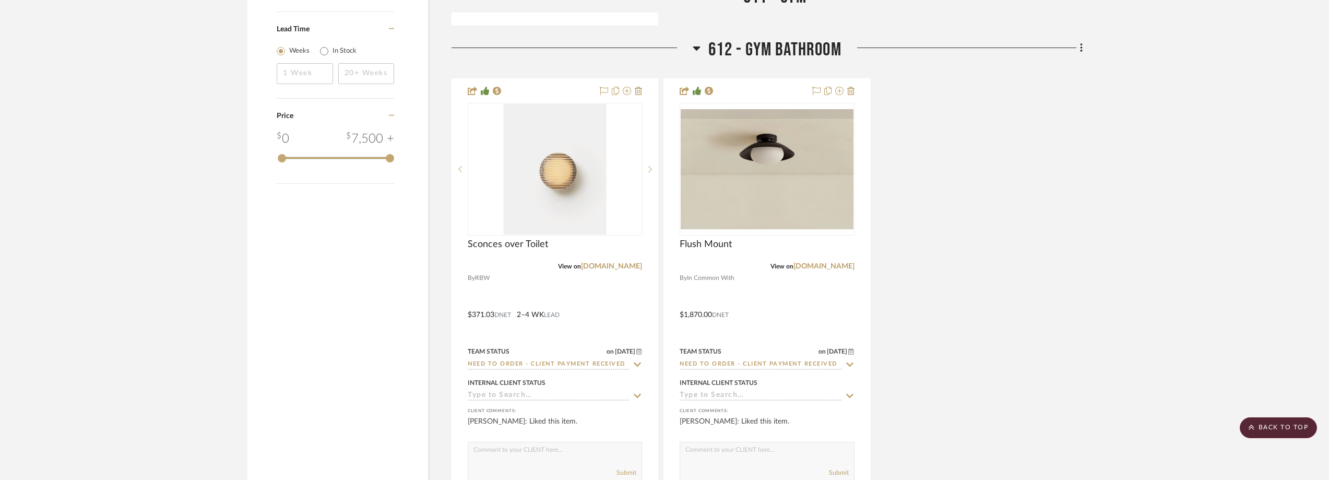
scroll to position [1271, 0]
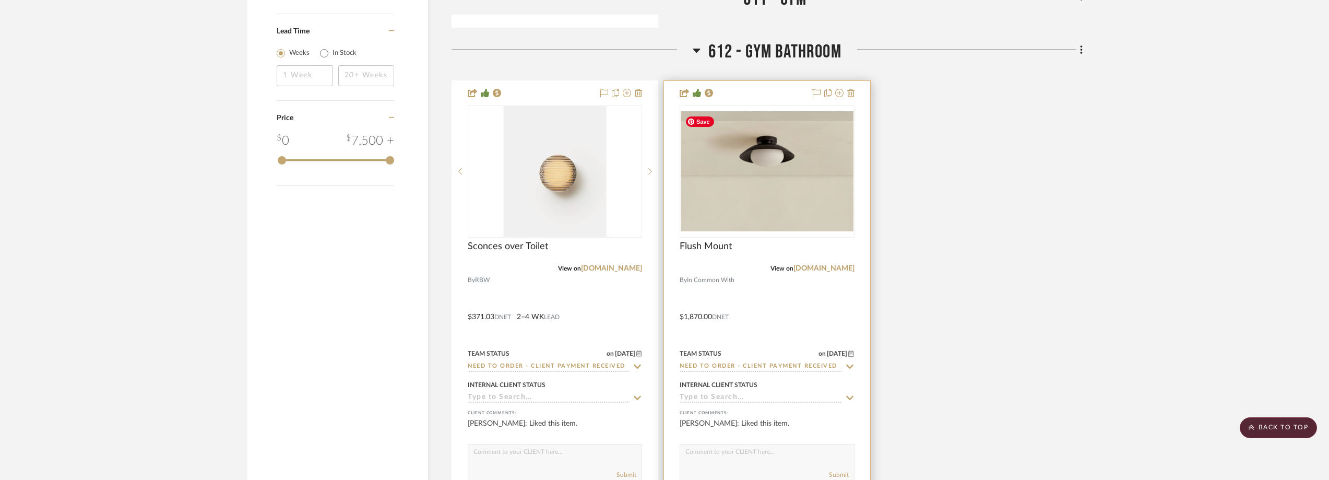
click at [819, 195] on img "0" at bounding box center [766, 170] width 172 height 119
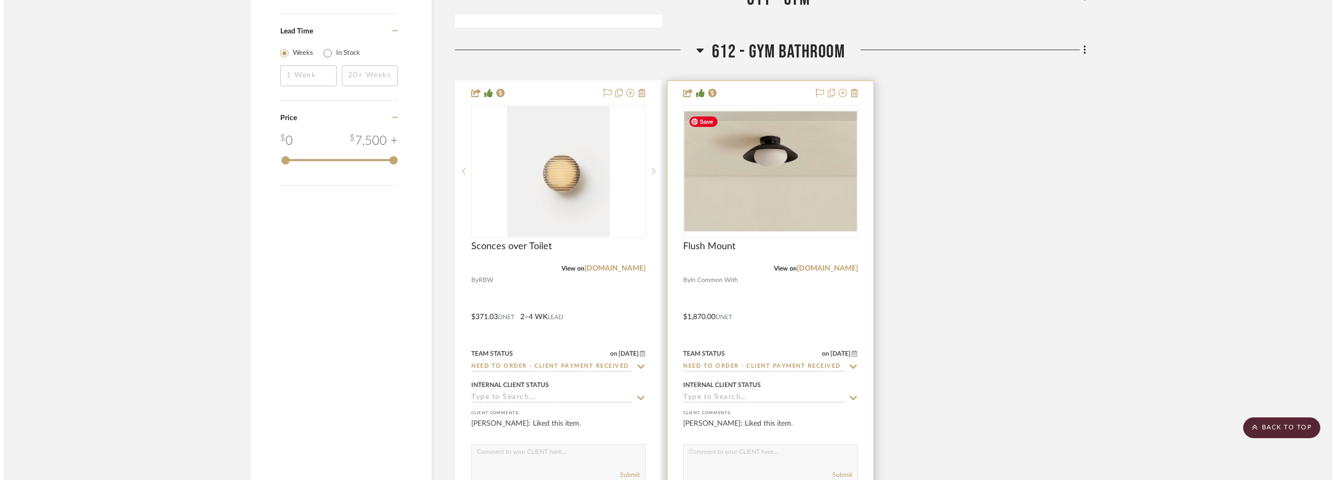
scroll to position [0, 0]
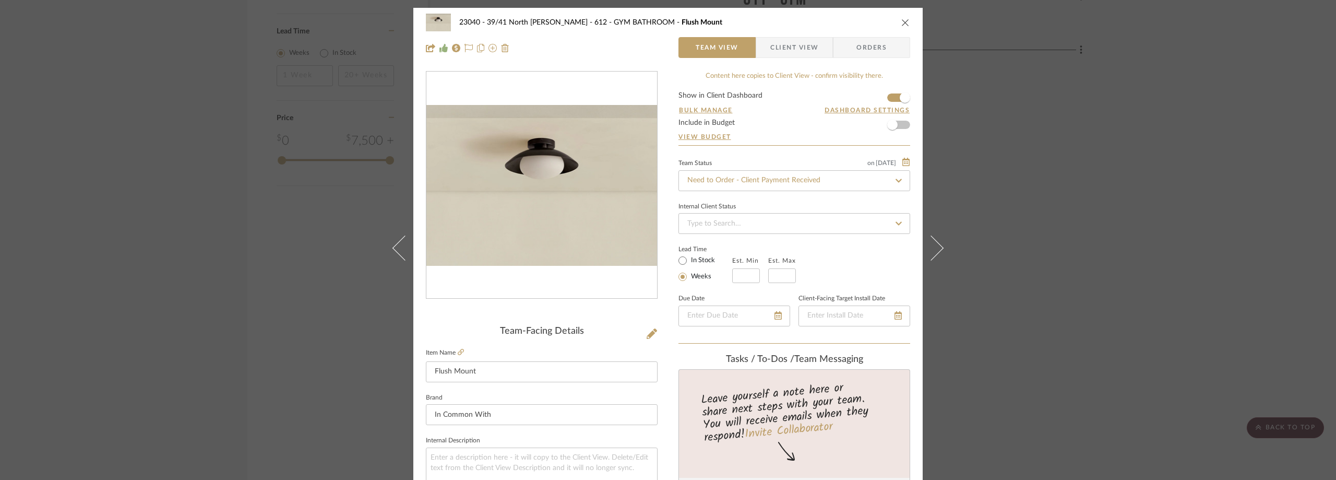
click at [785, 42] on span "Client View" at bounding box center [794, 47] width 48 height 21
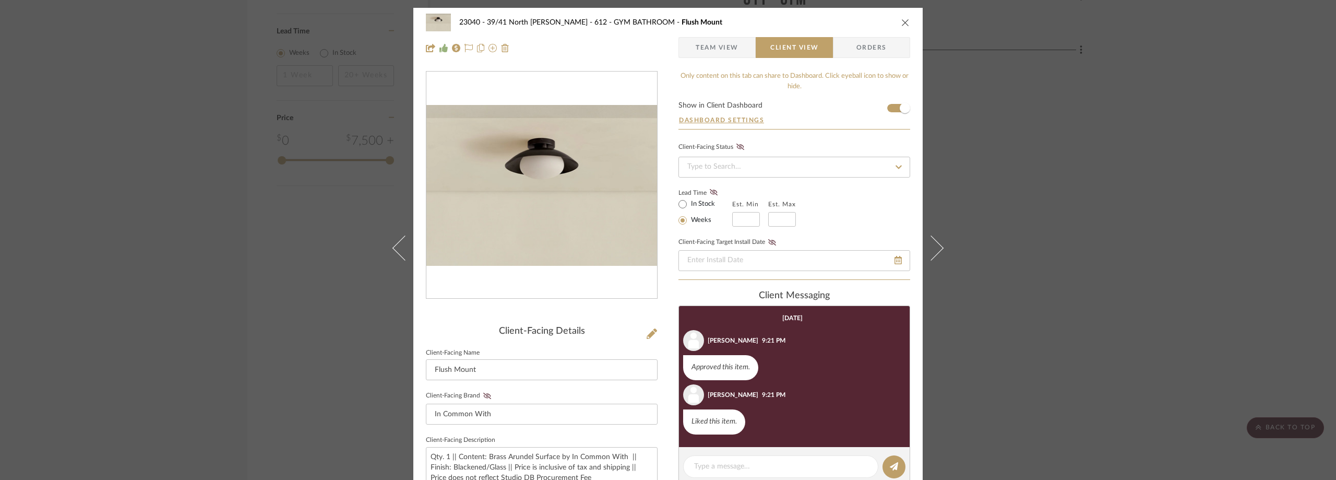
click at [1159, 282] on div "23040 - 39/41 North [PERSON_NAME] 612 - GYM BATHROOM Flush Mount Team View Clie…" at bounding box center [668, 240] width 1336 height 480
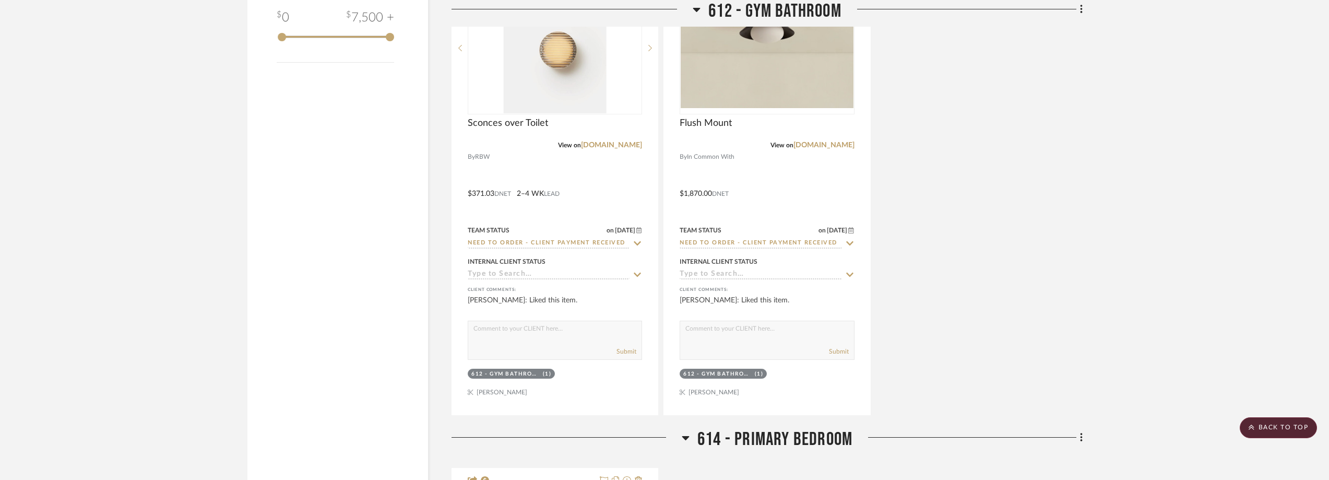
scroll to position [1375, 0]
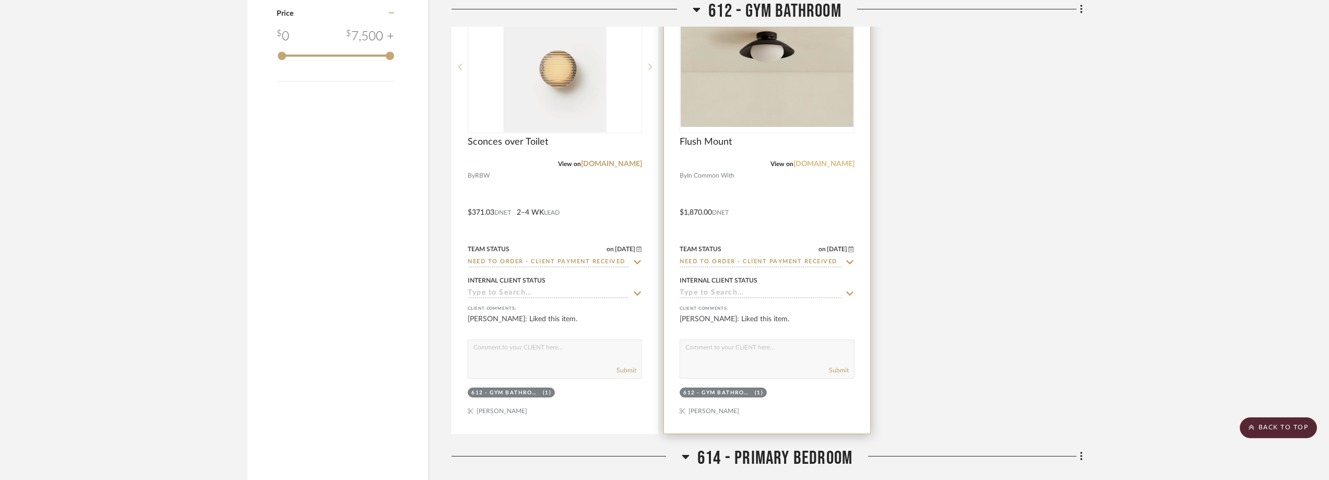
click at [820, 165] on link "[DOMAIN_NAME]" at bounding box center [823, 163] width 61 height 7
click at [802, 97] on img "0" at bounding box center [766, 66] width 172 height 119
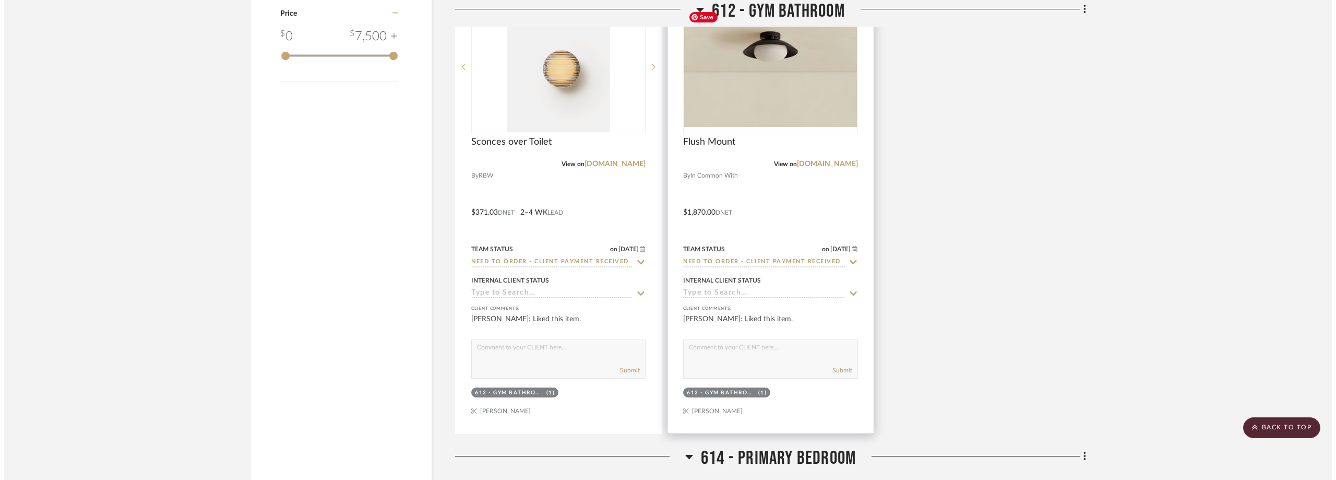
scroll to position [0, 0]
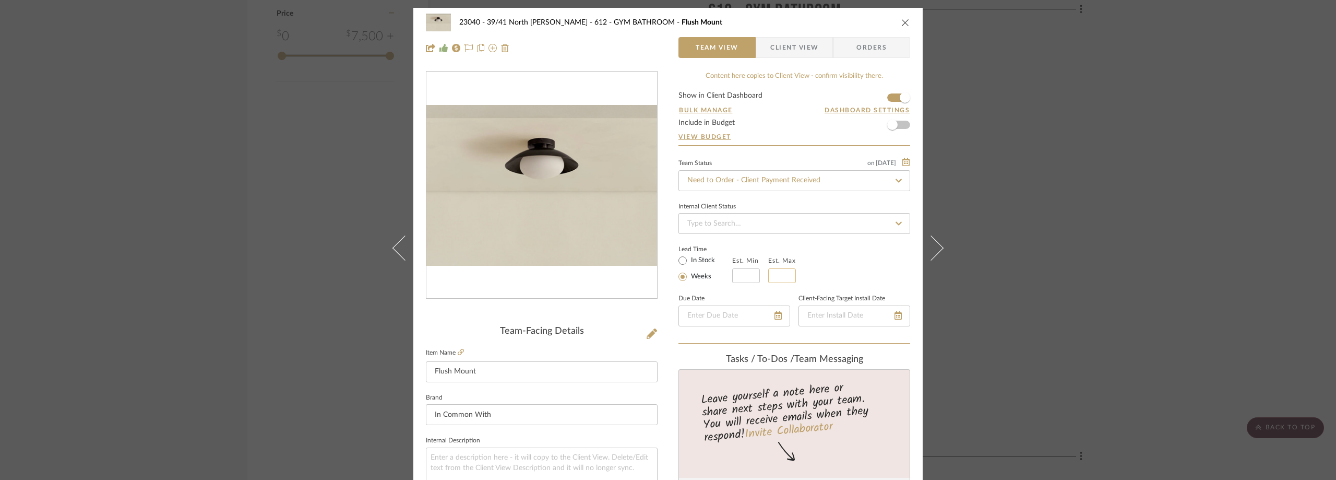
click at [769, 273] on input "text" at bounding box center [782, 275] width 28 height 15
type input "4"
click at [831, 257] on div "Lead Time In Stock Weeks Est. Min Est. Max 4" at bounding box center [794, 262] width 232 height 41
click at [781, 52] on span "Client View" at bounding box center [794, 47] width 48 height 21
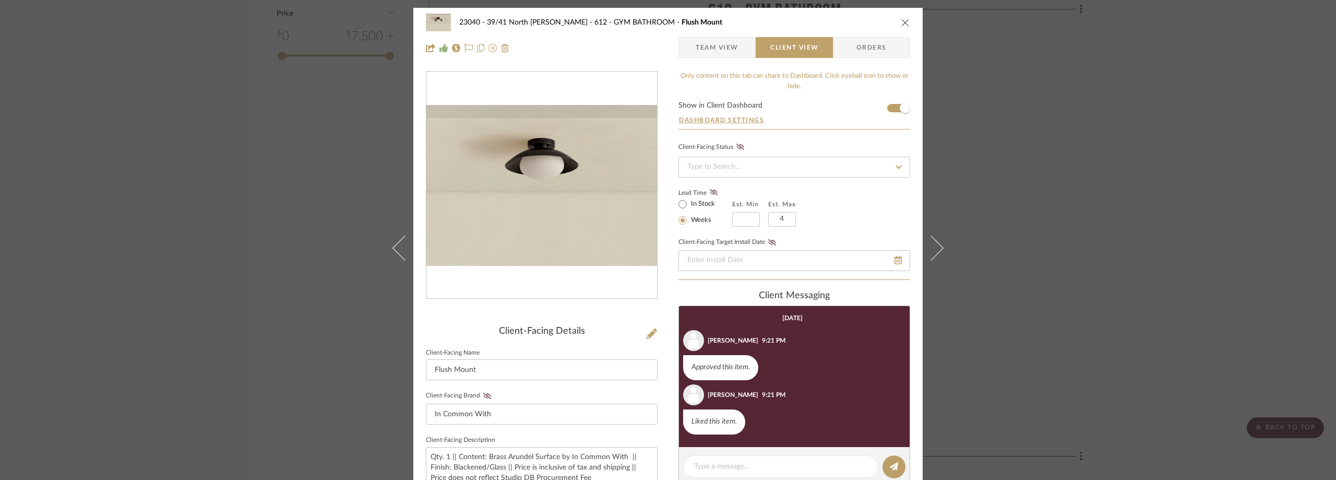
click at [1098, 267] on div "23040 - 39/41 North [PERSON_NAME] 612 - GYM BATHROOM Flush Mount Team View Clie…" at bounding box center [668, 240] width 1336 height 480
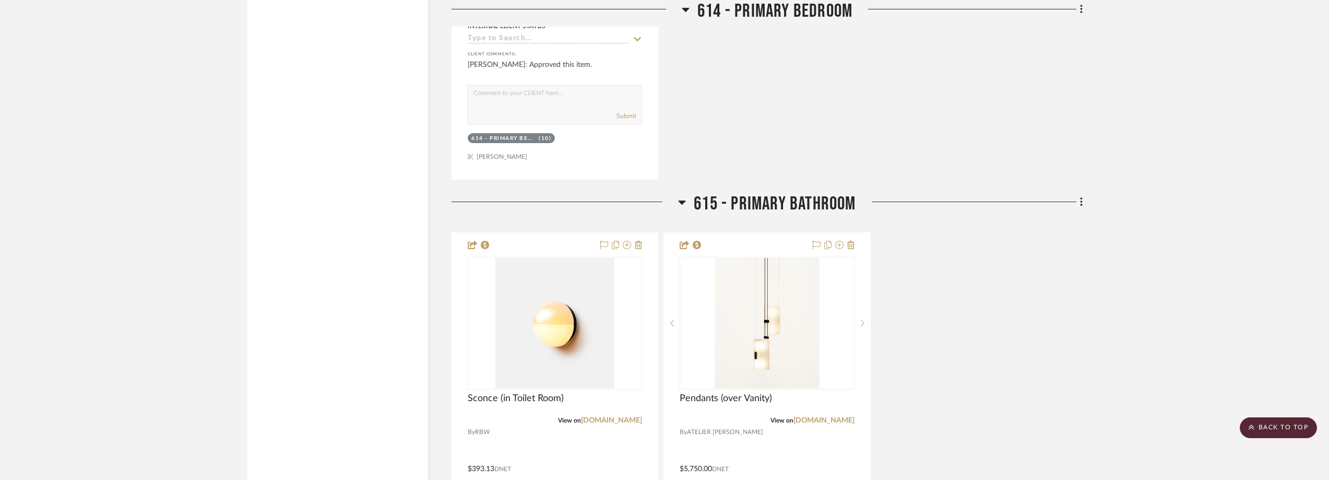
scroll to position [2348, 0]
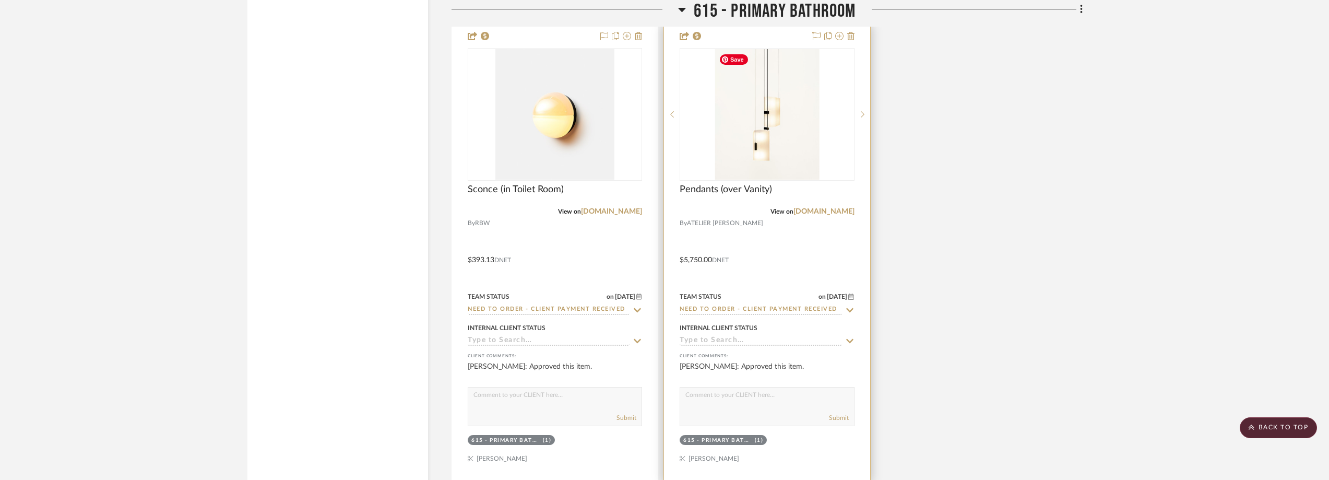
click at [768, 125] on img "0" at bounding box center [766, 114] width 104 height 130
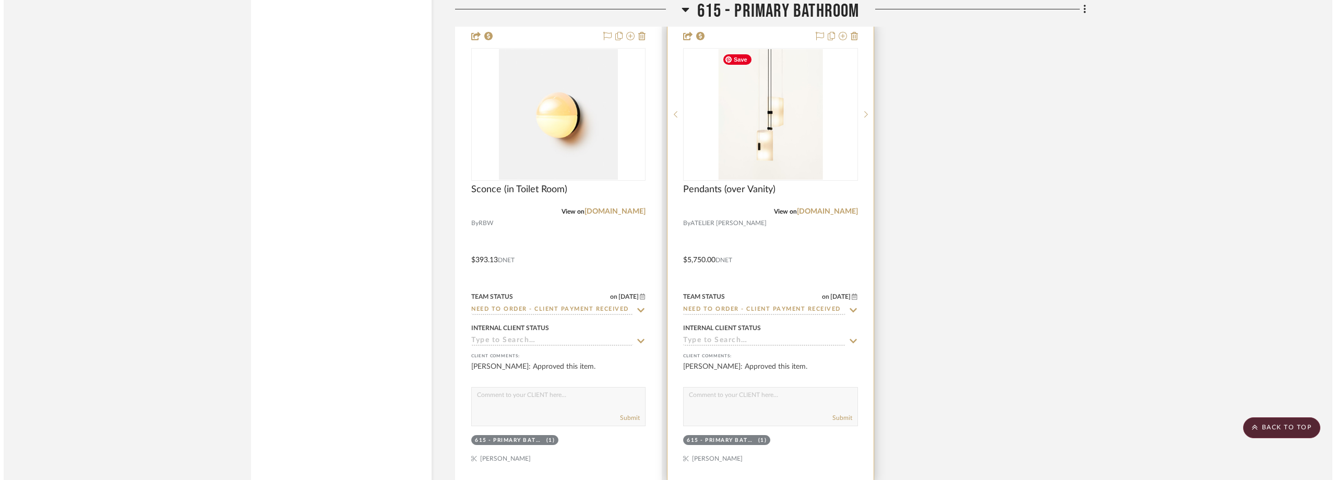
scroll to position [0, 0]
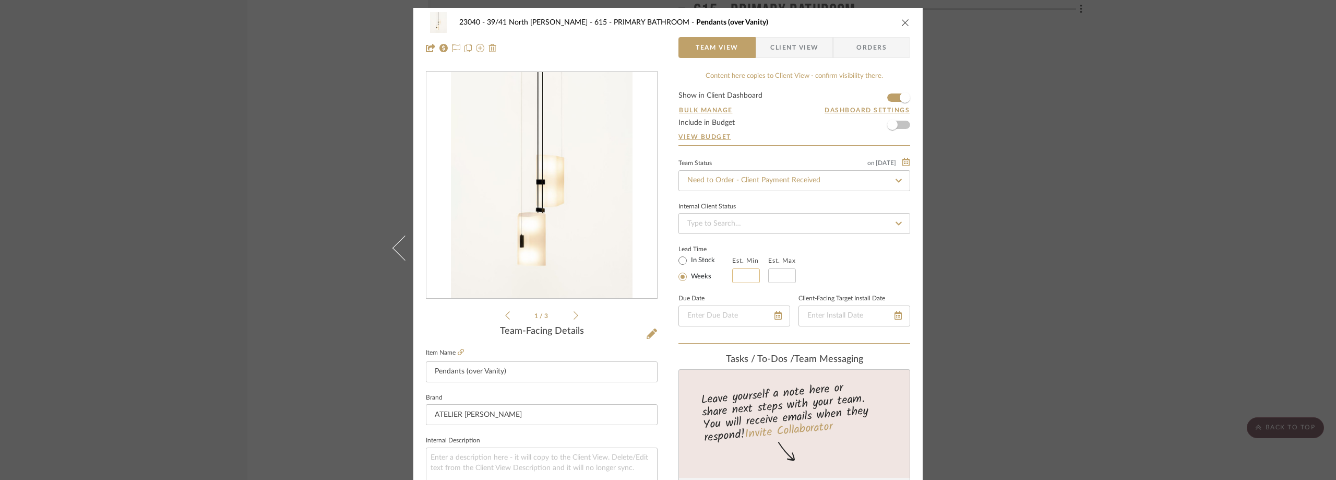
click at [739, 279] on input "text" at bounding box center [746, 275] width 28 height 15
type input "10"
click at [779, 277] on input "text" at bounding box center [782, 275] width 28 height 15
type input "12"
click at [817, 267] on div "Lead Time In Stock Weeks Est. Min 10 Est. Max 12" at bounding box center [794, 262] width 232 height 41
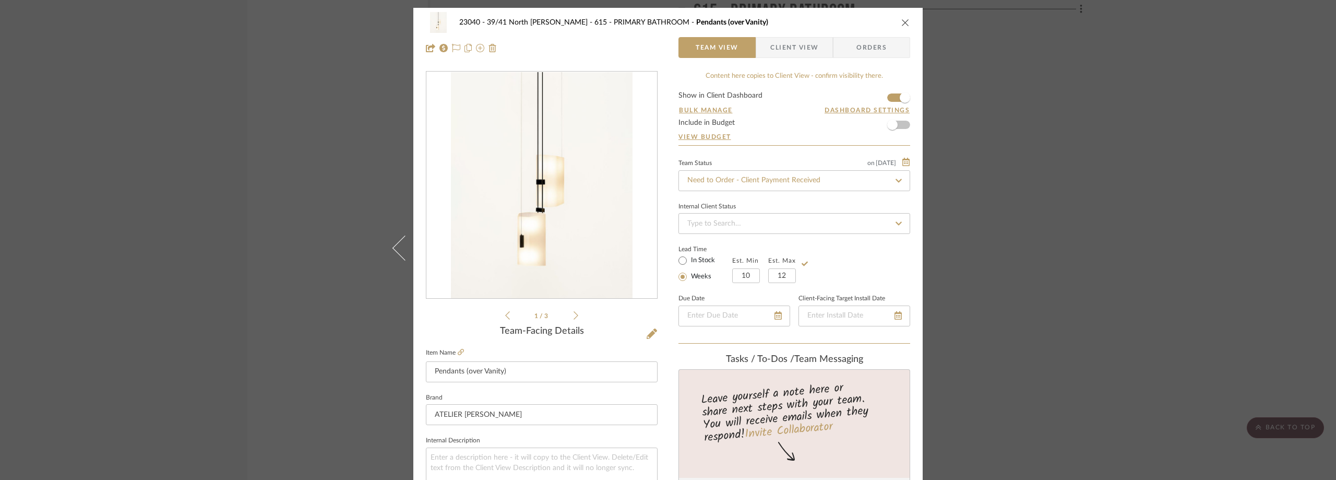
click at [35, 223] on div "23040 - 39/41 North [PERSON_NAME] 615 - PRIMARY BATHROOM Pendants (over Vanity)…" at bounding box center [668, 240] width 1336 height 480
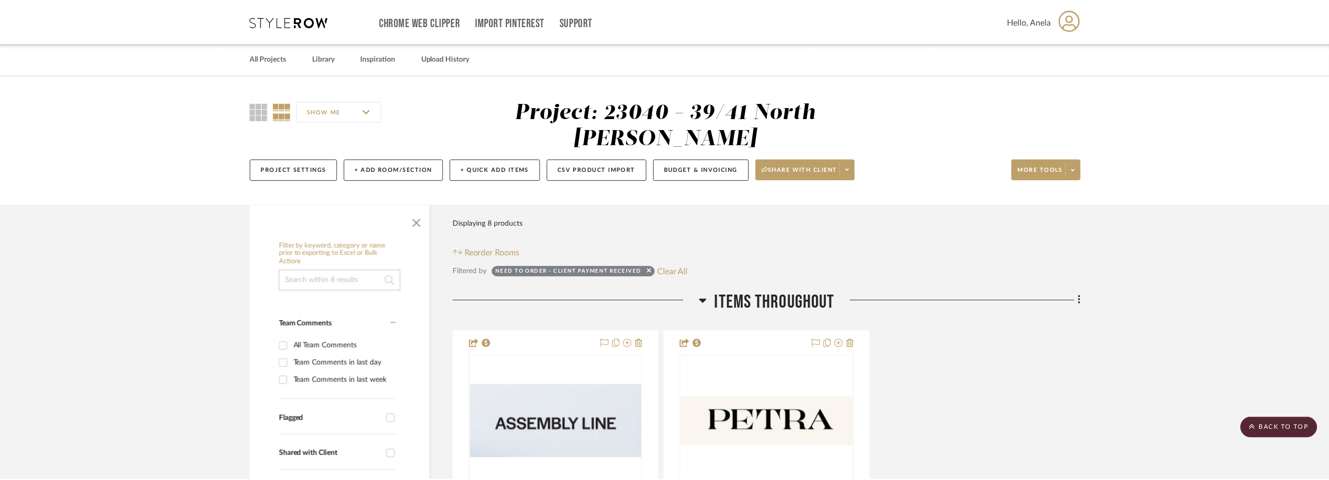
scroll to position [2348, 0]
